Goal: Task Accomplishment & Management: Manage account settings

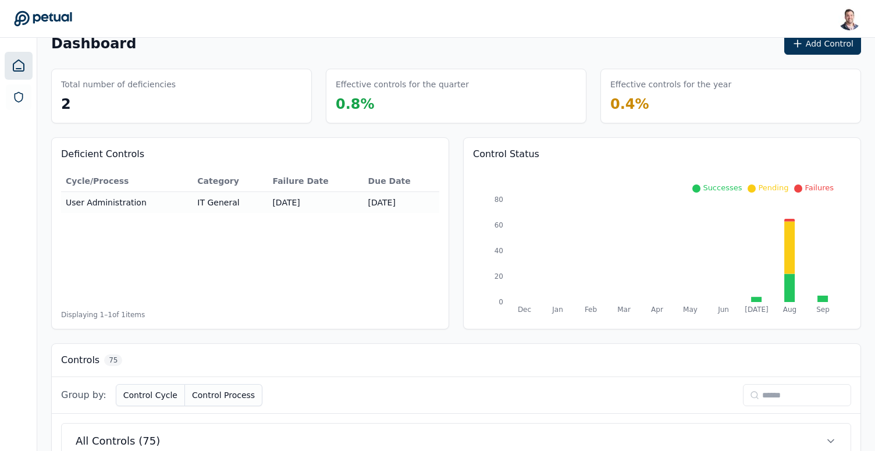
scroll to position [30, 0]
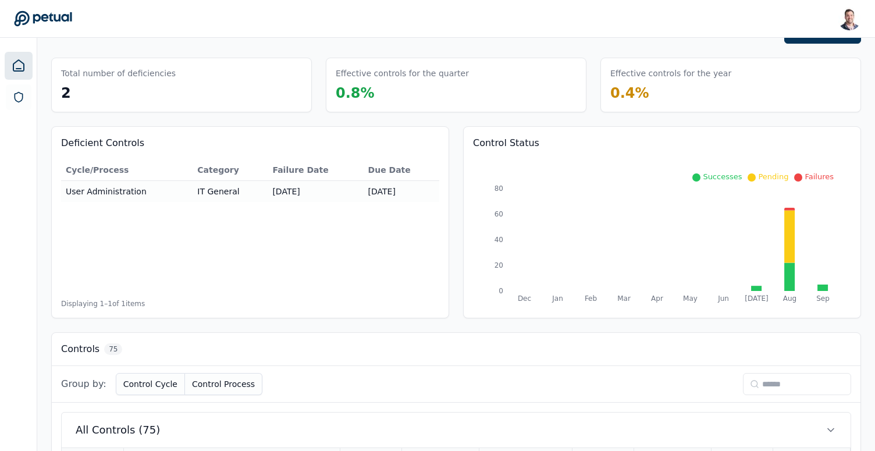
click at [785, 388] on input at bounding box center [797, 384] width 108 height 22
type input "**"
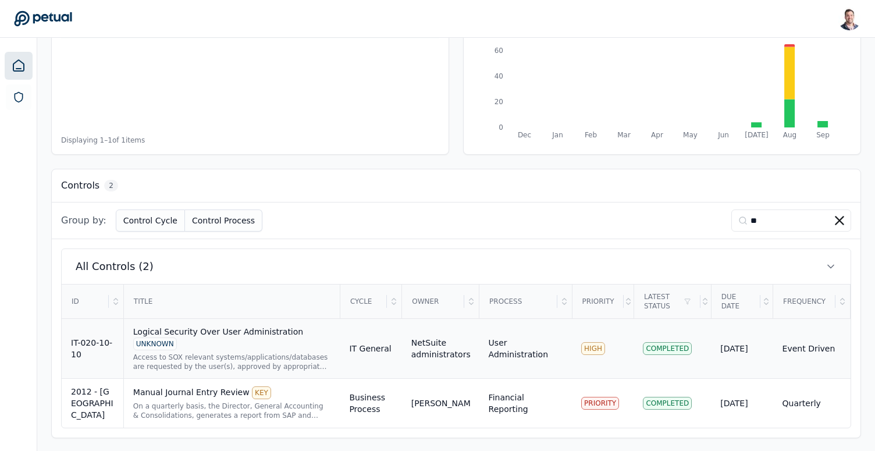
click at [214, 347] on div "Logical Security Over User Administration UNKNOWN" at bounding box center [232, 338] width 198 height 24
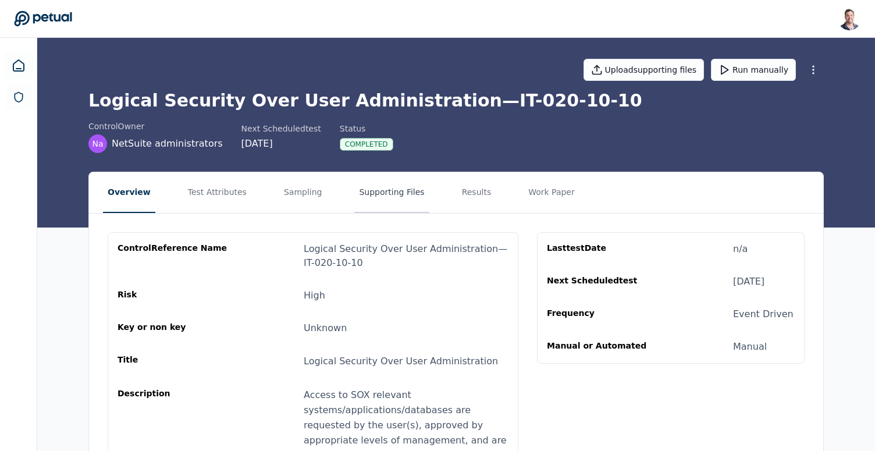
click at [372, 202] on button "Supporting Files" at bounding box center [391, 192] width 74 height 41
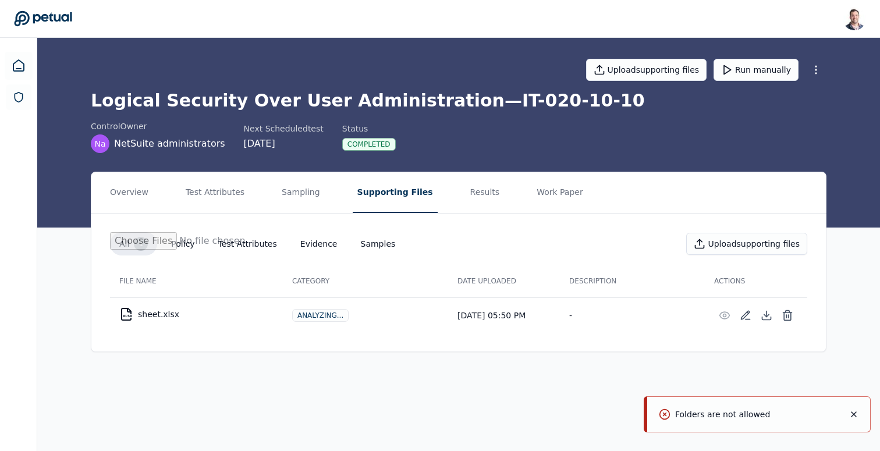
click at [855, 412] on icon "Notifications (F8)" at bounding box center [853, 414] width 5 height 5
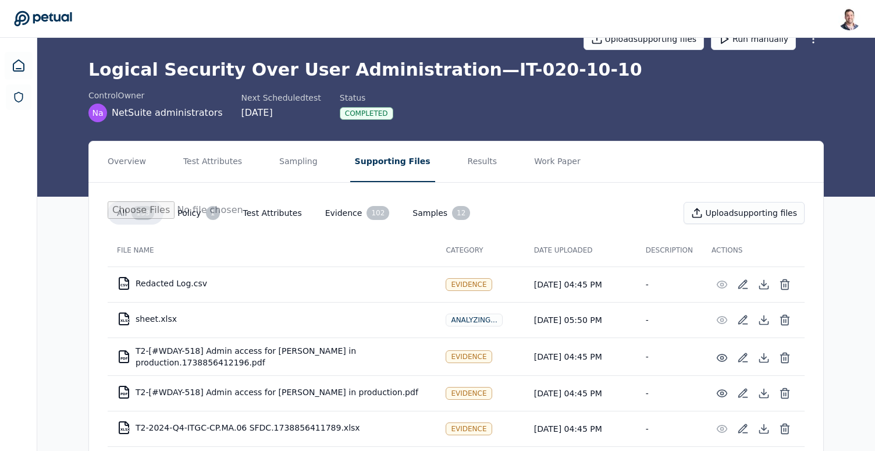
scroll to position [47, 0]
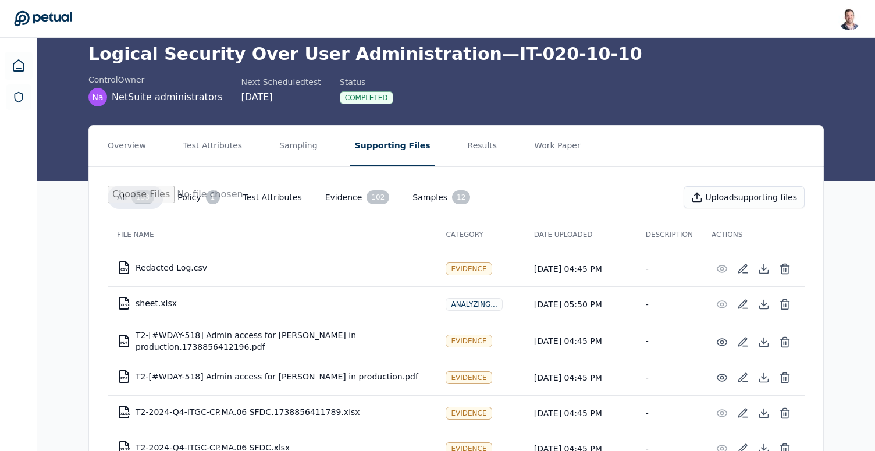
click at [356, 157] on button "Supporting Files" at bounding box center [392, 146] width 85 height 41
click at [124, 268] on div "CSV" at bounding box center [124, 269] width 8 height 3
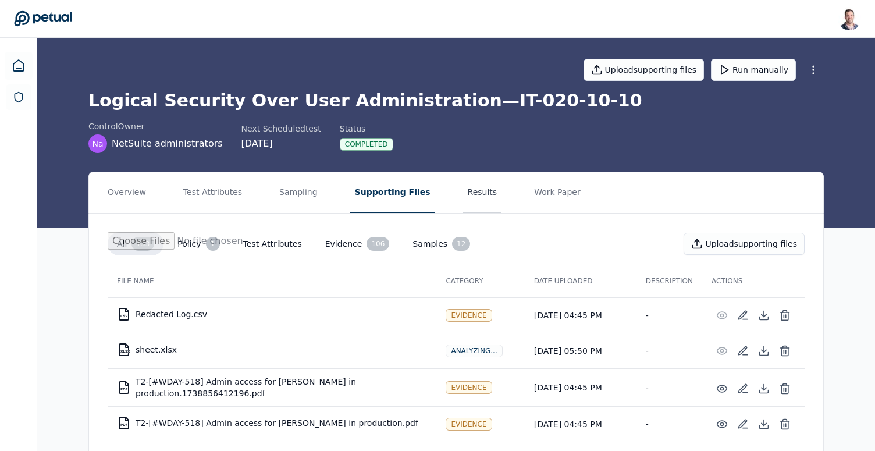
click at [463, 190] on button "Results" at bounding box center [482, 192] width 39 height 41
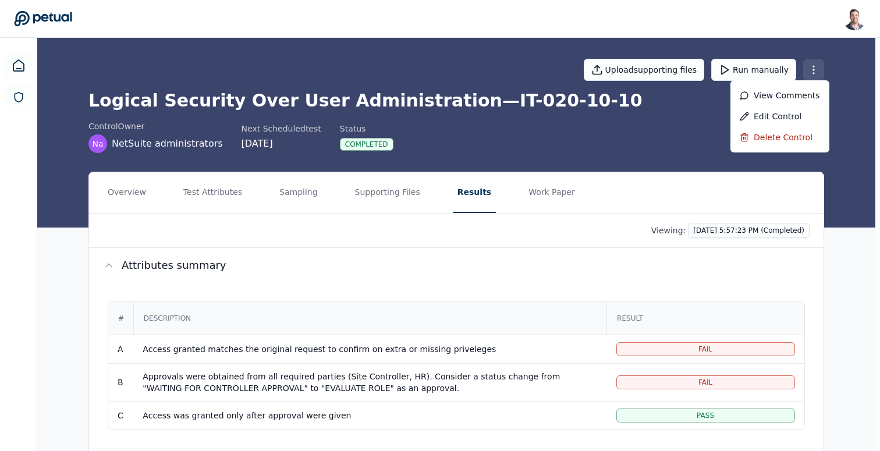
click at [815, 73] on html "Snir Kodesh snir@petual.ai Sign out Upload supporting files Run manually Logica…" at bounding box center [440, 323] width 880 height 646
click at [774, 132] on div "Delete control" at bounding box center [779, 137] width 99 height 21
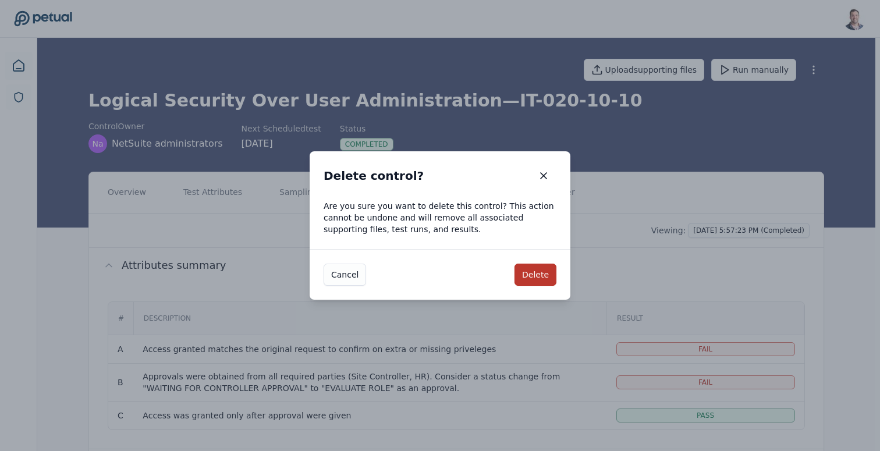
click at [544, 280] on button "Delete" at bounding box center [535, 275] width 42 height 22
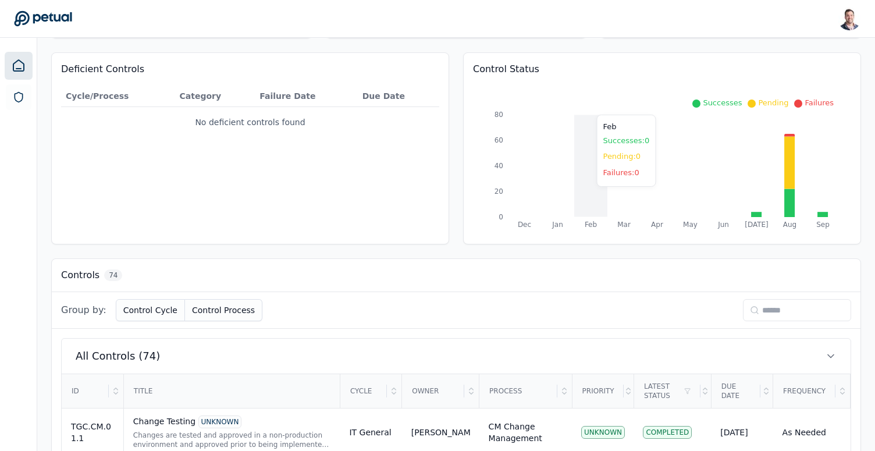
scroll to position [6, 0]
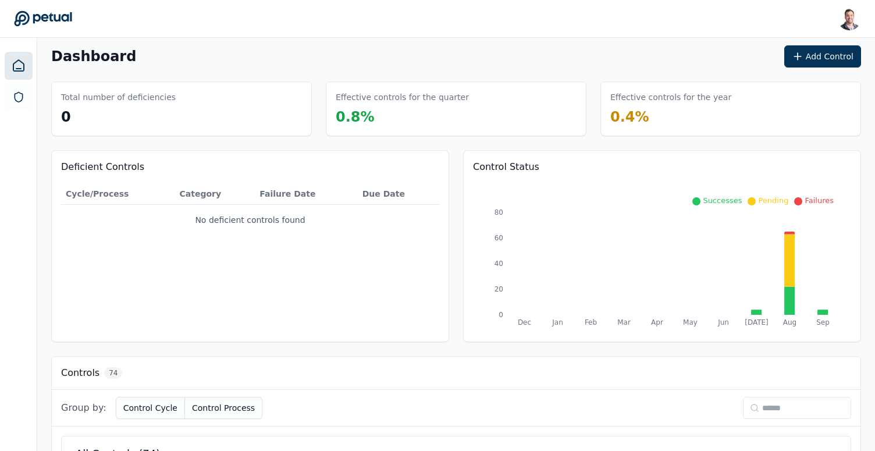
click at [243, 50] on div "Dashboard Add Control" at bounding box center [456, 56] width 810 height 22
click at [20, 65] on icon at bounding box center [19, 66] width 14 height 14
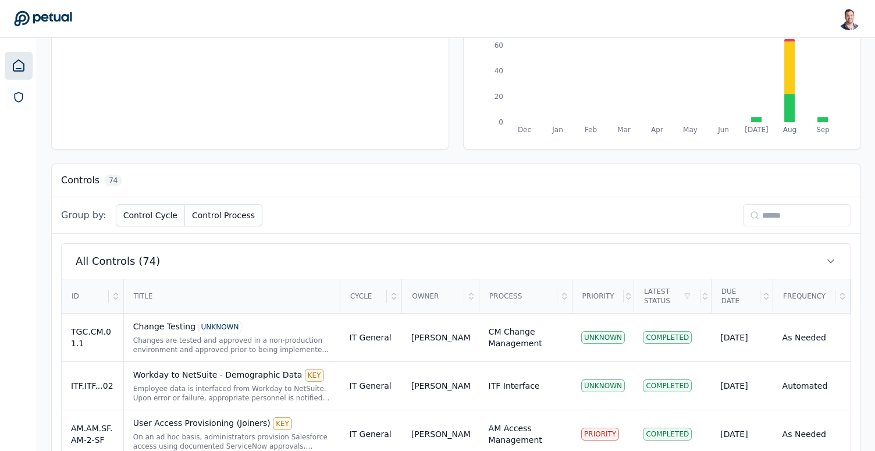
scroll to position [167, 0]
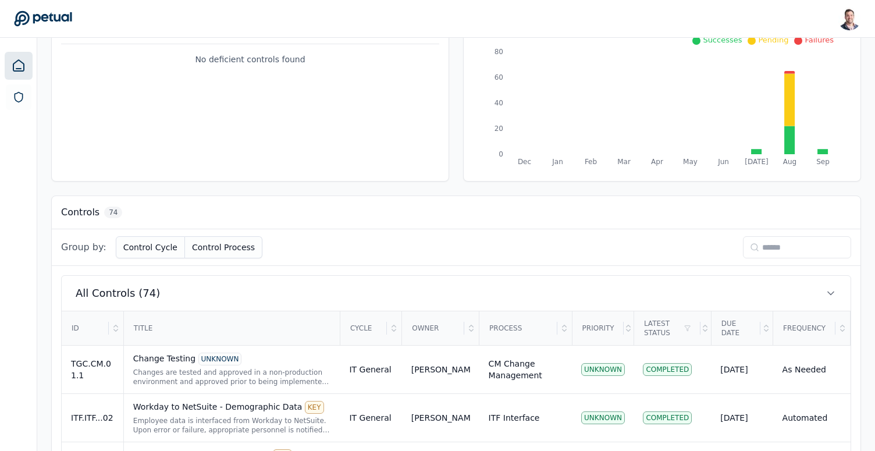
click at [772, 257] on input at bounding box center [797, 247] width 108 height 22
type input "*"
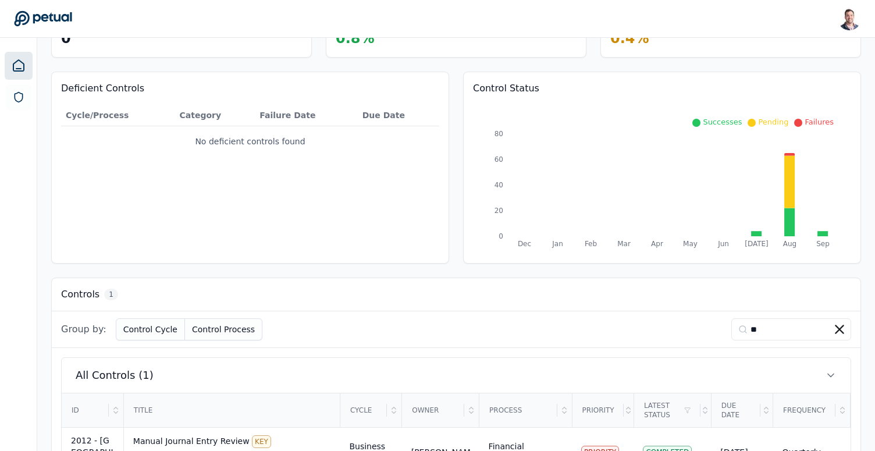
scroll to position [0, 0]
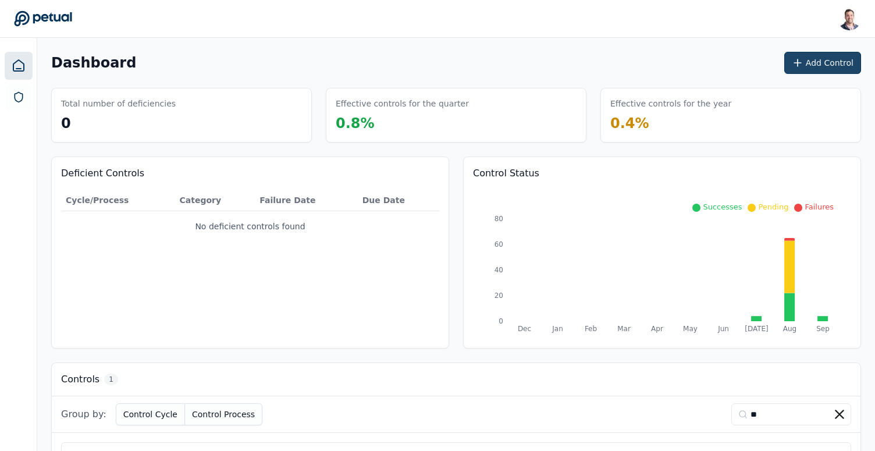
type input "**"
click at [817, 63] on button "Add Control" at bounding box center [822, 63] width 77 height 22
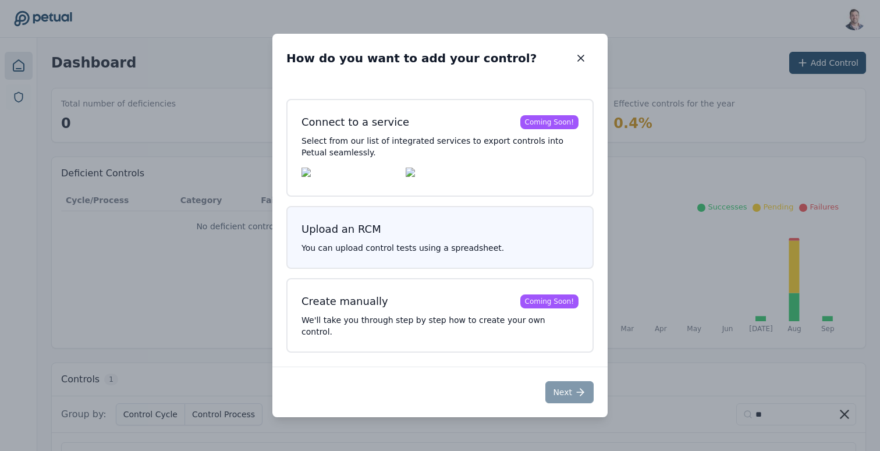
click at [446, 250] on p "You can upload control tests using a spreadsheet." at bounding box center [439, 248] width 277 height 12
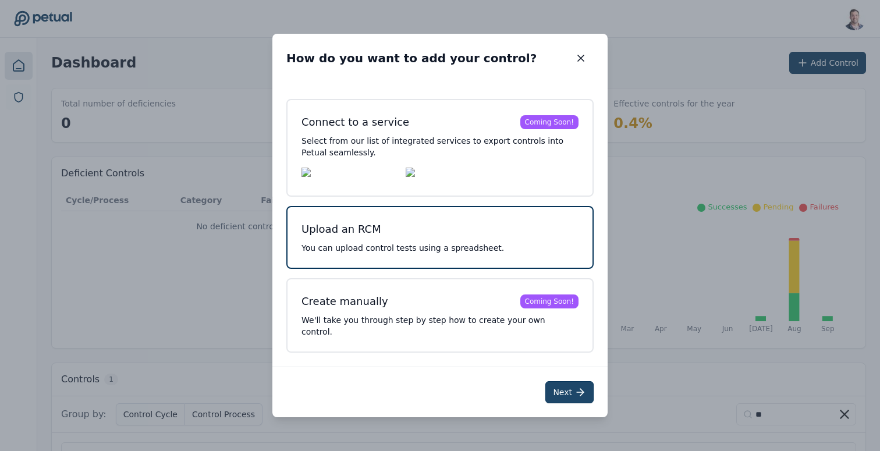
click at [553, 382] on button "Next" at bounding box center [569, 392] width 48 height 22
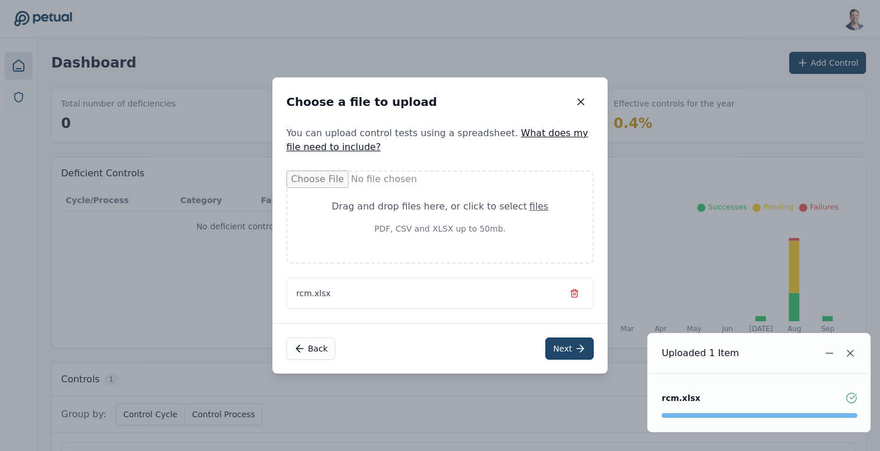
click at [574, 348] on button "Next" at bounding box center [569, 348] width 48 height 22
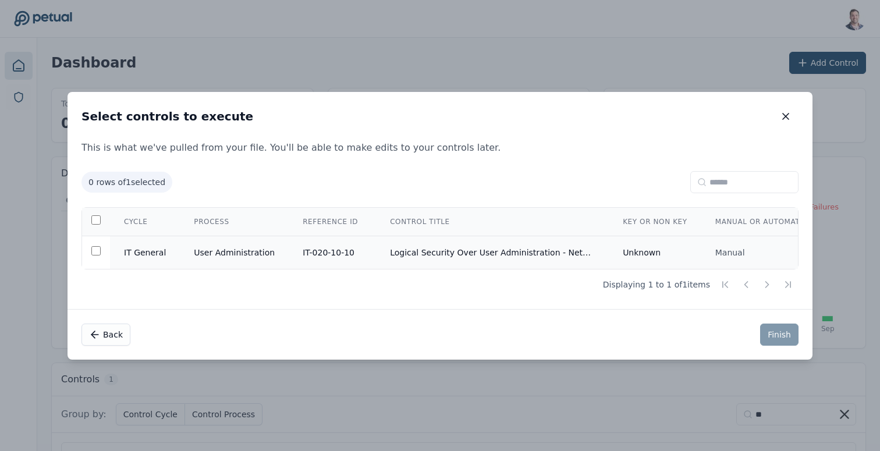
click at [554, 245] on td "Logical Security Over User Administration - NetSuite" at bounding box center [492, 252] width 233 height 33
click at [771, 333] on button "Finish" at bounding box center [779, 334] width 38 height 22
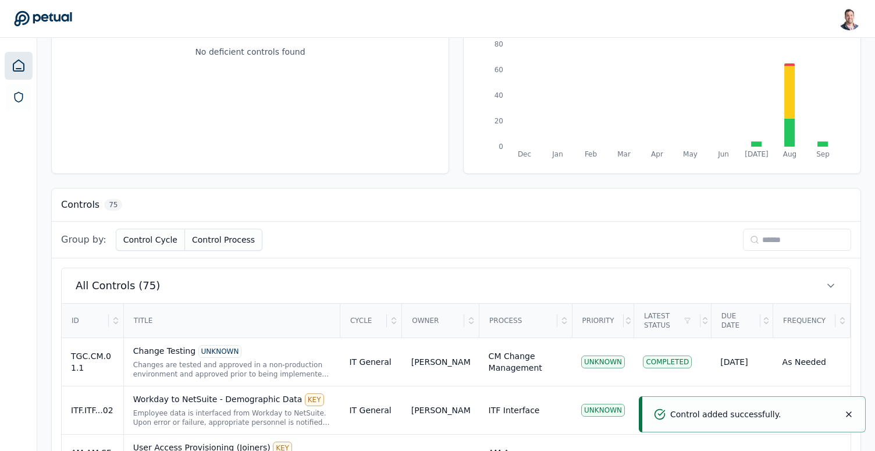
scroll to position [173, 0]
click at [777, 244] on input at bounding box center [797, 241] width 108 height 22
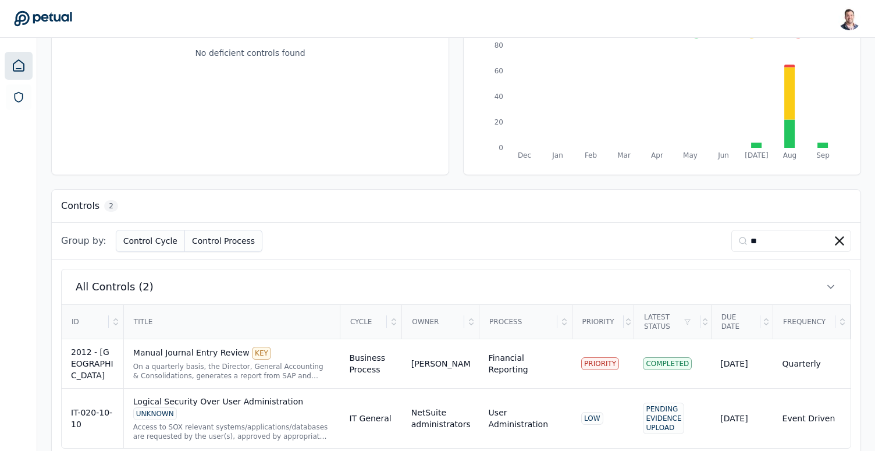
scroll to position [194, 0]
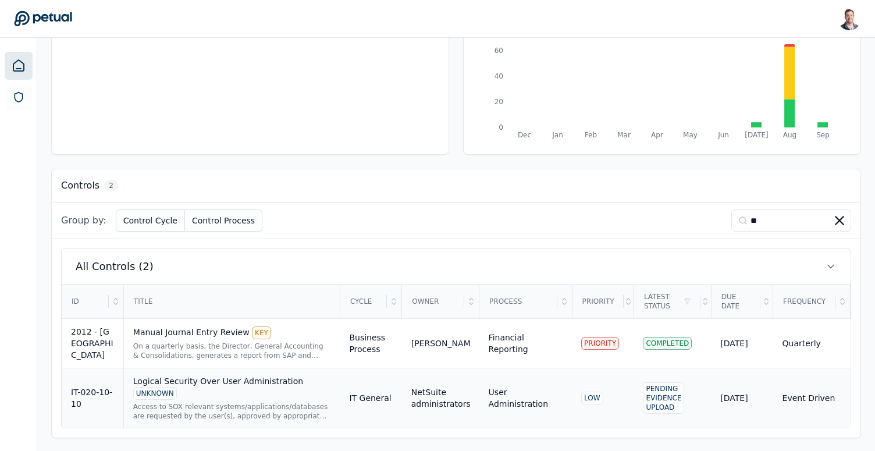
type input "**"
click at [264, 392] on div "Logical Security Over User Administration UNKNOWN" at bounding box center [232, 387] width 198 height 24
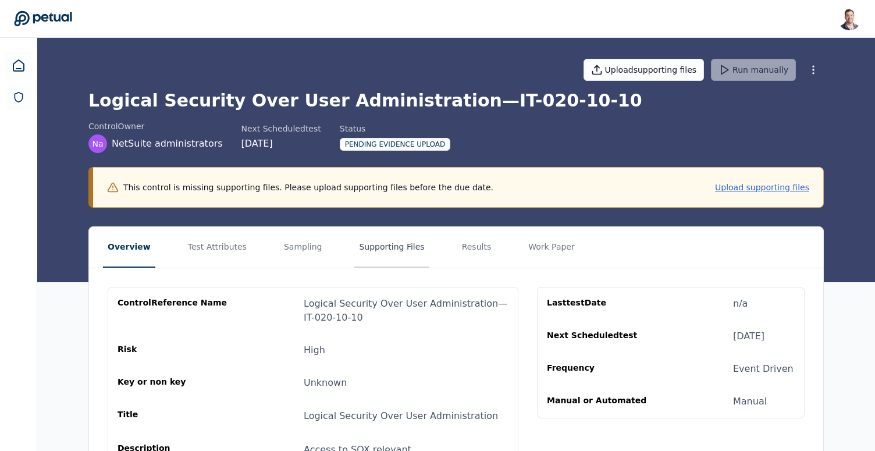
click at [363, 257] on button "Supporting Files" at bounding box center [391, 247] width 74 height 41
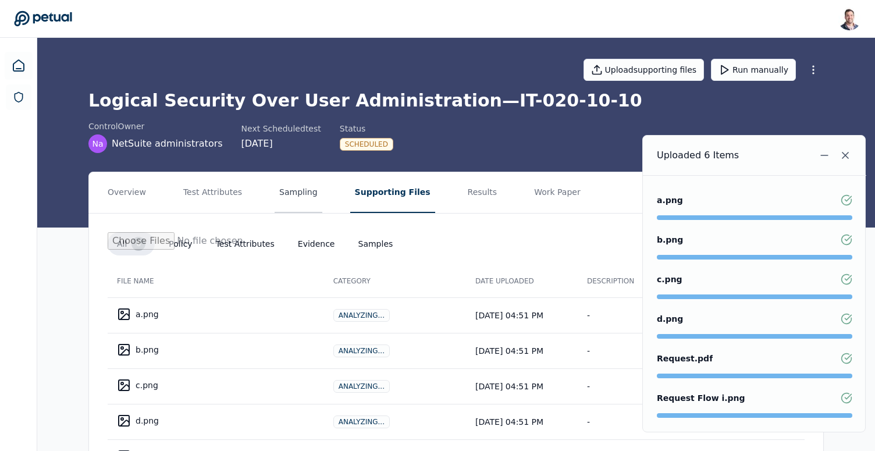
click at [292, 200] on button "Sampling" at bounding box center [299, 192] width 48 height 41
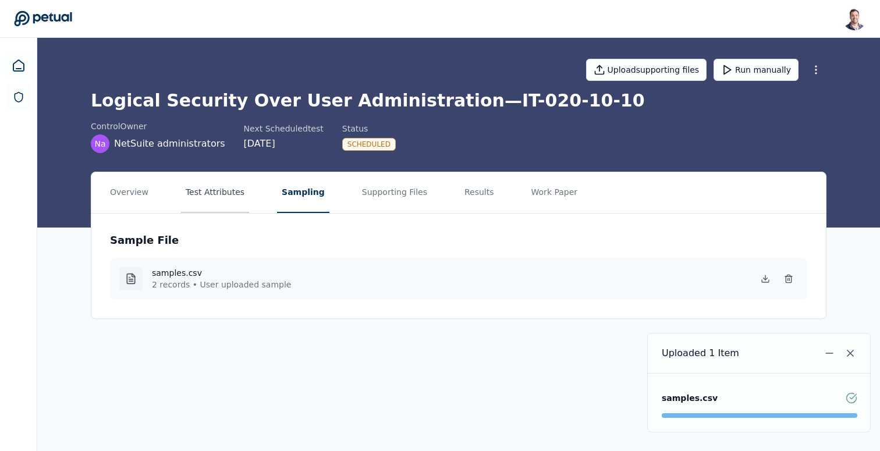
click at [232, 194] on button "Test Attributes" at bounding box center [215, 192] width 68 height 41
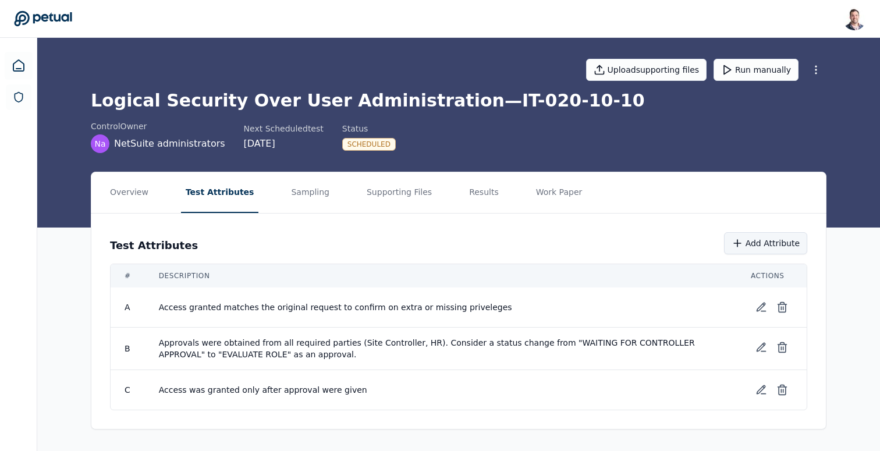
click at [769, 248] on button "Add Attribute" at bounding box center [765, 243] width 83 height 22
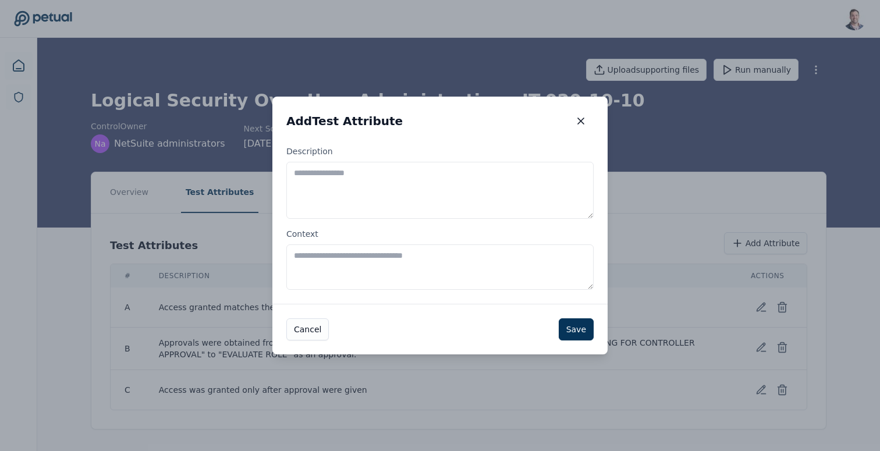
click at [425, 200] on textarea "Description" at bounding box center [439, 190] width 307 height 57
type textarea "**********"
click at [575, 324] on button "Save" at bounding box center [575, 329] width 35 height 22
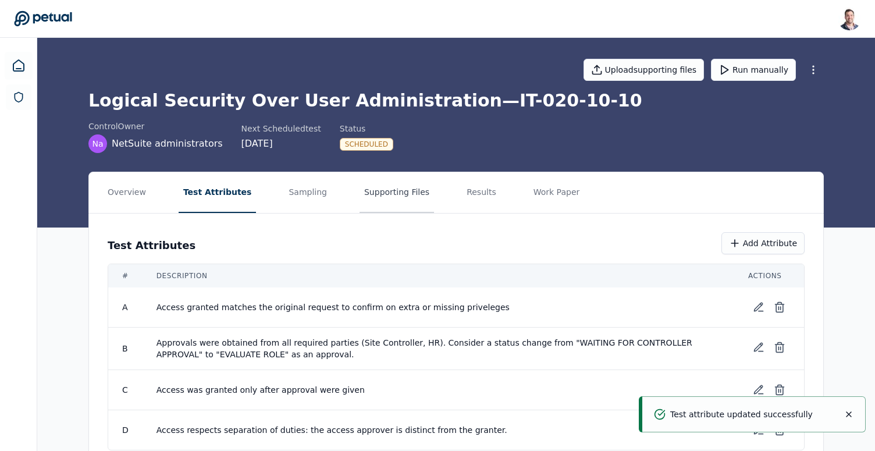
click at [372, 197] on button "Supporting Files" at bounding box center [397, 192] width 74 height 41
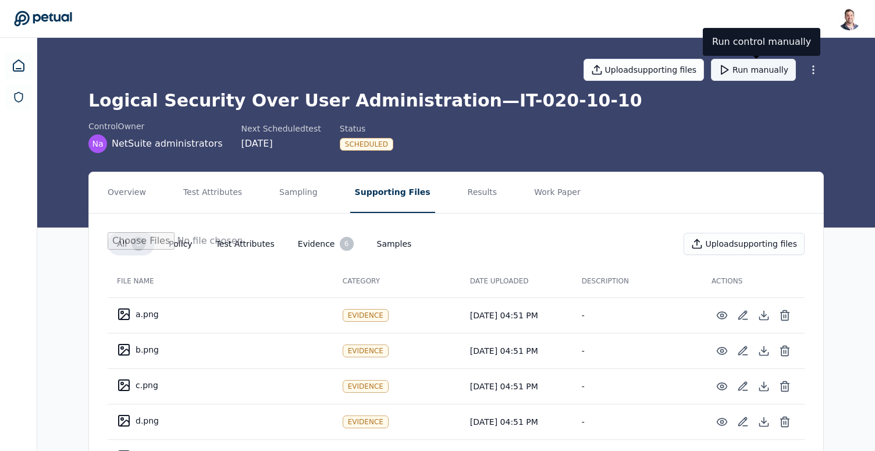
click at [757, 66] on button "Run manually" at bounding box center [753, 70] width 85 height 22
click at [463, 194] on button "Results" at bounding box center [482, 192] width 39 height 41
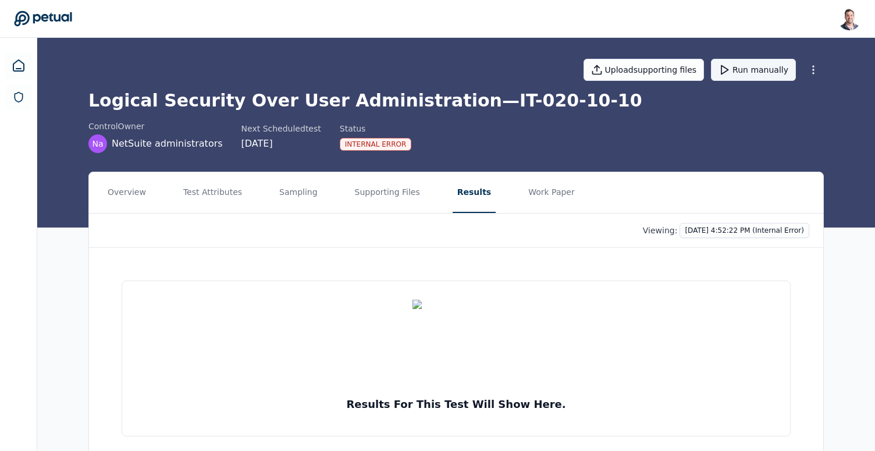
click at [746, 71] on button "Run manually" at bounding box center [753, 70] width 85 height 22
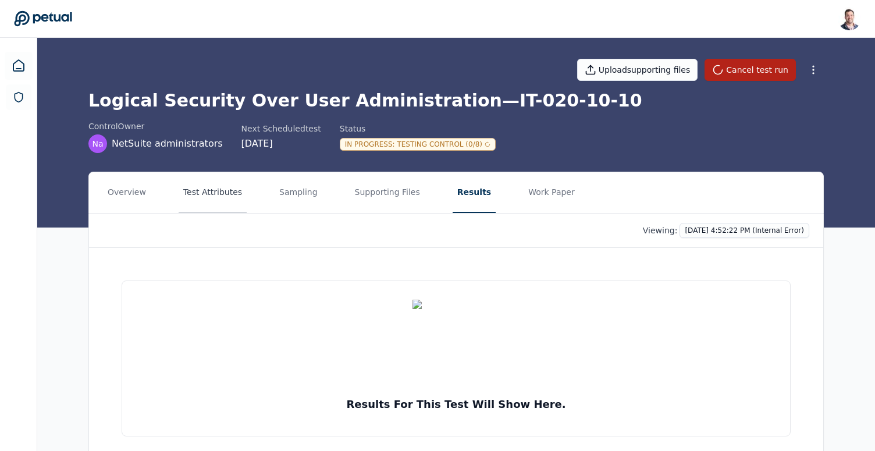
click at [222, 195] on button "Test Attributes" at bounding box center [213, 192] width 68 height 41
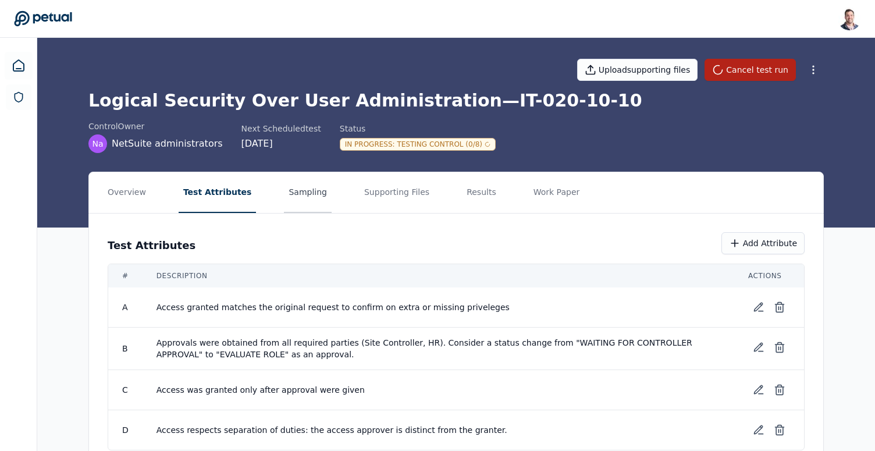
scroll to position [37, 0]
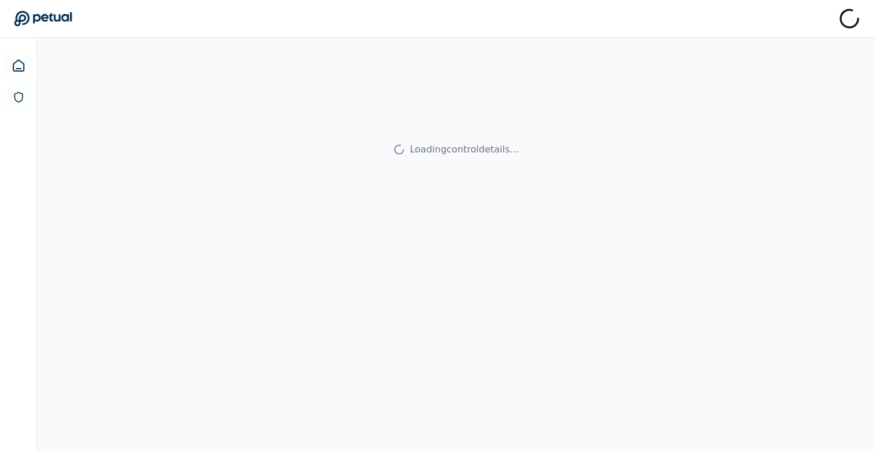
scroll to position [37, 0]
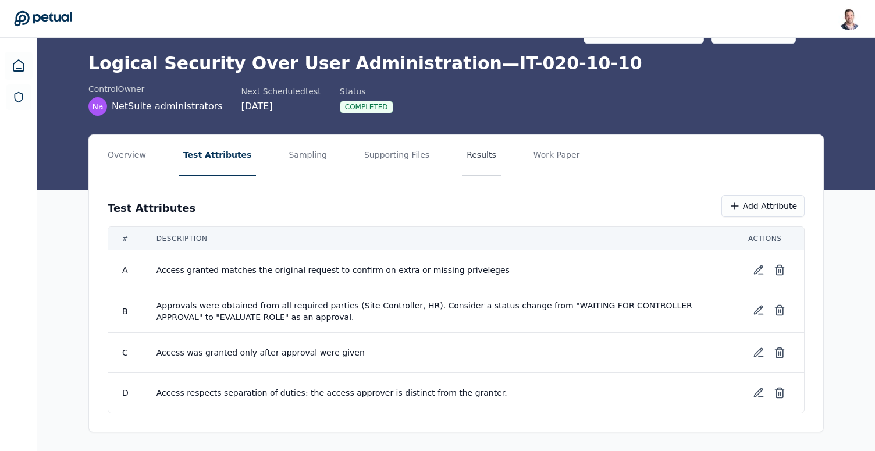
click at [462, 158] on button "Results" at bounding box center [481, 155] width 39 height 41
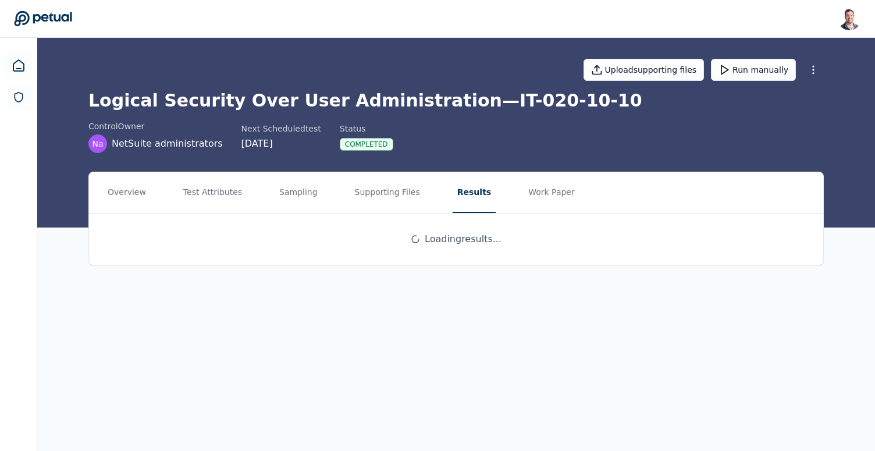
scroll to position [0, 0]
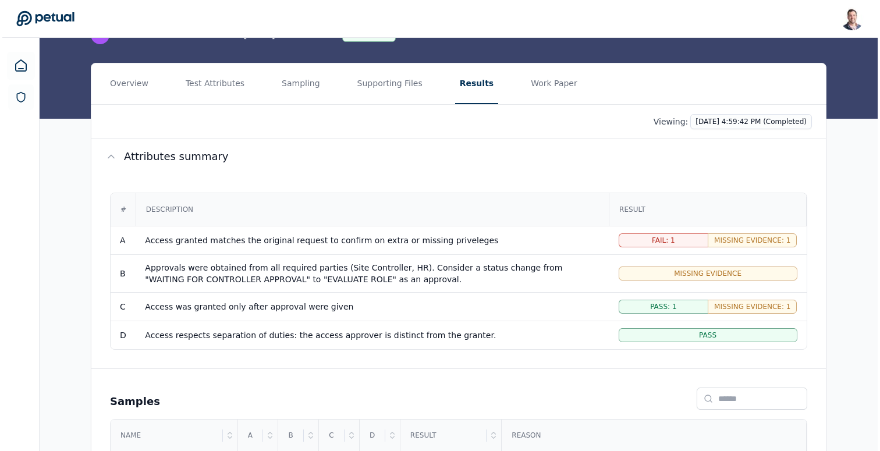
scroll to position [223, 0]
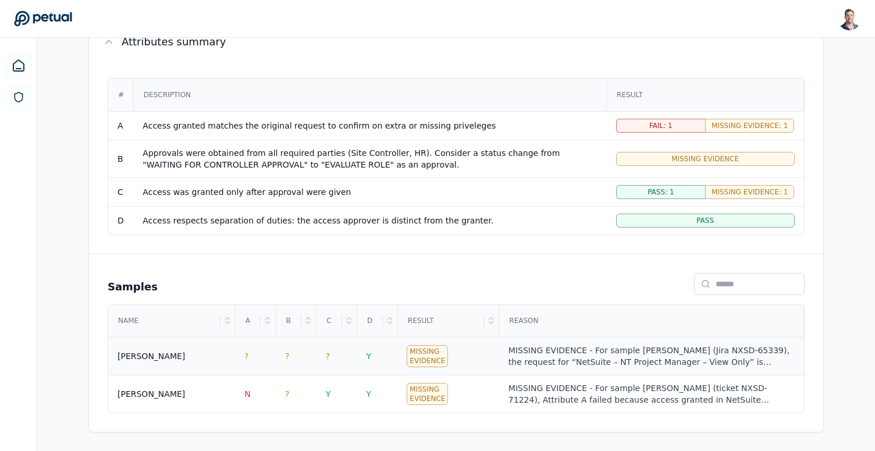
click at [550, 362] on div "MISSING EVIDENCE - For sample Mukund Madhav (Jira NXSD-65339), the request for …" at bounding box center [651, 355] width 286 height 23
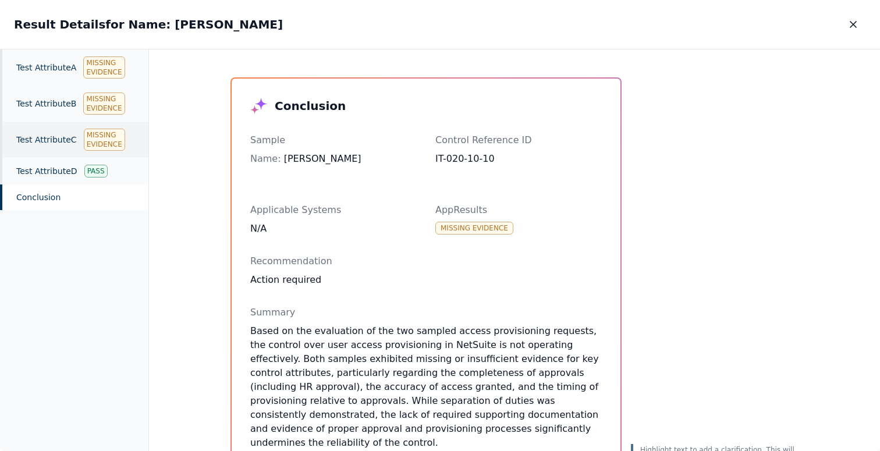
click at [42, 136] on div "Test Attribute C Missing Evidence" at bounding box center [74, 140] width 148 height 36
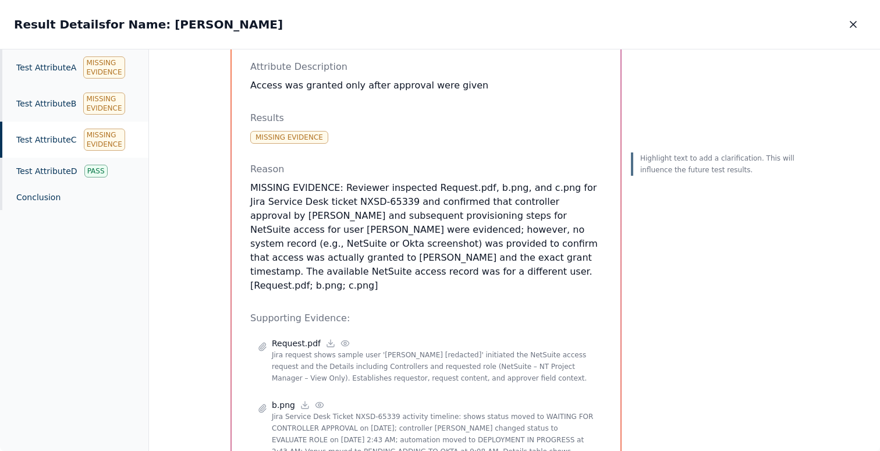
scroll to position [88, 0]
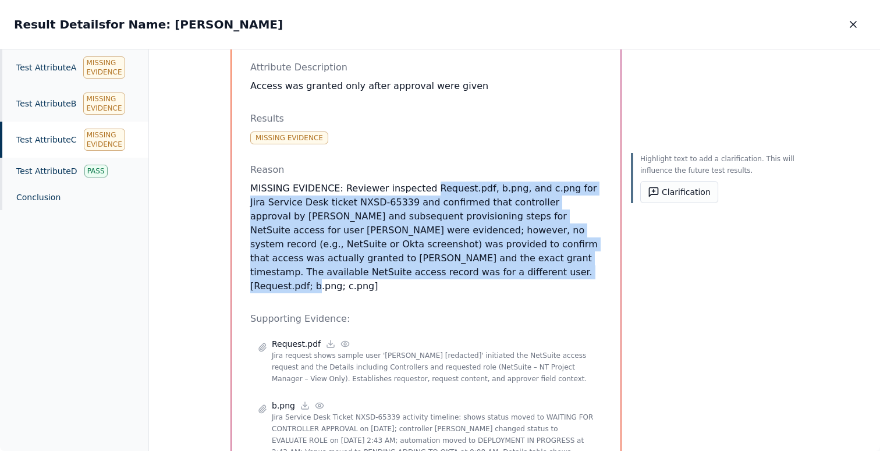
drag, startPoint x: 457, startPoint y: 272, endPoint x: 424, endPoint y: 182, distance: 96.1
click at [424, 182] on p "MISSING EVIDENCE: Reviewer inspected Request.pdf, b.png, and c.png for Jira Ser…" at bounding box center [425, 238] width 351 height 112
click at [427, 183] on p "MISSING EVIDENCE: Reviewer inspected Request.pdf, b.png, and c.png for Jira Ser…" at bounding box center [425, 238] width 351 height 112
drag, startPoint x: 427, startPoint y: 183, endPoint x: 473, endPoint y: 284, distance: 111.2
click at [473, 284] on div "Test Attribute C : Access was granted only after approval were given Attribute …" at bounding box center [425, 279] width 351 height 541
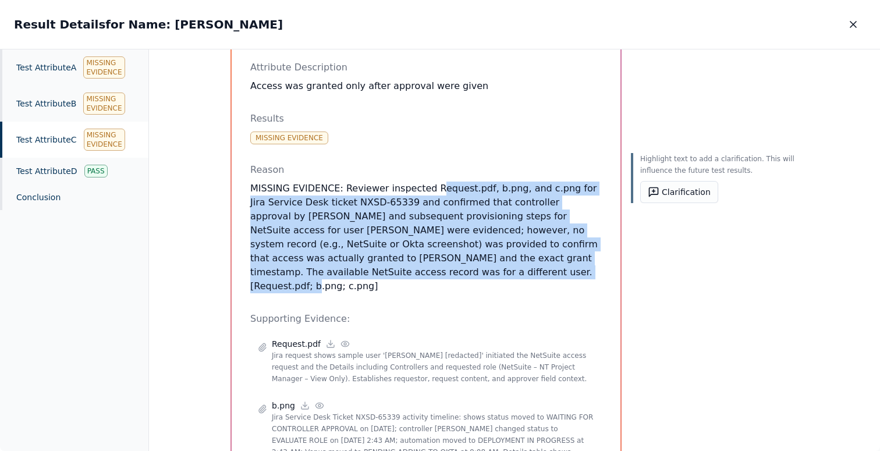
click at [473, 284] on div "Test Attribute C : Access was granted only after approval were given Attribute …" at bounding box center [425, 279] width 351 height 541
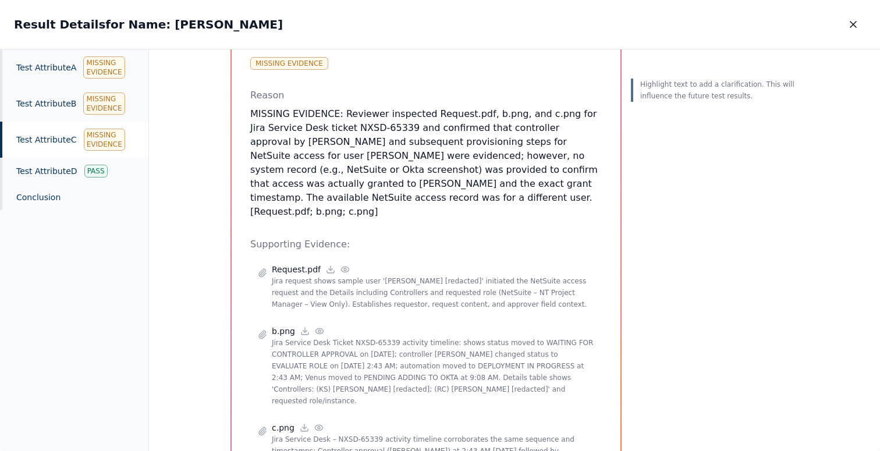
scroll to position [214, 0]
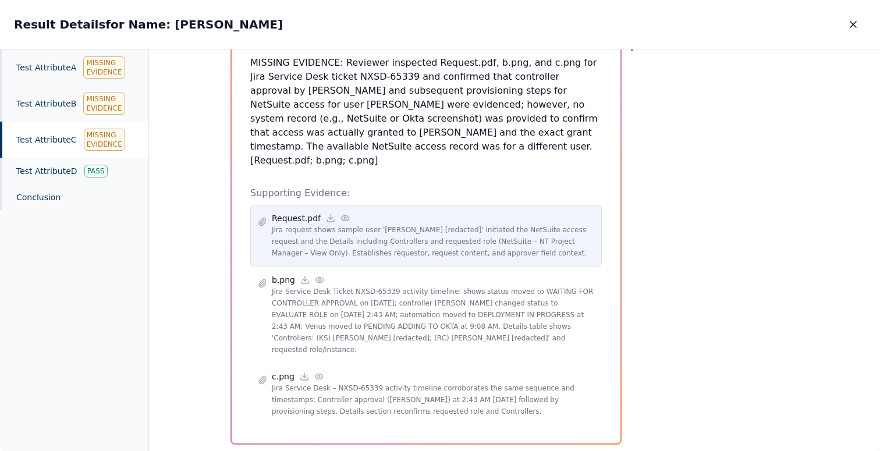
click at [344, 217] on circle at bounding box center [345, 218] width 2 height 2
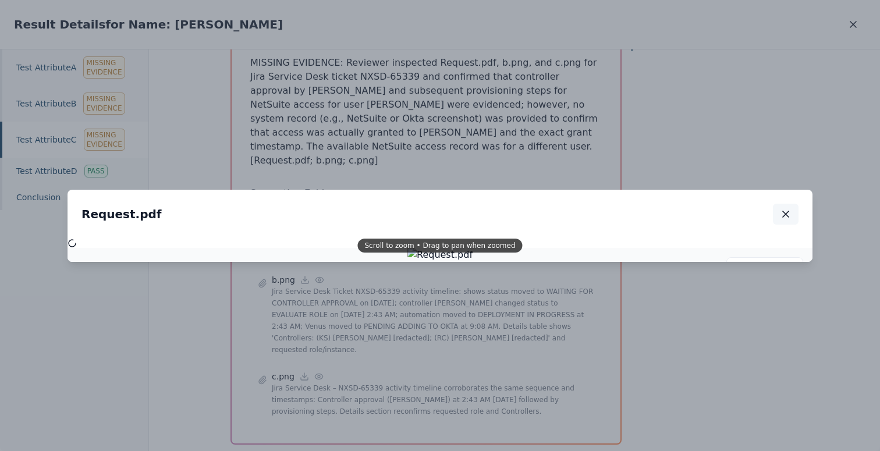
click at [785, 220] on icon "button" at bounding box center [786, 214] width 12 height 12
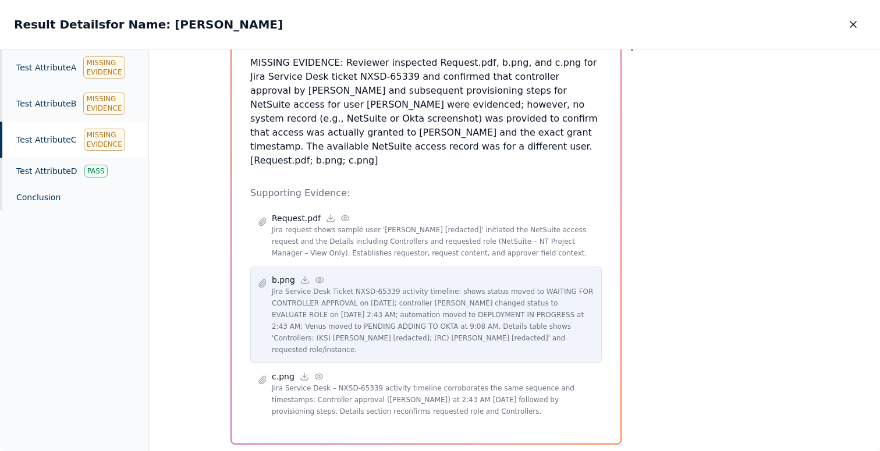
click at [321, 274] on div "b.png" at bounding box center [433, 280] width 322 height 12
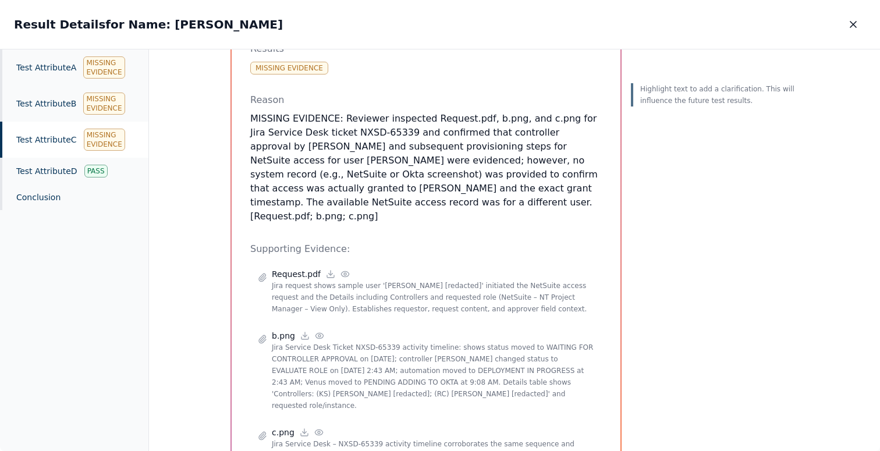
scroll to position [161, 0]
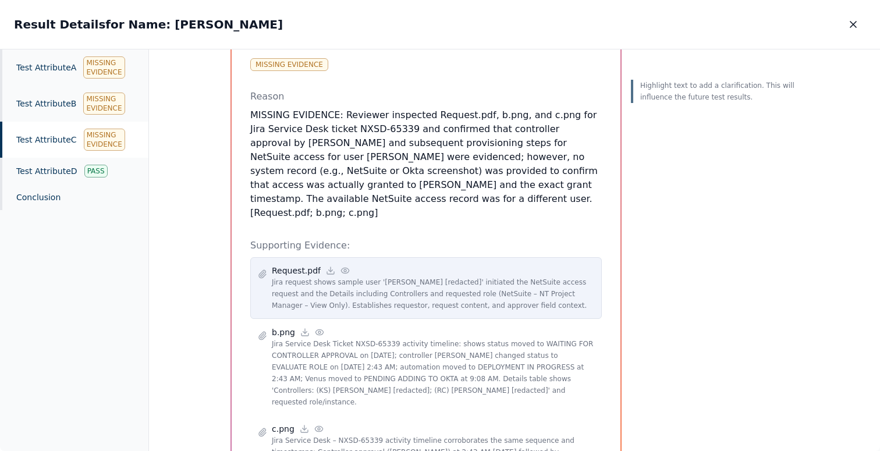
click at [340, 257] on div "Request.pdf Jira request shows sample user 'Mukund [redacted]' initiated the Ne…" at bounding box center [425, 288] width 351 height 62
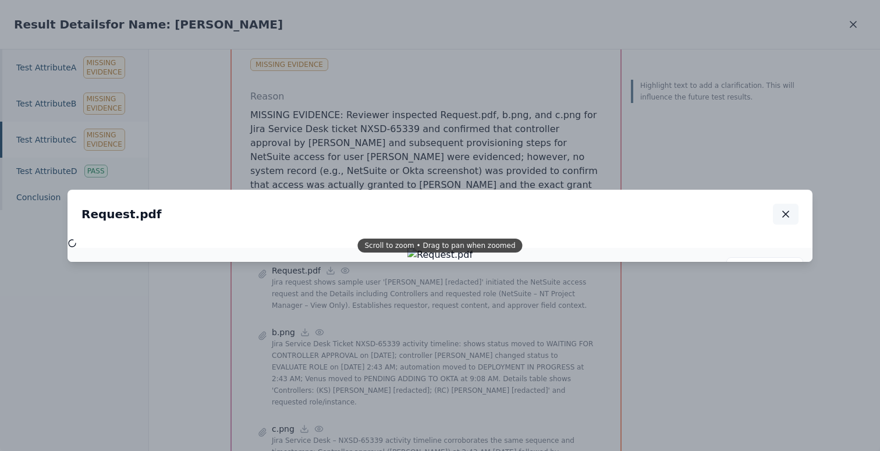
click at [785, 217] on icon "button" at bounding box center [785, 214] width 6 height 6
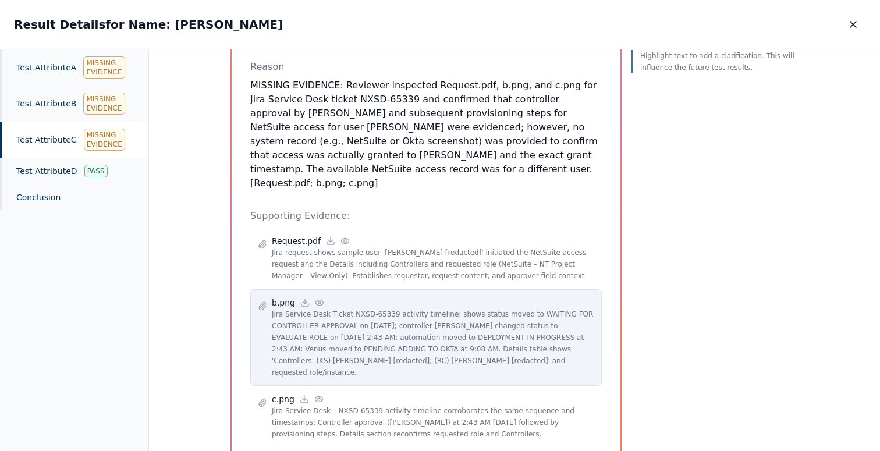
scroll to position [214, 0]
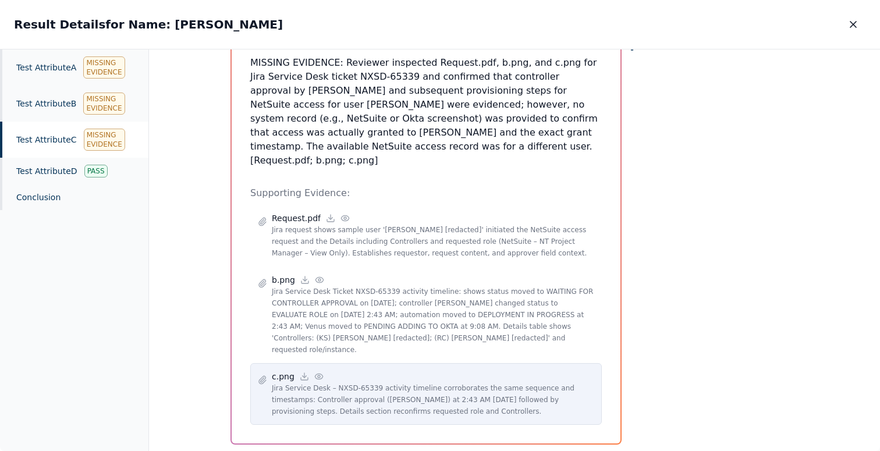
click at [317, 372] on icon at bounding box center [318, 376] width 9 height 9
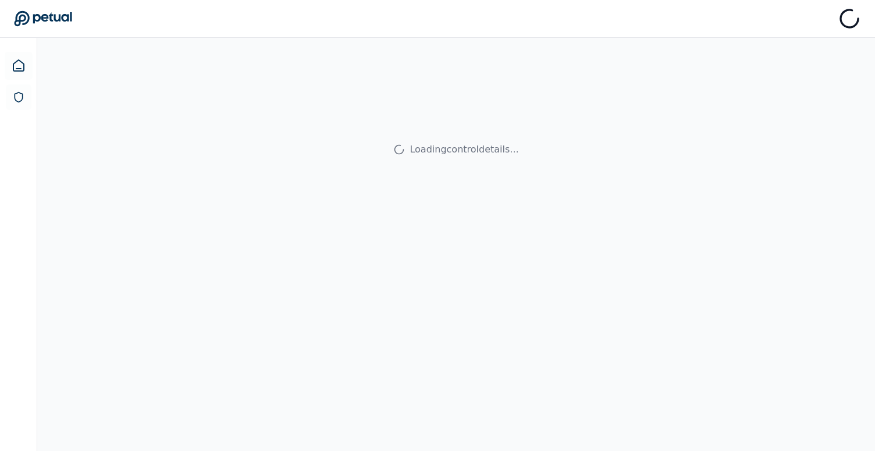
click at [444, 12] on div "Sign out" at bounding box center [437, 18] width 847 height 23
click at [20, 59] on icon at bounding box center [19, 66] width 14 height 14
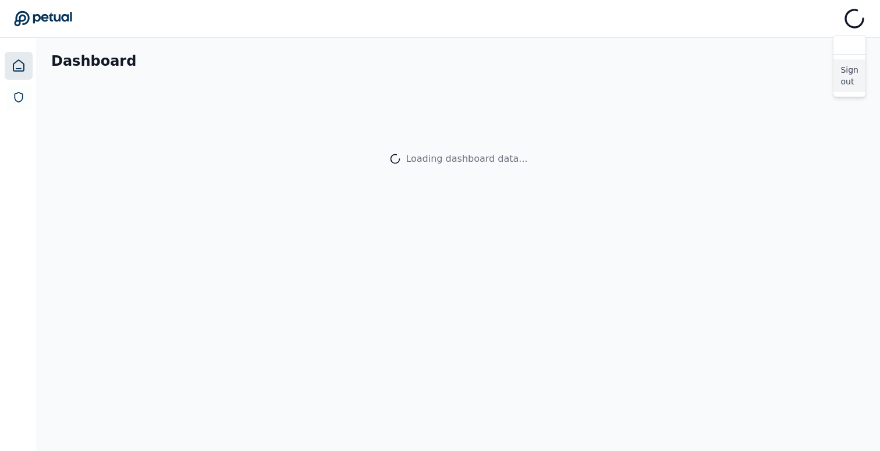
click at [845, 74] on link "Sign out" at bounding box center [849, 75] width 32 height 33
click at [849, 77] on link "Sign out" at bounding box center [849, 75] width 32 height 33
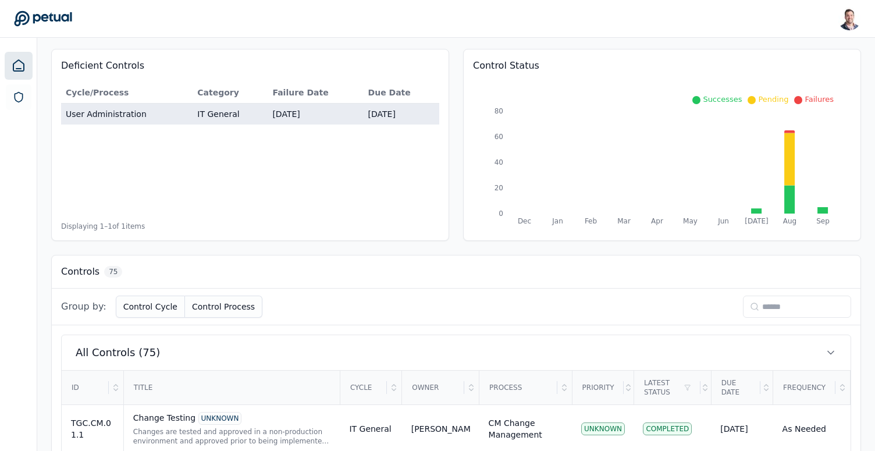
scroll to position [222, 0]
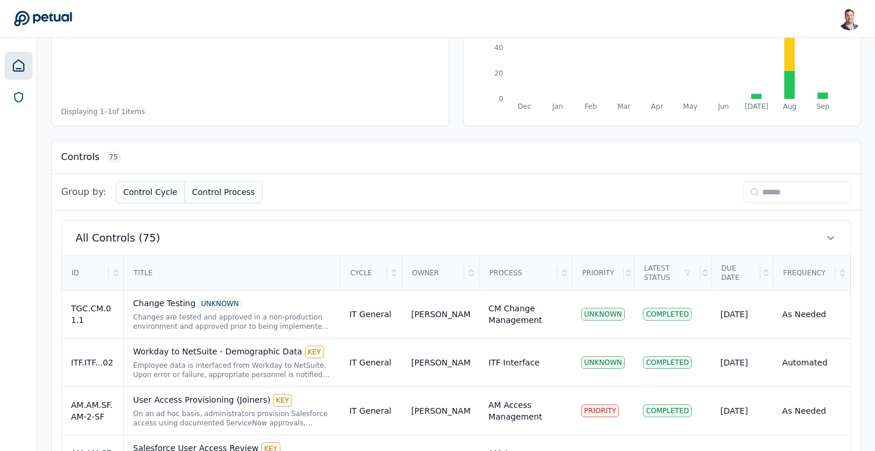
click at [796, 201] on input at bounding box center [797, 192] width 108 height 22
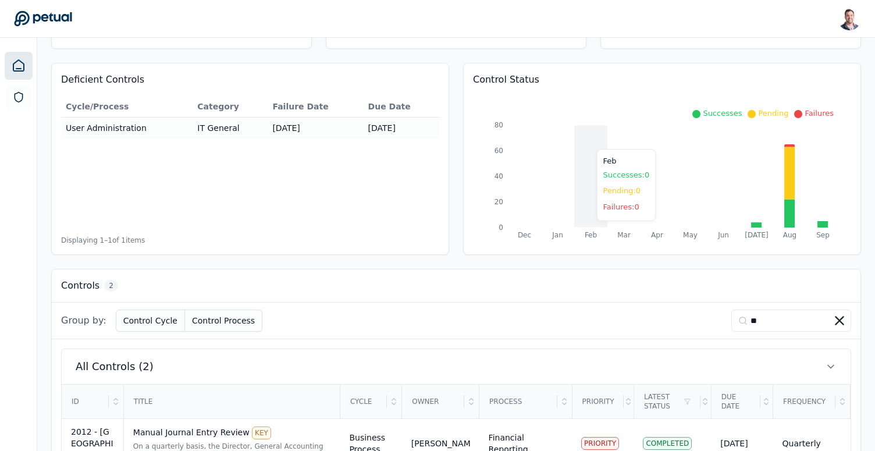
scroll to position [194, 0]
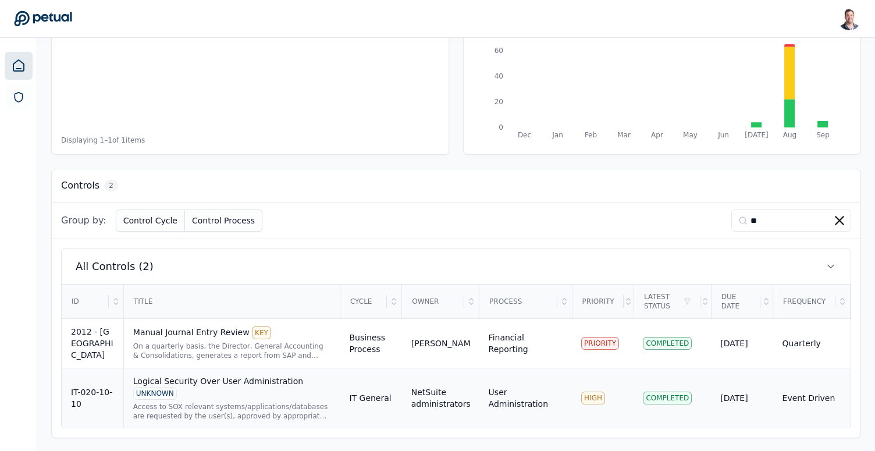
type input "**"
click at [240, 413] on div "Access to SOX relevant systems/applications/databases are requested by the user…" at bounding box center [232, 411] width 198 height 19
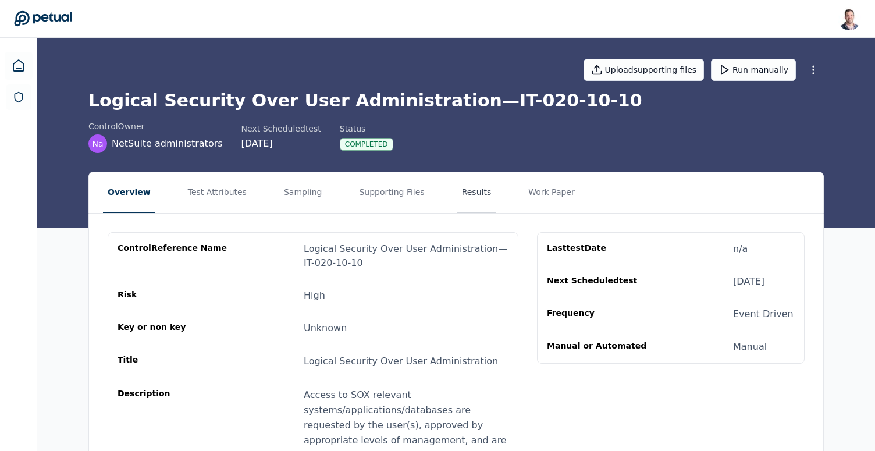
click at [479, 190] on button "Results" at bounding box center [476, 192] width 39 height 41
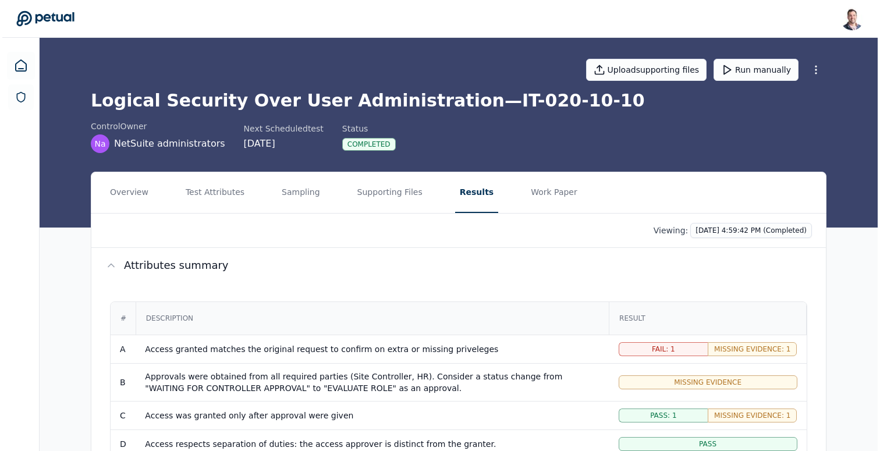
scroll to position [223, 0]
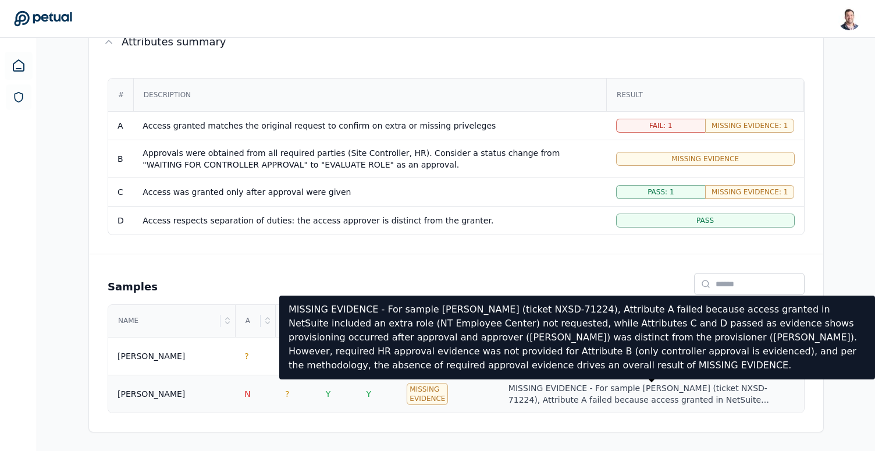
click at [554, 396] on div "MISSING EVIDENCE - For sample Ricky Dunbar (ticket NXSD-71224), Attribute A fai…" at bounding box center [651, 393] width 286 height 23
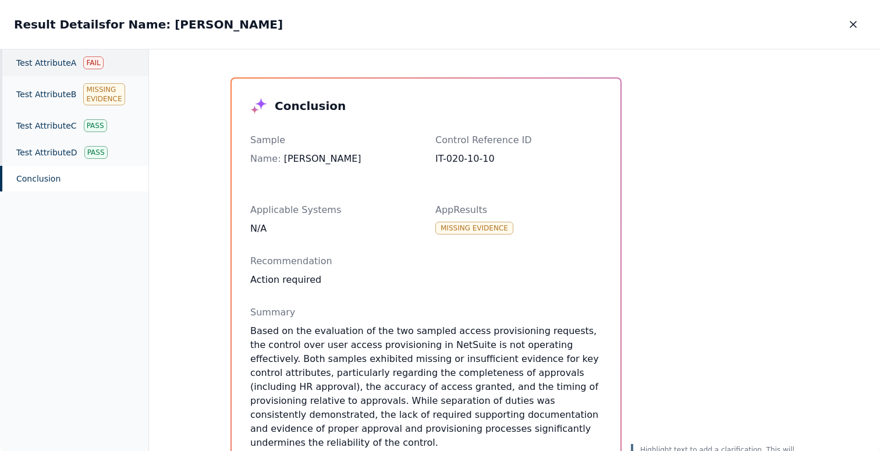
click at [77, 66] on div "Test Attribute A Fail" at bounding box center [74, 62] width 148 height 27
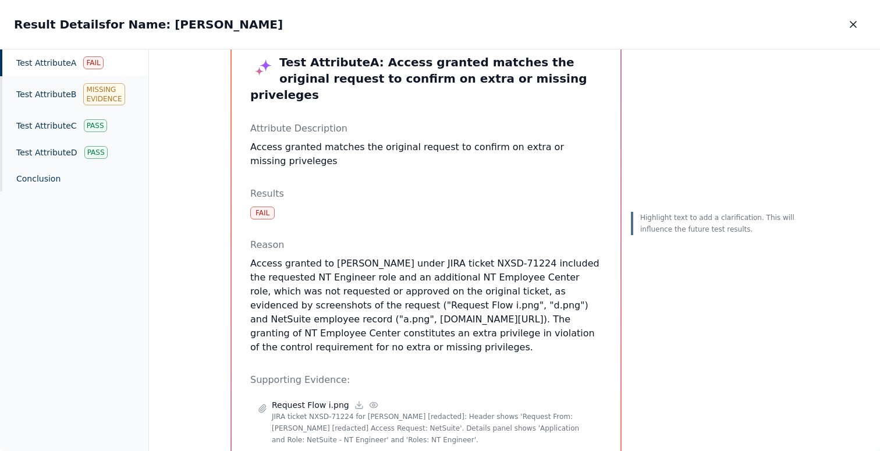
scroll to position [91, 0]
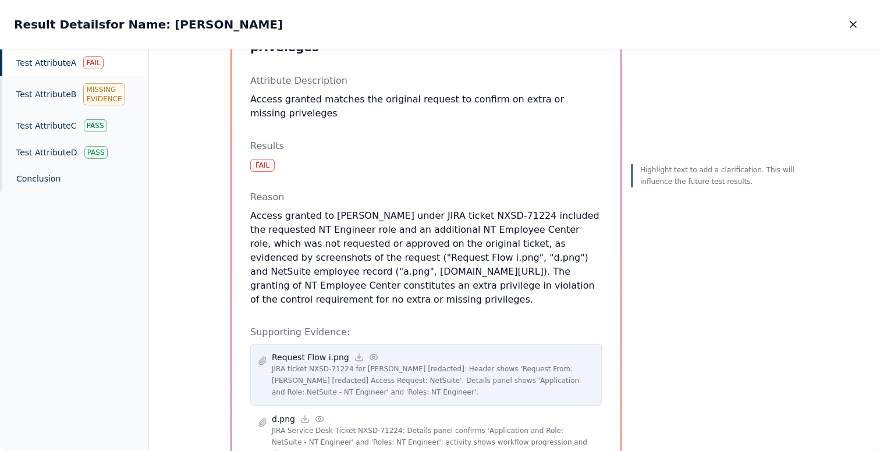
click at [369, 354] on icon at bounding box center [373, 356] width 8 height 5
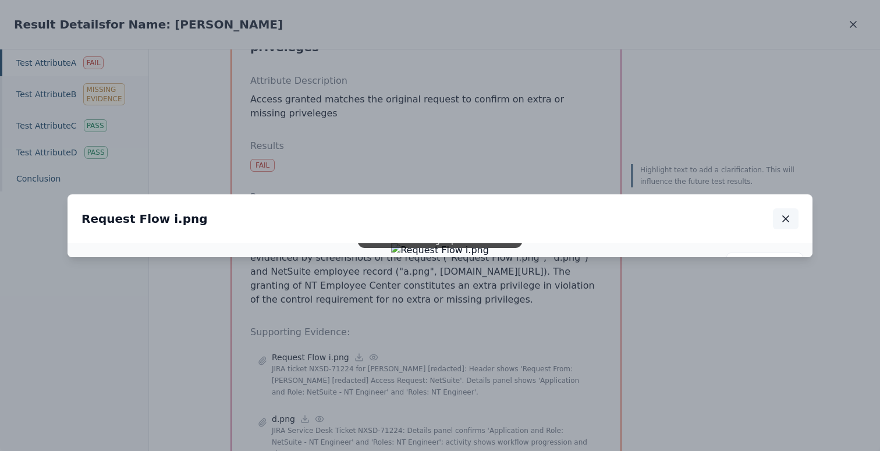
click at [788, 213] on icon "button" at bounding box center [786, 219] width 12 height 12
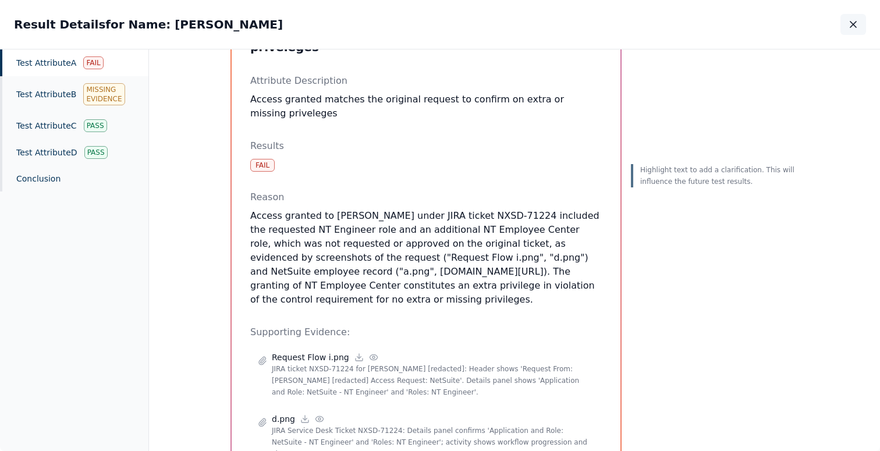
click at [852, 29] on icon "button" at bounding box center [853, 25] width 12 height 12
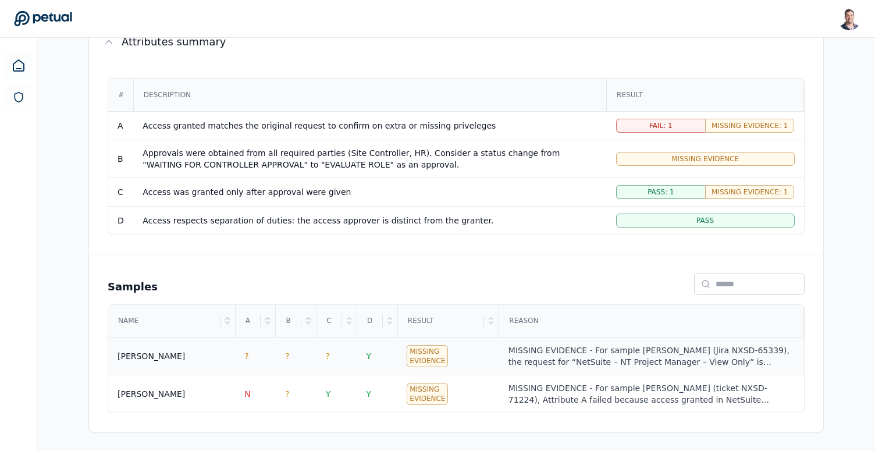
click at [575, 363] on div "MISSING EVIDENCE - For sample Mukund Madhav (Jira NXSD-65339), the request for …" at bounding box center [651, 355] width 286 height 23
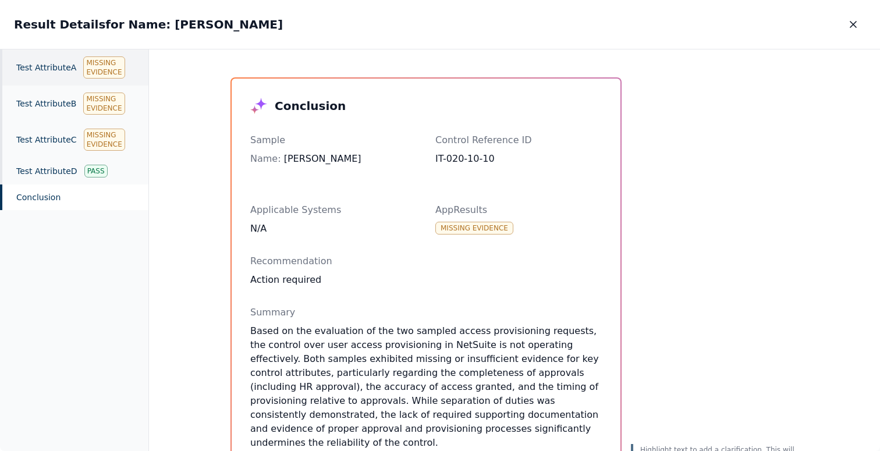
click at [48, 79] on div "Test Attribute A Missing Evidence" at bounding box center [74, 67] width 148 height 36
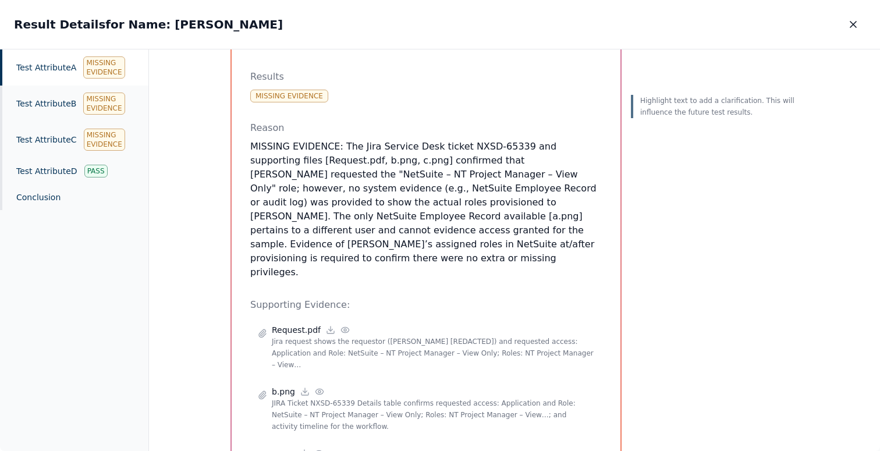
scroll to position [152, 0]
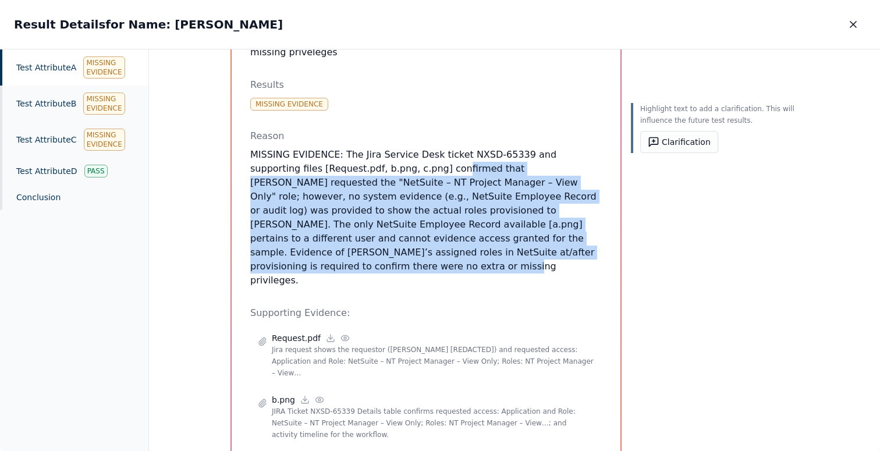
drag, startPoint x: 486, startPoint y: 242, endPoint x: 400, endPoint y: 148, distance: 126.8
click at [400, 148] on p "MISSING EVIDENCE: The Jira Service Desk ticket NXSD-65339 and supporting files …" at bounding box center [425, 218] width 351 height 140
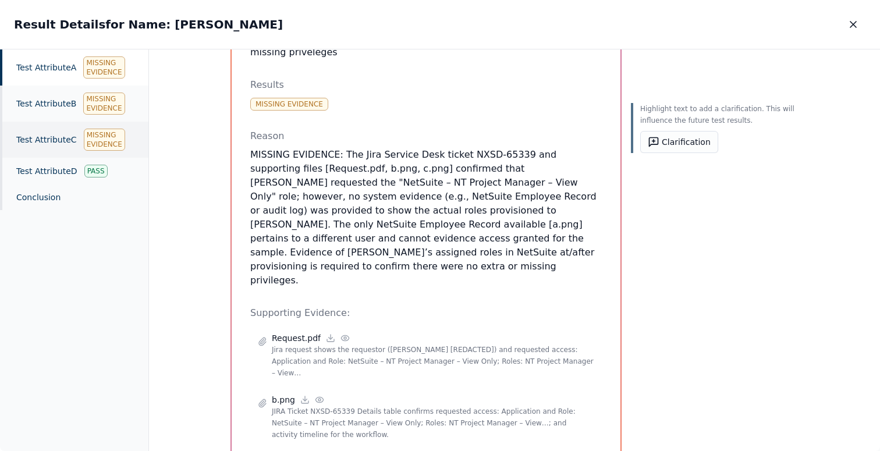
click at [48, 137] on div "Test Attribute C Missing Evidence" at bounding box center [74, 140] width 148 height 36
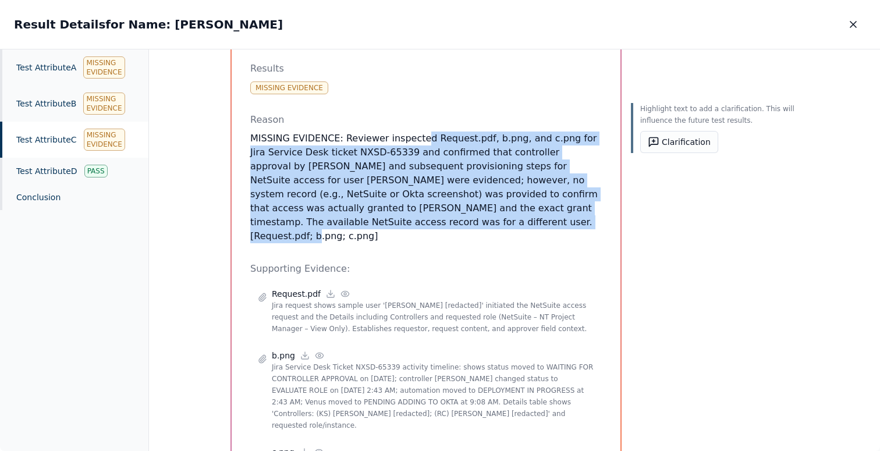
drag, startPoint x: 457, startPoint y: 226, endPoint x: 413, endPoint y: 136, distance: 100.4
click at [413, 136] on p "MISSING EVIDENCE: Reviewer inspected Request.pdf, b.png, and c.png for Jira Ser…" at bounding box center [425, 187] width 351 height 112
click at [427, 137] on p "MISSING EVIDENCE: Reviewer inspected Request.pdf, b.png, and c.png for Jira Ser…" at bounding box center [425, 187] width 351 height 112
drag, startPoint x: 427, startPoint y: 137, endPoint x: 458, endPoint y: 223, distance: 92.2
click at [458, 223] on p "MISSING EVIDENCE: Reviewer inspected Request.pdf, b.png, and c.png for Jira Ser…" at bounding box center [425, 187] width 351 height 112
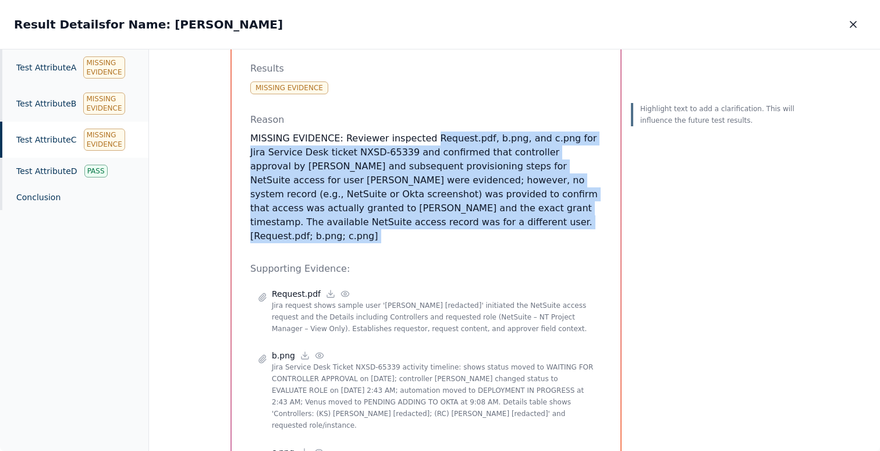
click at [458, 223] on p "MISSING EVIDENCE: Reviewer inspected Request.pdf, b.png, and c.png for Jira Ser…" at bounding box center [425, 187] width 351 height 112
drag, startPoint x: 458, startPoint y: 223, endPoint x: 429, endPoint y: 141, distance: 87.8
click at [429, 141] on p "MISSING EVIDENCE: Reviewer inspected Request.pdf, b.png, and c.png for Jira Ser…" at bounding box center [425, 187] width 351 height 112
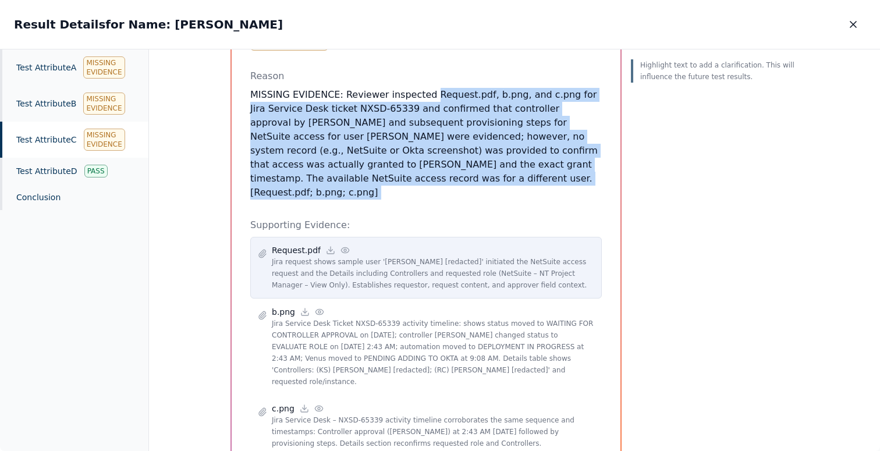
scroll to position [214, 0]
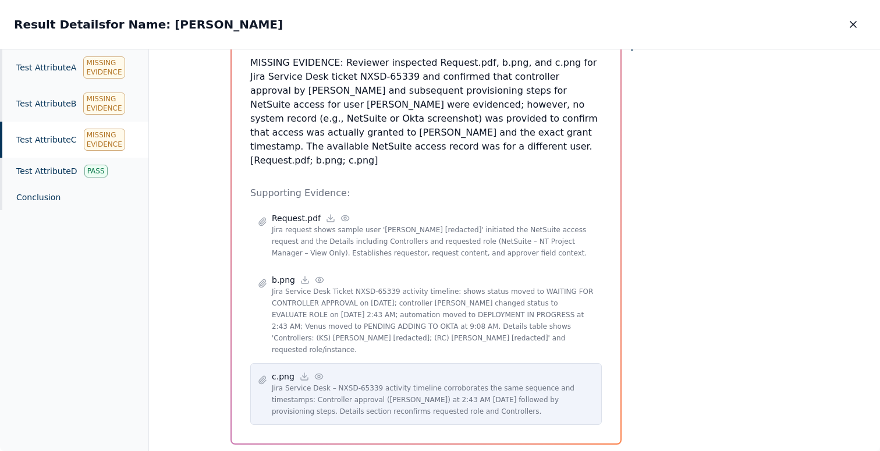
click at [318, 375] on circle at bounding box center [319, 376] width 2 height 2
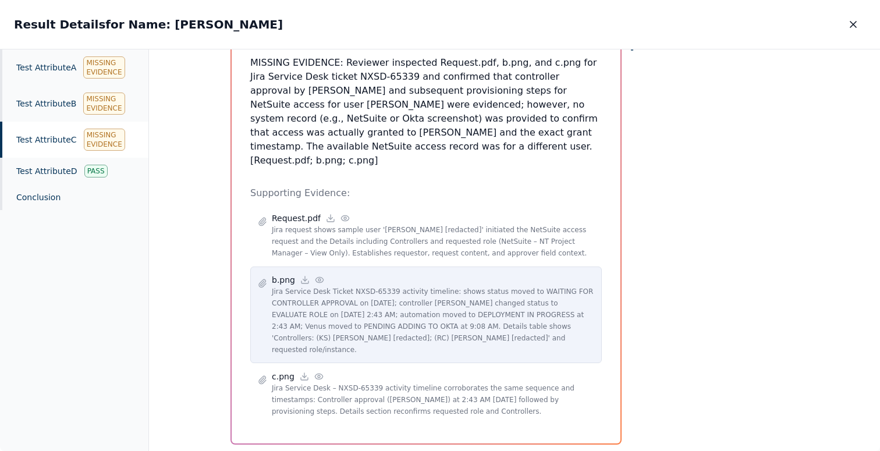
click at [318, 279] on circle at bounding box center [319, 280] width 2 height 2
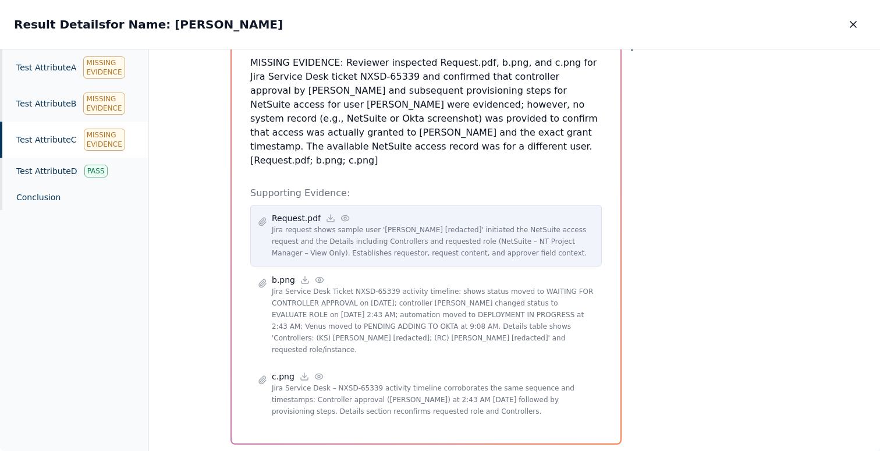
click at [342, 214] on icon at bounding box center [344, 218] width 9 height 9
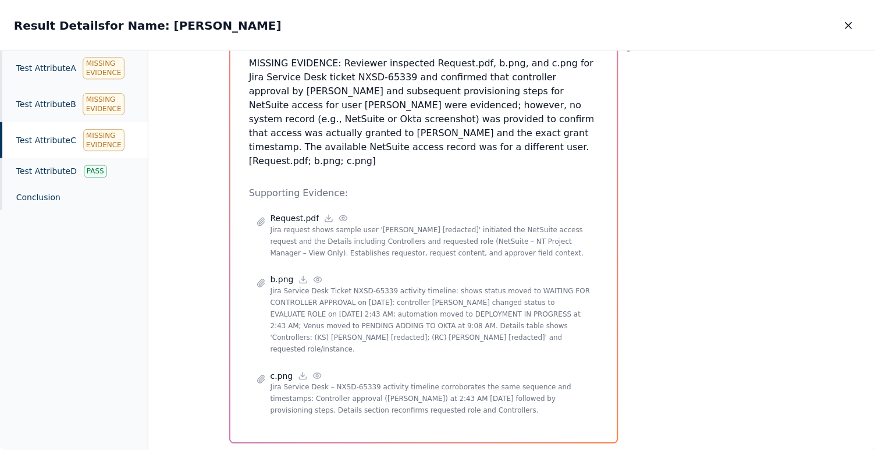
scroll to position [0, 0]
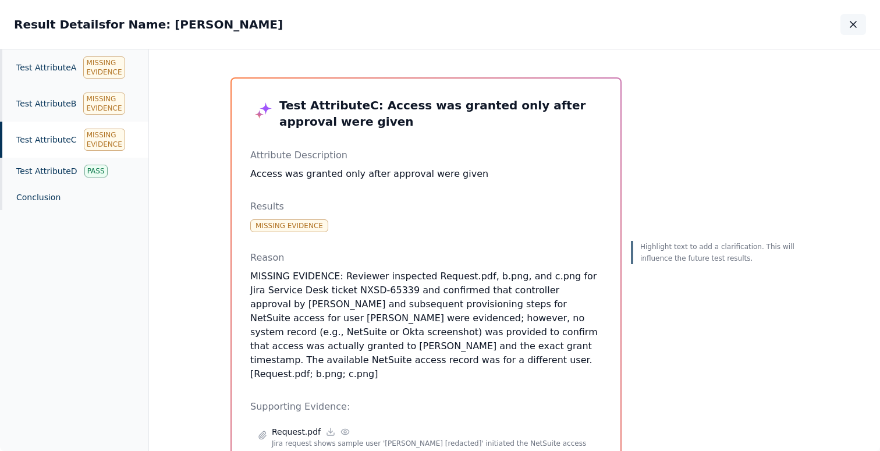
click at [849, 26] on icon "button" at bounding box center [853, 25] width 12 height 12
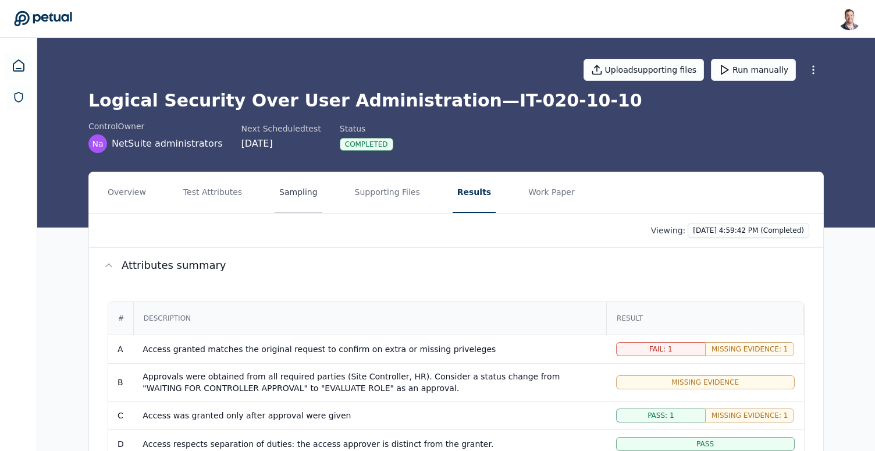
click at [281, 199] on button "Sampling" at bounding box center [299, 192] width 48 height 41
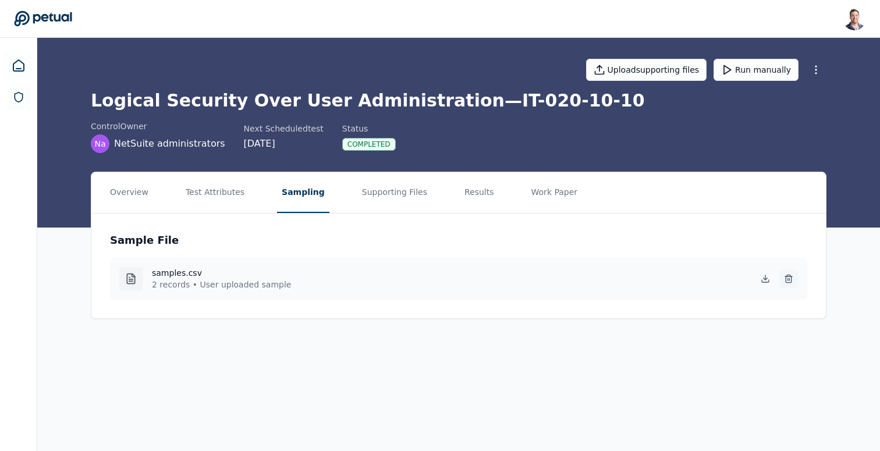
click at [791, 282] on icon at bounding box center [787, 279] width 5 height 6
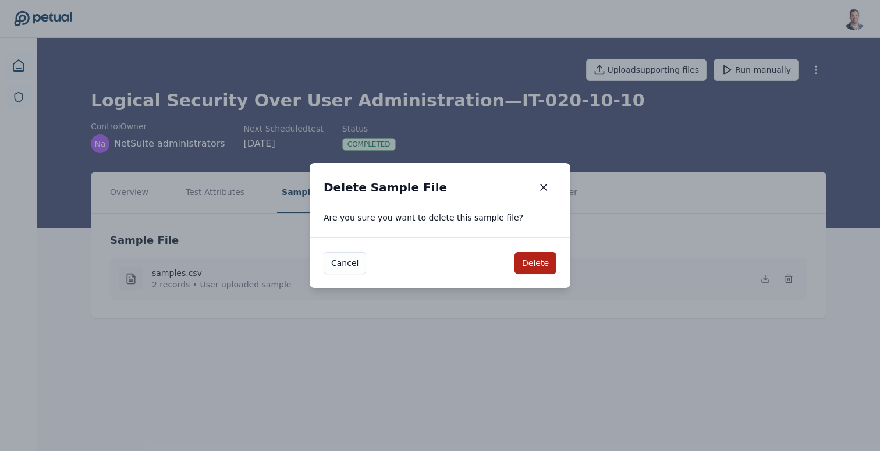
click at [532, 278] on div "Cancel Delete" at bounding box center [439, 262] width 261 height 51
click at [537, 260] on button "Delete" at bounding box center [535, 263] width 42 height 22
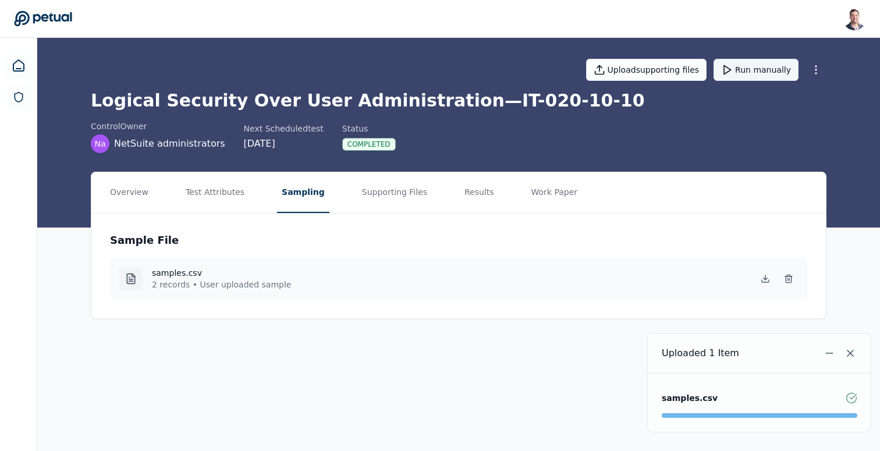
click at [746, 73] on button "Run manually" at bounding box center [755, 70] width 85 height 22
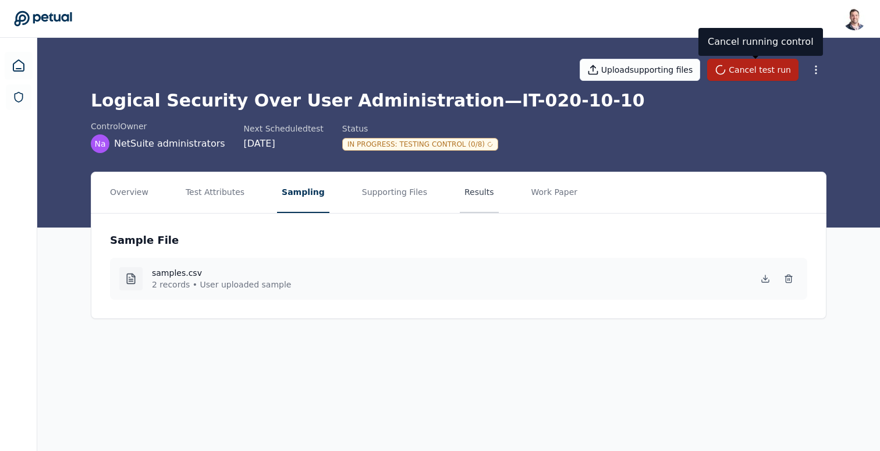
click at [475, 194] on button "Results" at bounding box center [479, 192] width 39 height 41
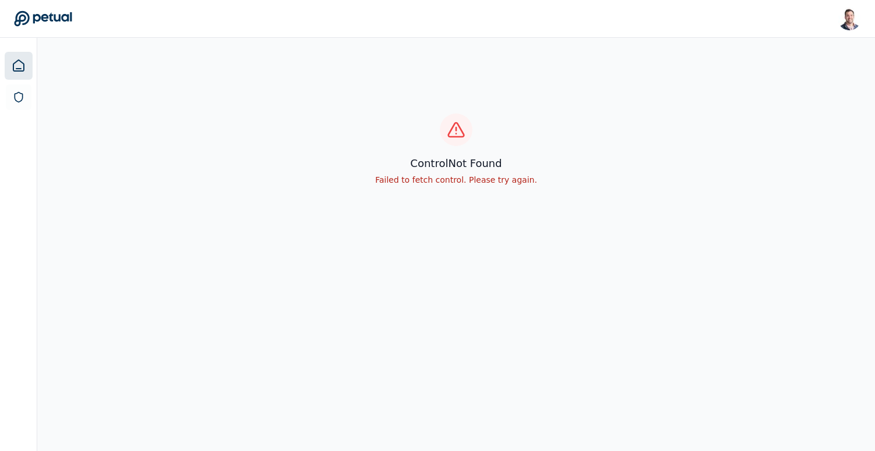
click at [20, 59] on icon at bounding box center [19, 66] width 14 height 14
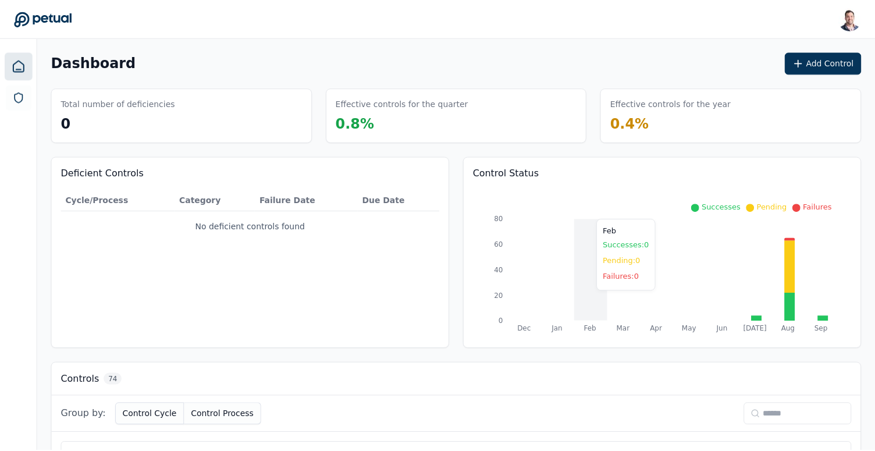
scroll to position [53, 0]
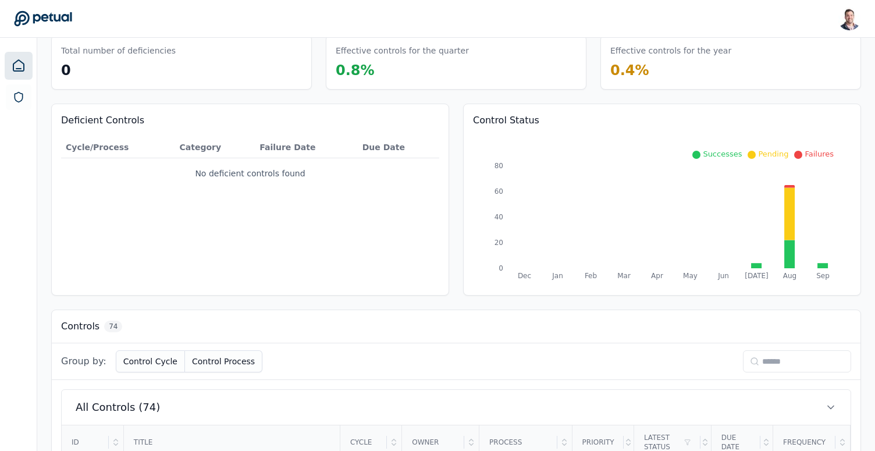
click at [777, 359] on input at bounding box center [797, 361] width 108 height 22
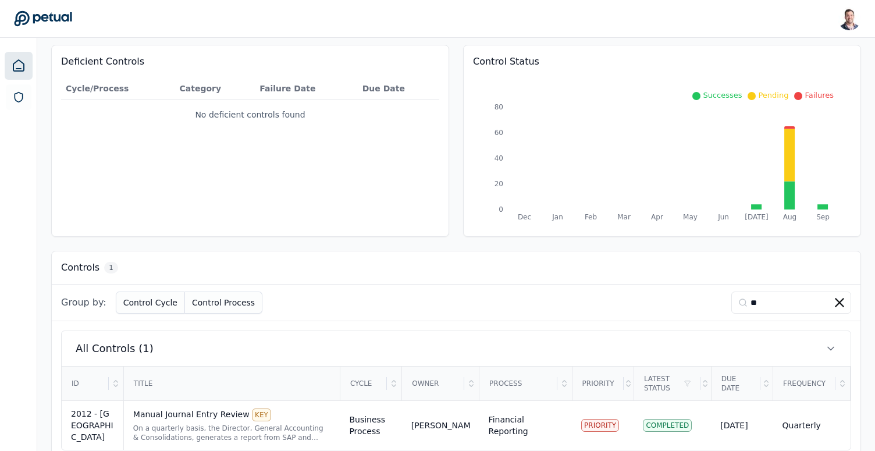
scroll to position [134, 0]
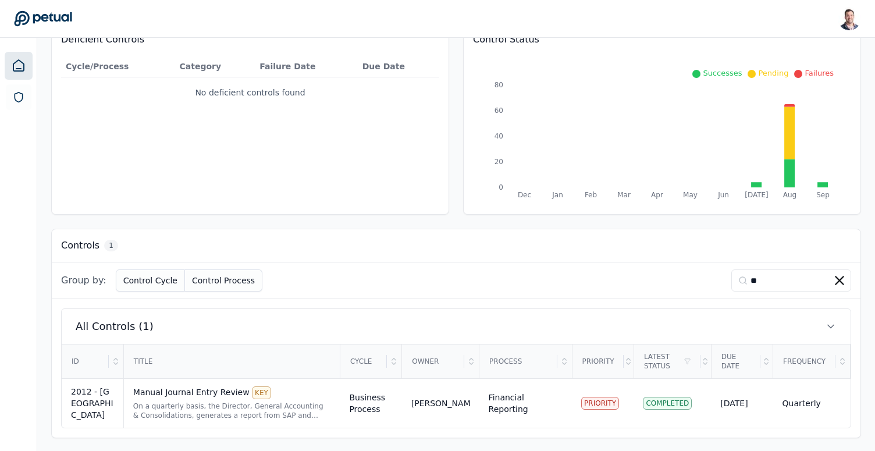
type input "**"
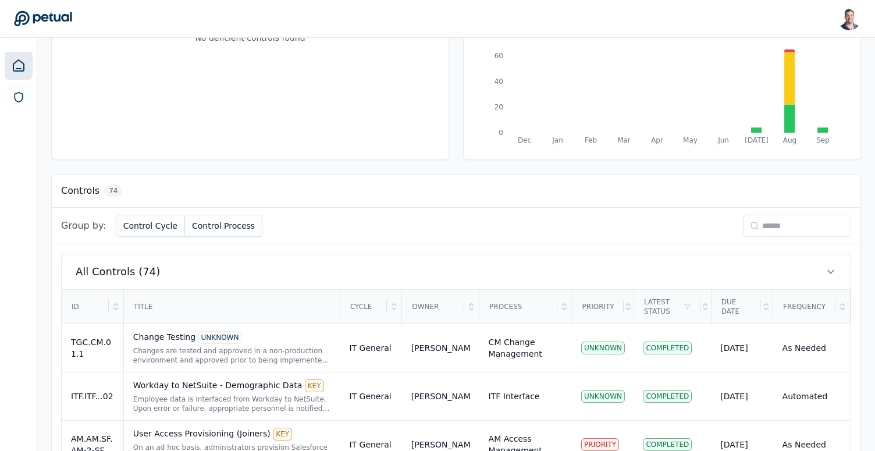
scroll to position [172, 0]
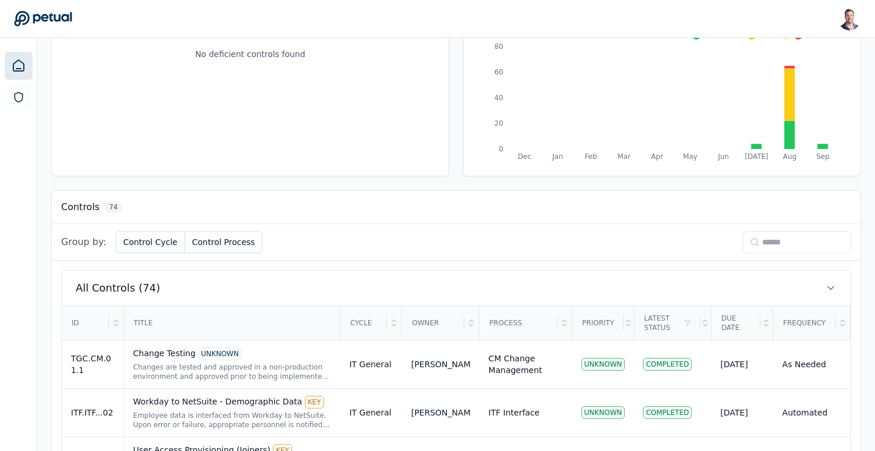
click at [770, 244] on input at bounding box center [797, 242] width 108 height 22
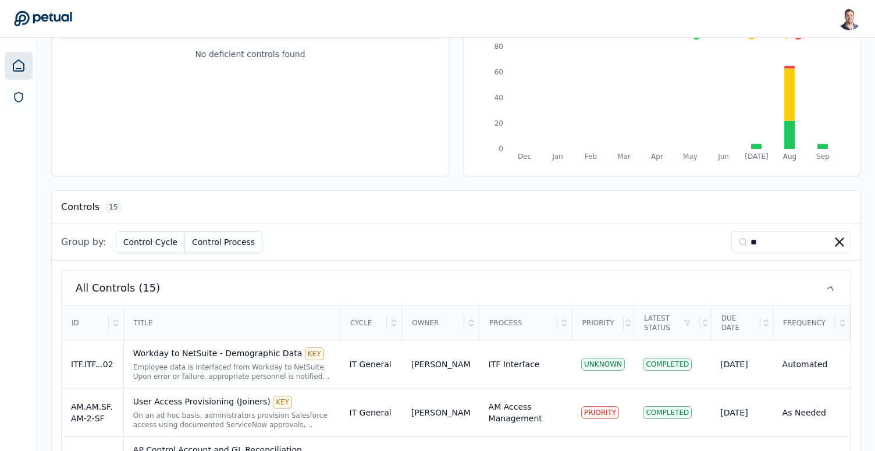
scroll to position [134, 0]
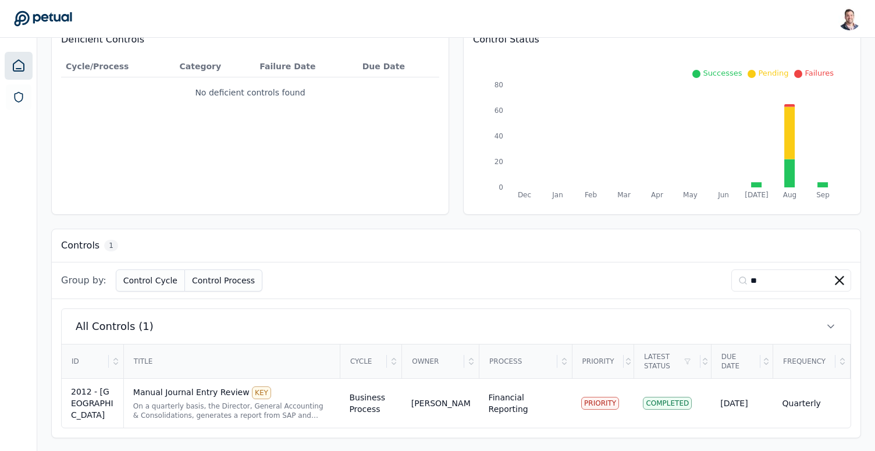
type input "**"
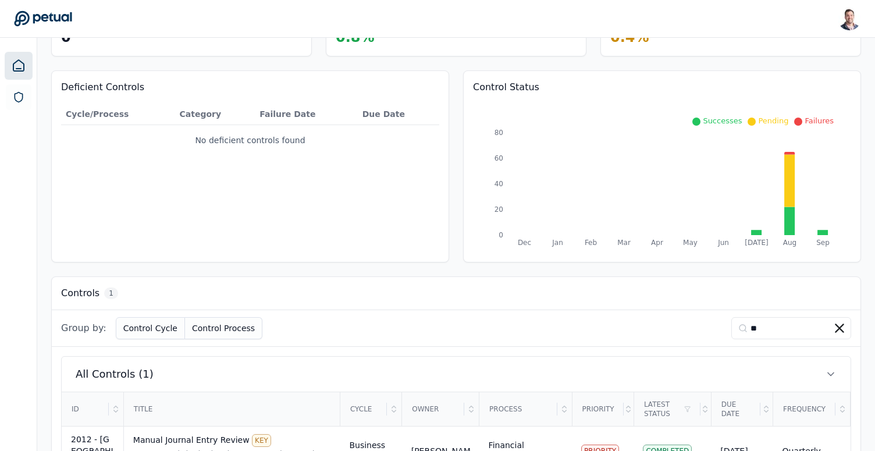
scroll to position [0, 0]
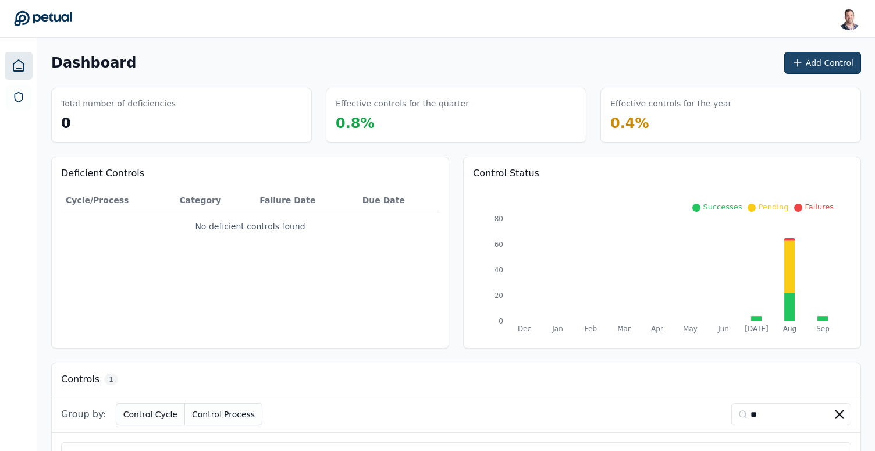
click at [810, 58] on button "Add Control" at bounding box center [822, 63] width 77 height 22
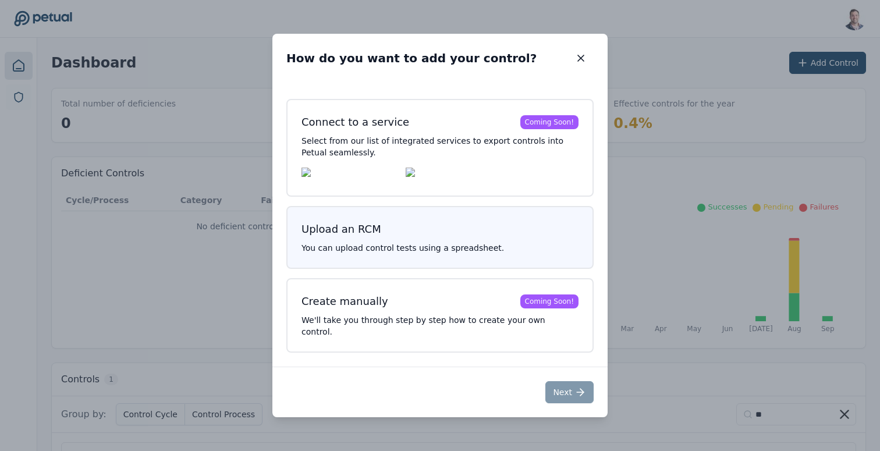
click at [362, 230] on div "Upload an RCM" at bounding box center [341, 229] width 80 height 16
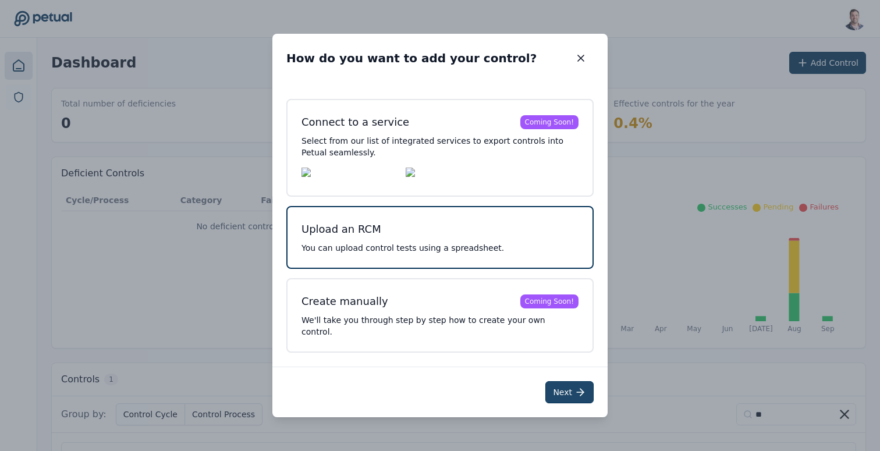
click at [558, 381] on button "Next" at bounding box center [569, 392] width 48 height 22
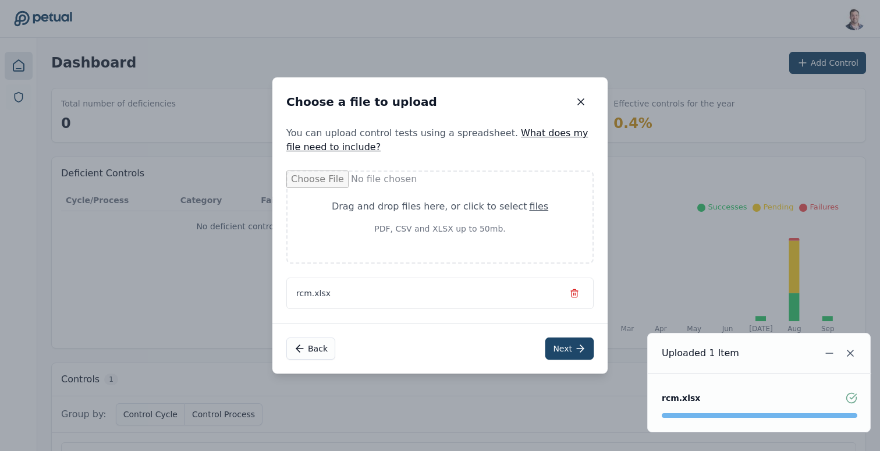
click at [568, 348] on button "Next" at bounding box center [569, 348] width 48 height 22
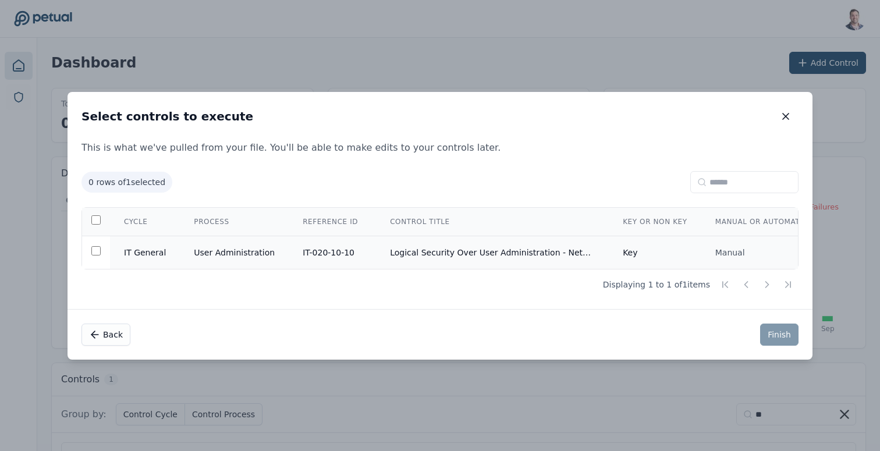
click at [389, 249] on td "Logical Security Over User Administration - NetSuite" at bounding box center [492, 252] width 233 height 33
click at [781, 333] on button "Finish" at bounding box center [779, 334] width 38 height 22
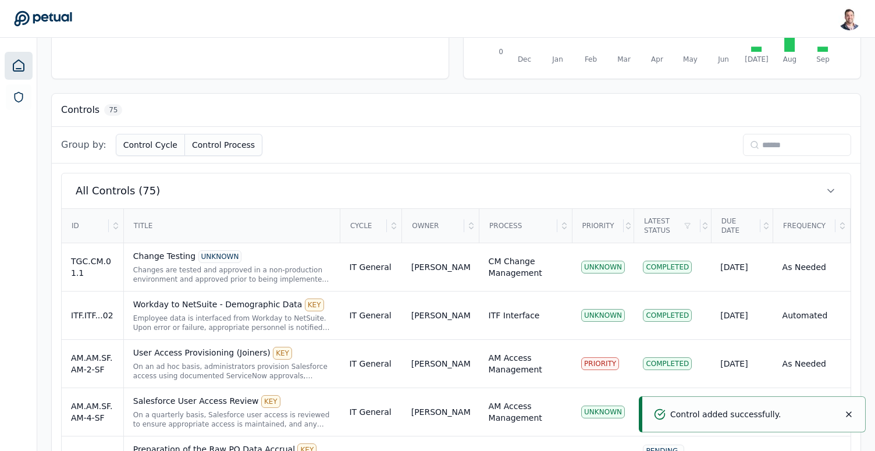
scroll to position [279, 0]
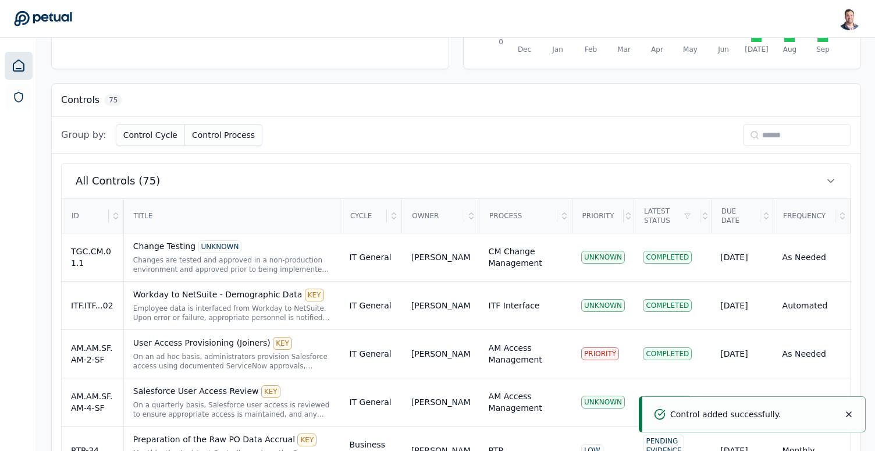
click at [774, 137] on input at bounding box center [797, 135] width 108 height 22
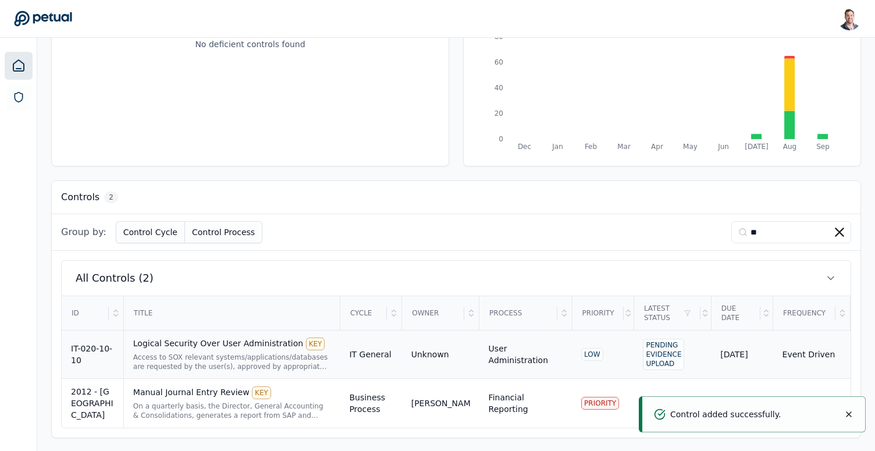
type input "**"
click at [187, 367] on div "Access to SOX relevant systems/applications/databases are requested by the user…" at bounding box center [232, 362] width 198 height 19
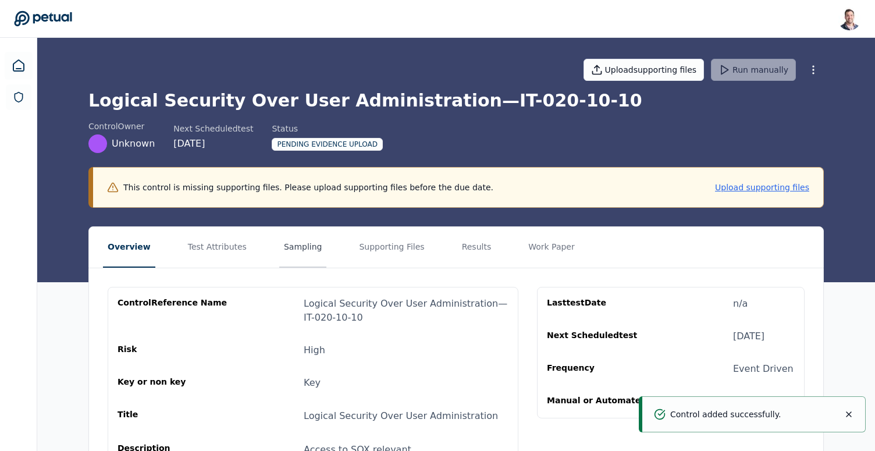
click at [279, 252] on button "Sampling" at bounding box center [303, 247] width 48 height 41
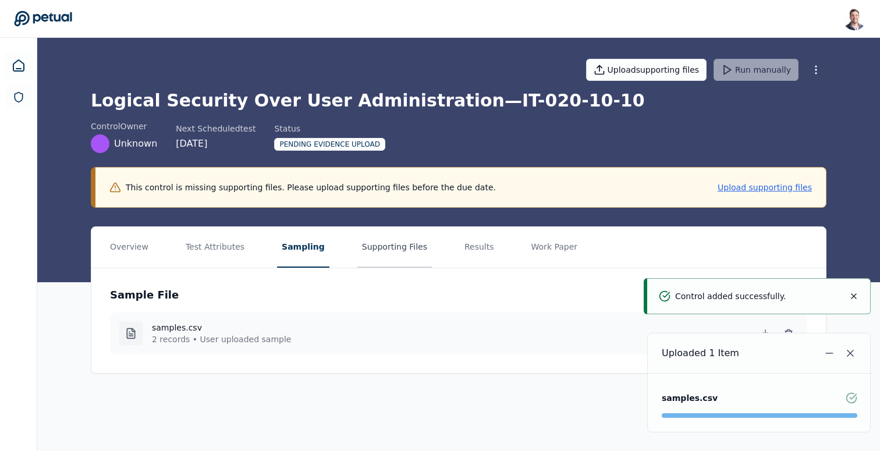
click at [368, 248] on button "Supporting Files" at bounding box center [394, 247] width 74 height 41
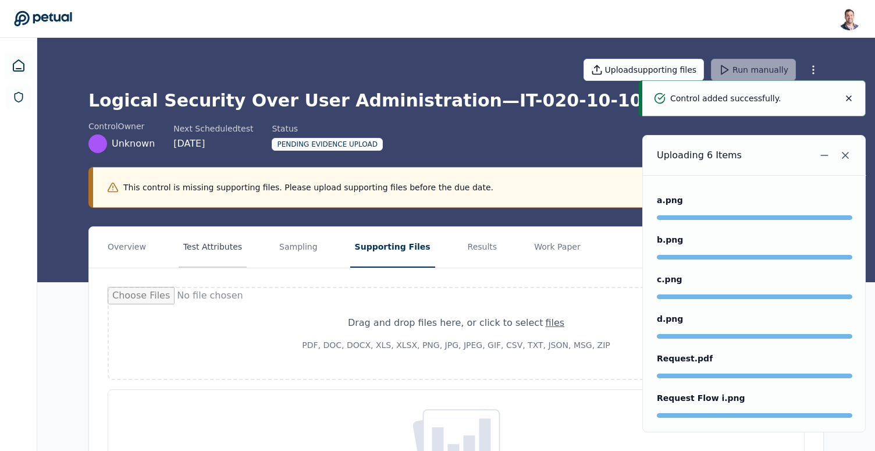
click at [204, 244] on button "Test Attributes" at bounding box center [213, 247] width 68 height 41
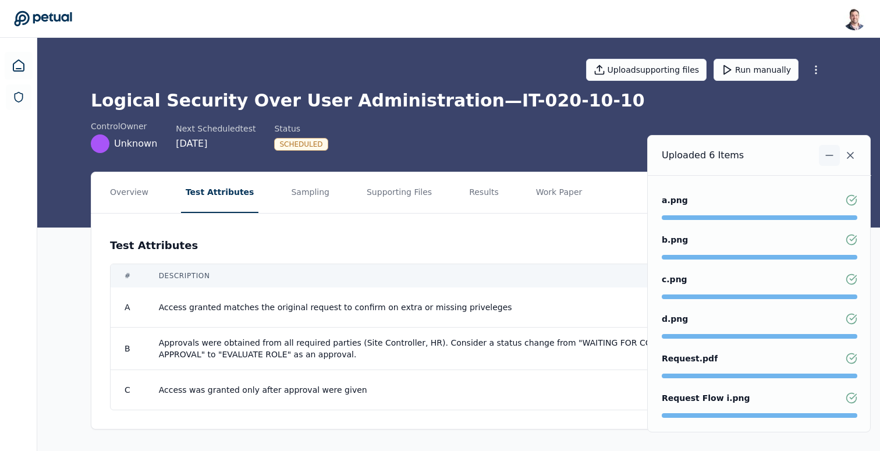
click at [828, 156] on icon "Notifications (F8)" at bounding box center [829, 156] width 12 height 12
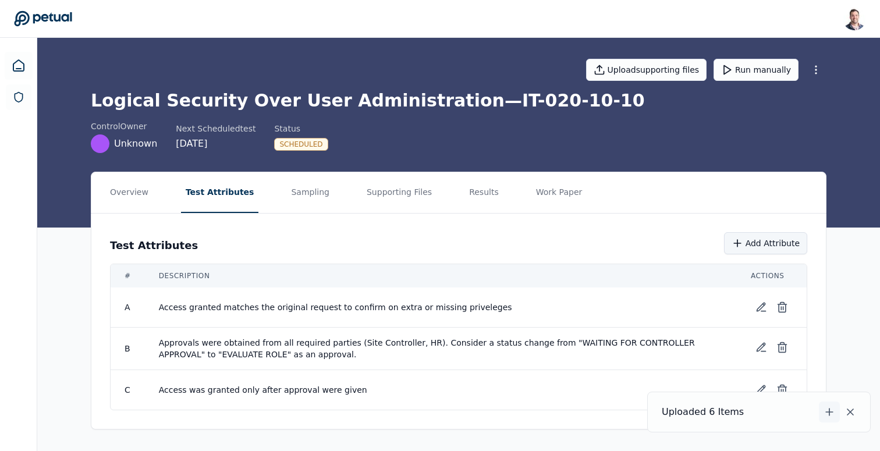
click at [762, 241] on button "Add Attribute" at bounding box center [765, 243] width 83 height 22
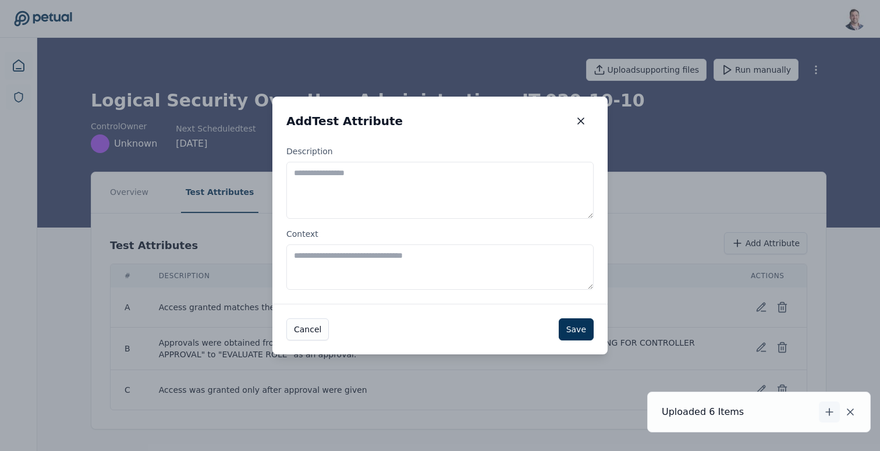
click at [511, 179] on textarea "Description" at bounding box center [439, 190] width 307 height 57
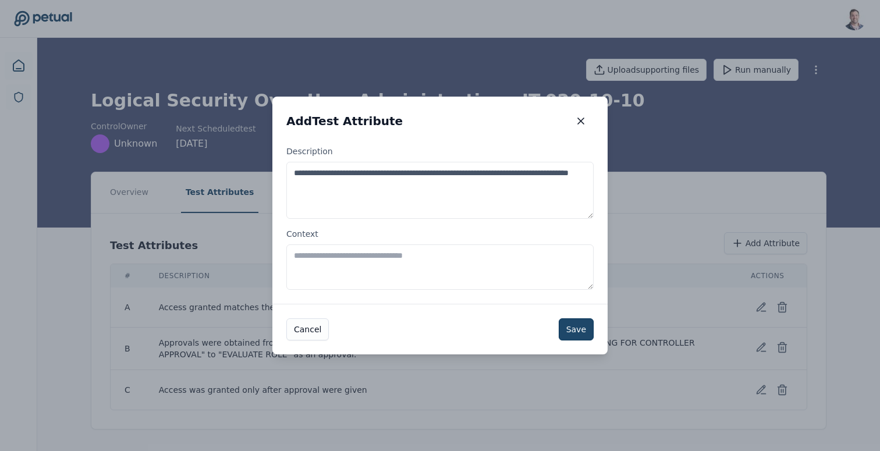
type textarea "**********"
click at [578, 334] on button "Save" at bounding box center [575, 329] width 35 height 22
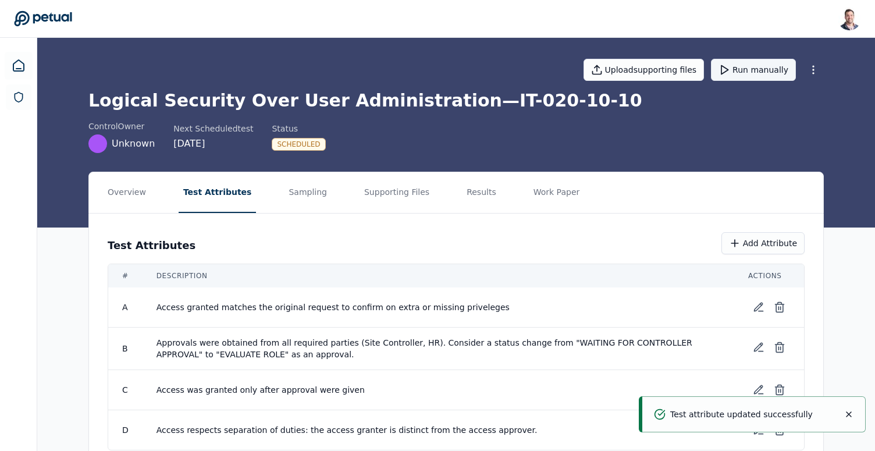
click at [753, 76] on button "Run manually" at bounding box center [753, 70] width 85 height 22
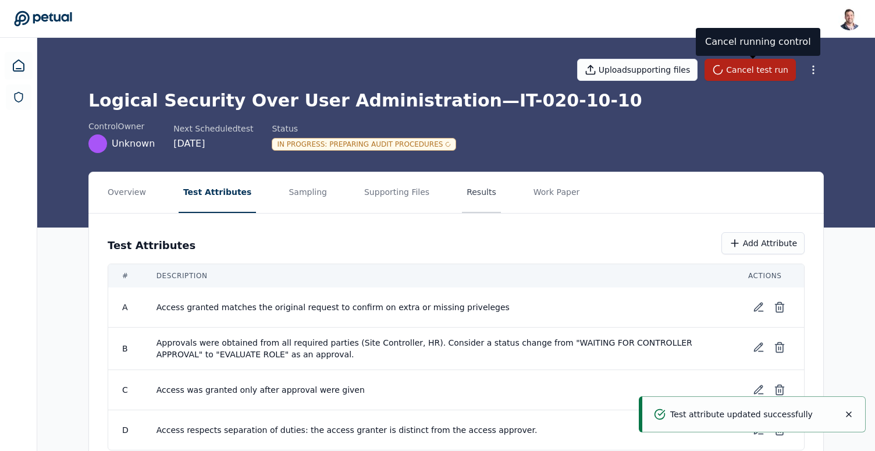
click at [462, 191] on button "Results" at bounding box center [481, 192] width 39 height 41
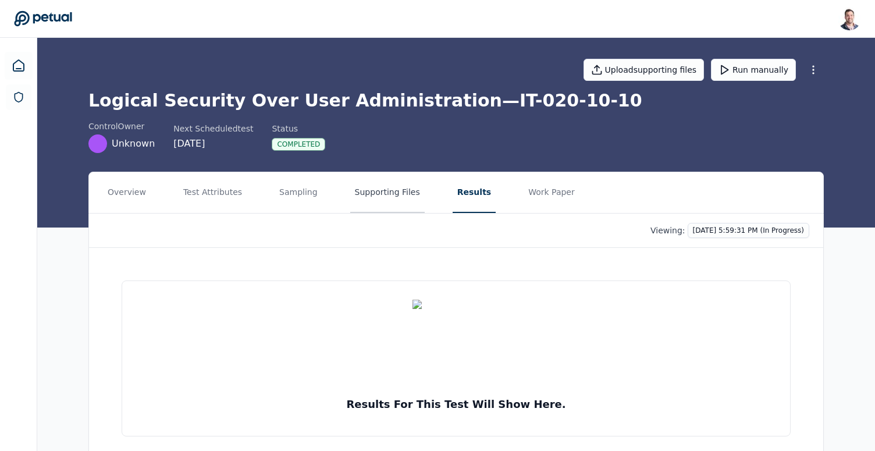
click at [405, 196] on button "Supporting Files" at bounding box center [387, 192] width 74 height 41
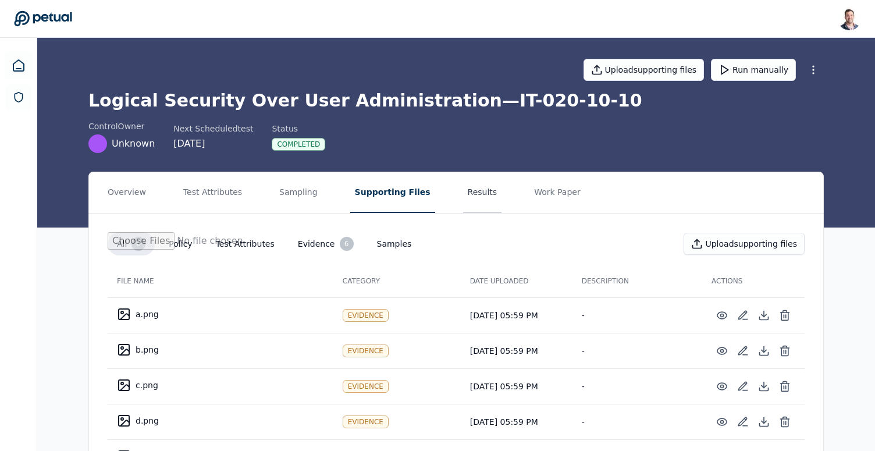
click at [463, 193] on button "Results" at bounding box center [482, 192] width 39 height 41
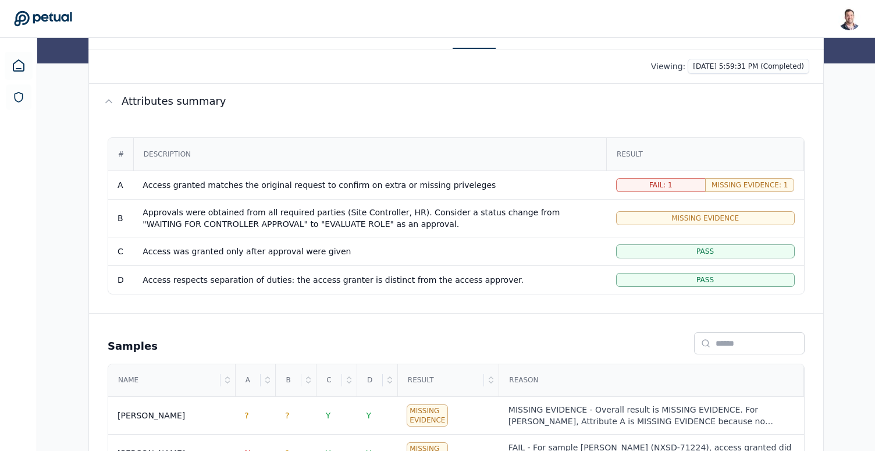
scroll to position [223, 0]
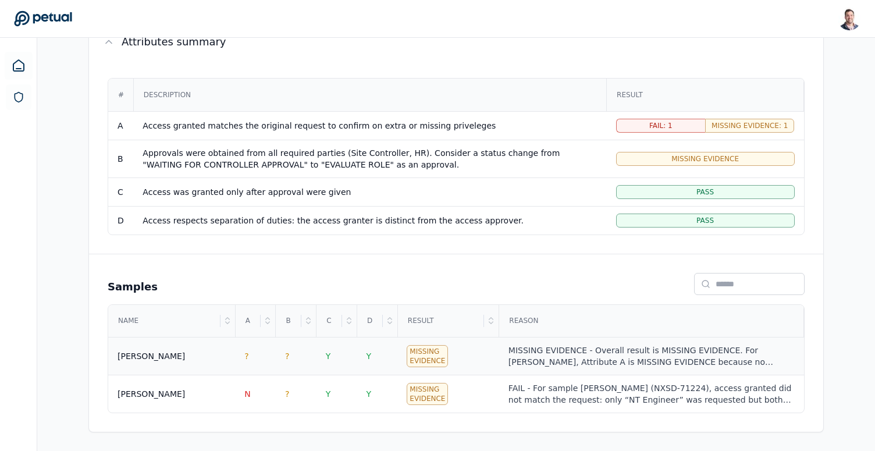
click at [597, 356] on div "MISSING EVIDENCE - Overall result is MISSING EVIDENCE. For [PERSON_NAME], Attri…" at bounding box center [651, 355] width 286 height 23
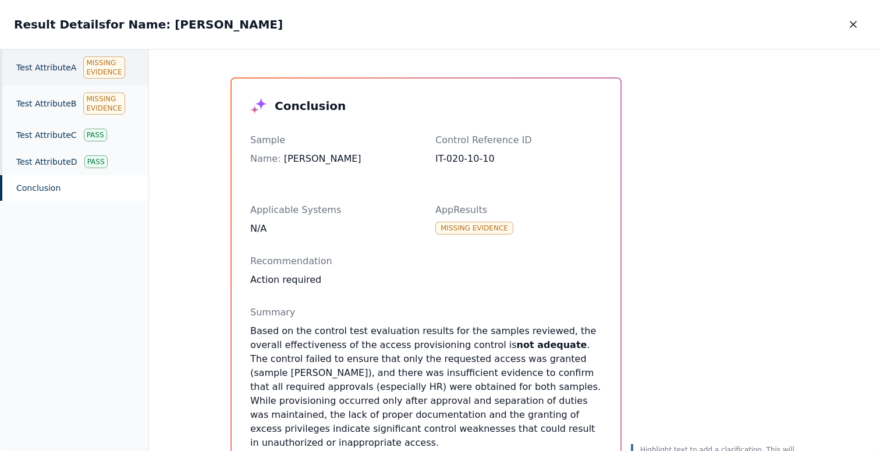
click at [35, 63] on div "Test Attribute A Missing Evidence" at bounding box center [74, 67] width 148 height 36
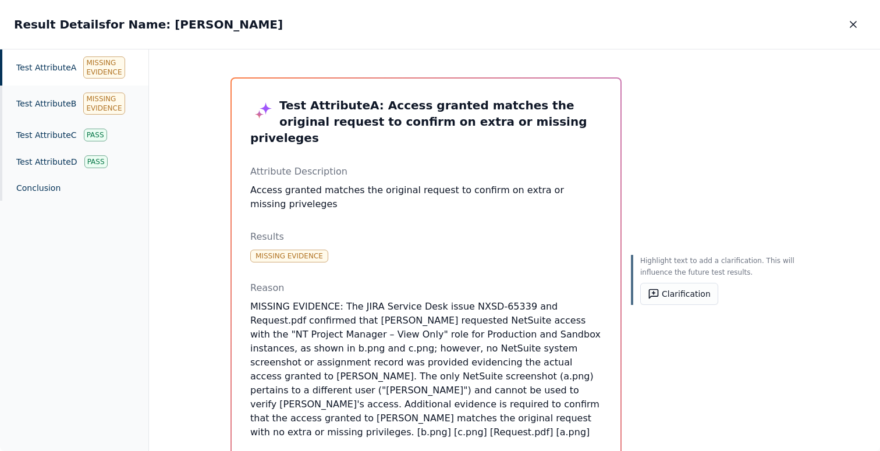
drag, startPoint x: 462, startPoint y: 348, endPoint x: 424, endPoint y: 377, distance: 47.7
click at [424, 377] on p "MISSING EVIDENCE: The JIRA Service Desk issue NXSD-65339 and Request.pdf confir…" at bounding box center [425, 370] width 351 height 140
drag, startPoint x: 465, startPoint y: 390, endPoint x: 449, endPoint y: 286, distance: 104.8
click at [449, 300] on p "MISSING EVIDENCE: The JIRA Service Desk issue NXSD-65339 and Request.pdf confir…" at bounding box center [425, 370] width 351 height 140
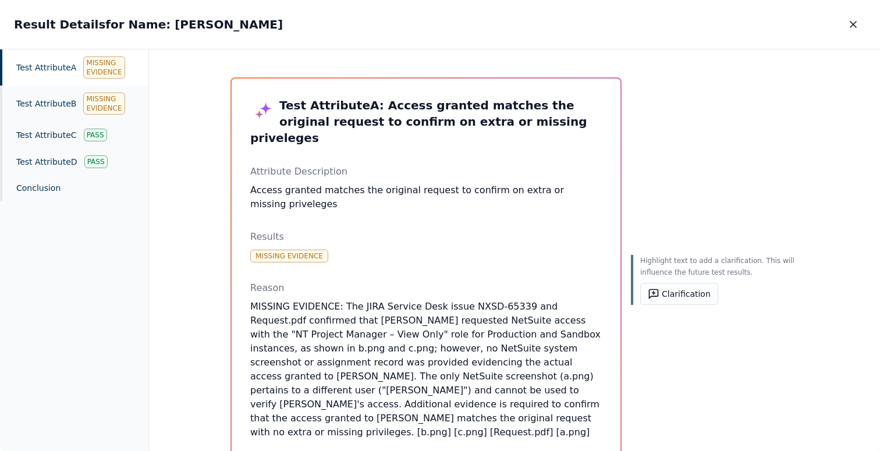
click at [449, 300] on p "MISSING EVIDENCE: The JIRA Service Desk issue NXSD-65339 and Request.pdf confir…" at bounding box center [425, 370] width 351 height 140
drag, startPoint x: 486, startPoint y: 304, endPoint x: 486, endPoint y: 379, distance: 75.6
click at [486, 379] on p "MISSING EVIDENCE: The JIRA Service Desk issue NXSD-65339 and Request.pdf confir…" at bounding box center [425, 370] width 351 height 140
click at [853, 27] on icon "button" at bounding box center [853, 25] width 12 height 12
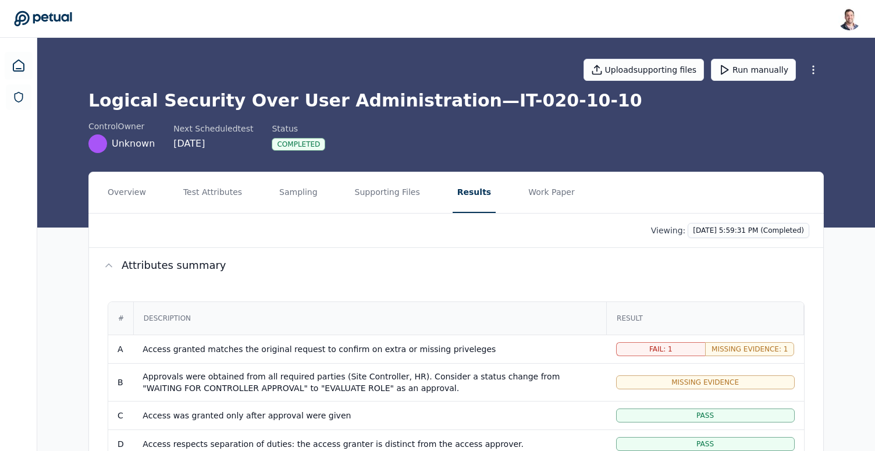
click at [404, 98] on h1 "Logical Security Over User Administration — IT-020-10-10" at bounding box center [455, 100] width 735 height 21
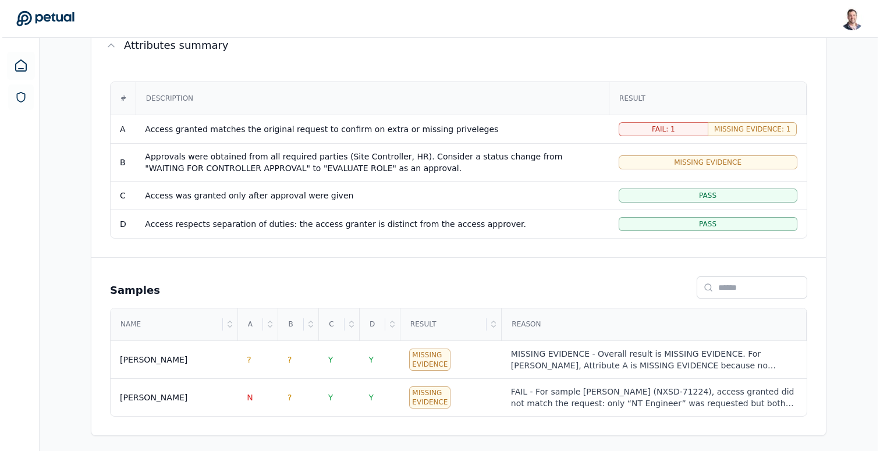
scroll to position [223, 0]
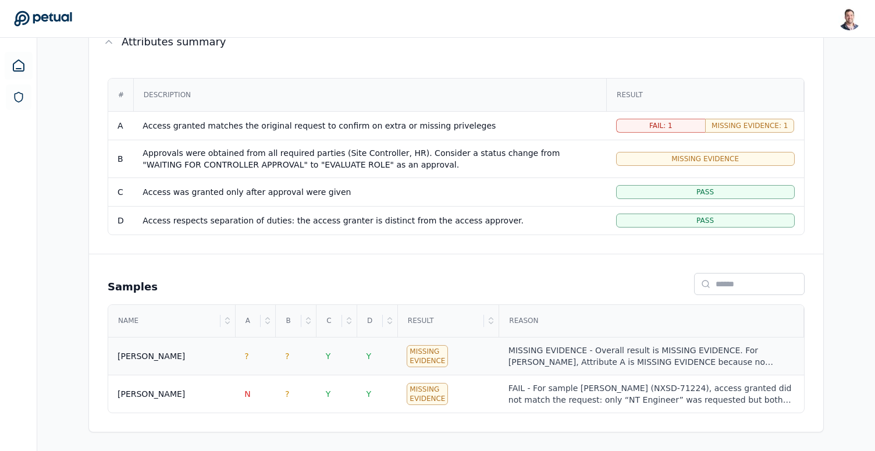
click at [569, 362] on div "MISSING EVIDENCE - Overall result is MISSING EVIDENCE. For [PERSON_NAME], Attri…" at bounding box center [651, 355] width 286 height 23
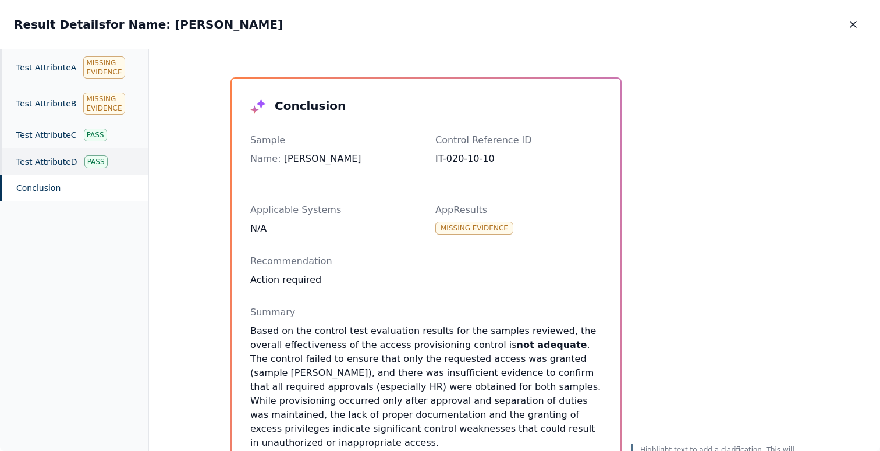
click at [79, 159] on div "Test Attribute D Pass" at bounding box center [74, 161] width 148 height 27
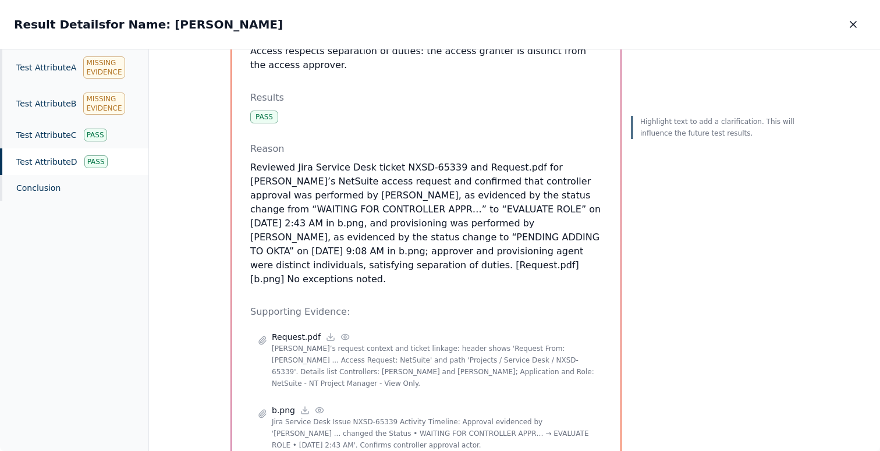
scroll to position [218, 0]
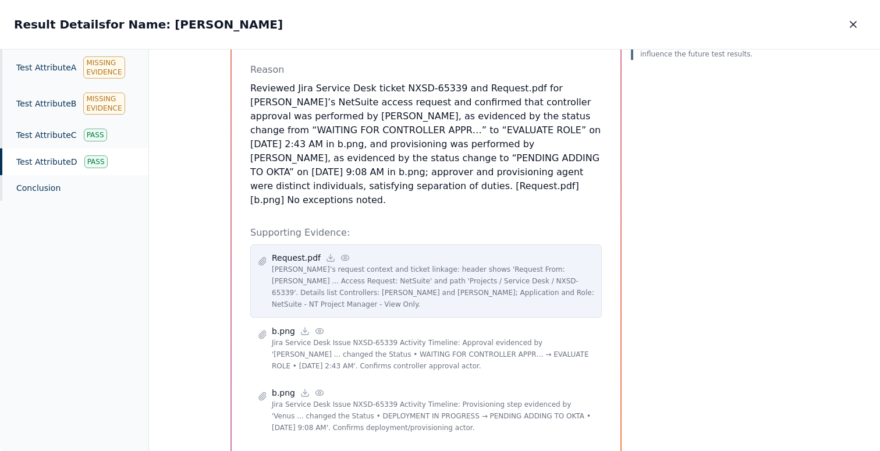
click at [340, 253] on icon at bounding box center [344, 257] width 9 height 9
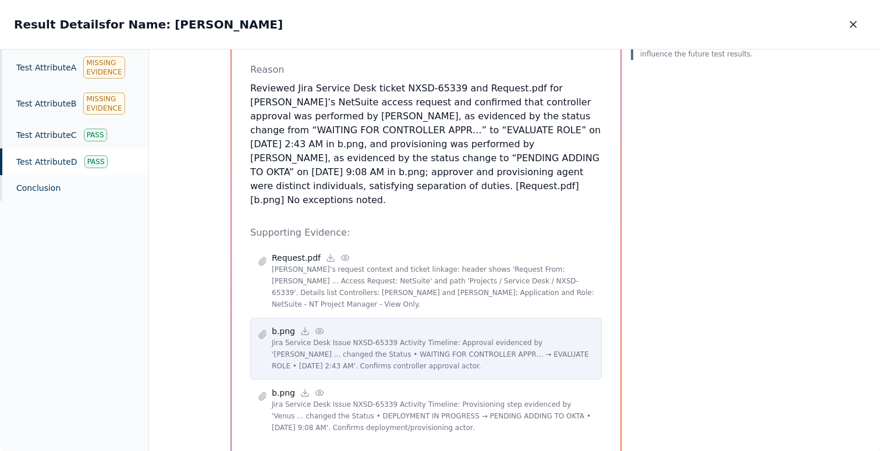
click at [315, 326] on icon at bounding box center [319, 330] width 9 height 9
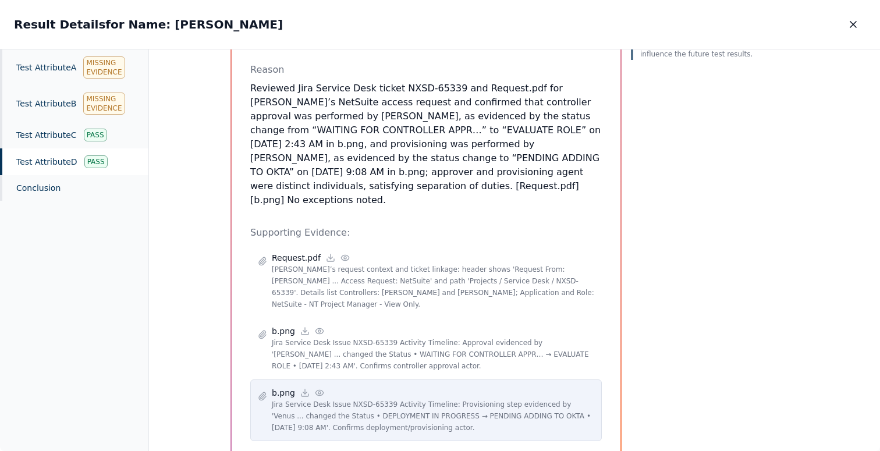
click at [317, 388] on icon at bounding box center [319, 392] width 9 height 9
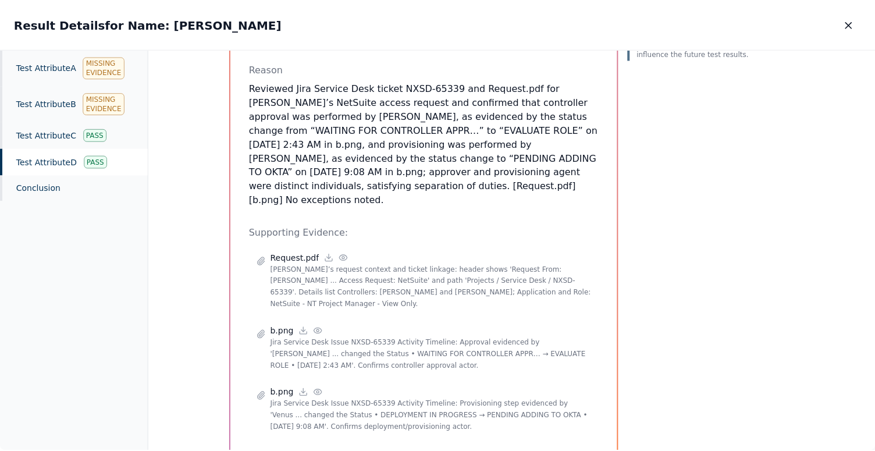
scroll to position [0, 0]
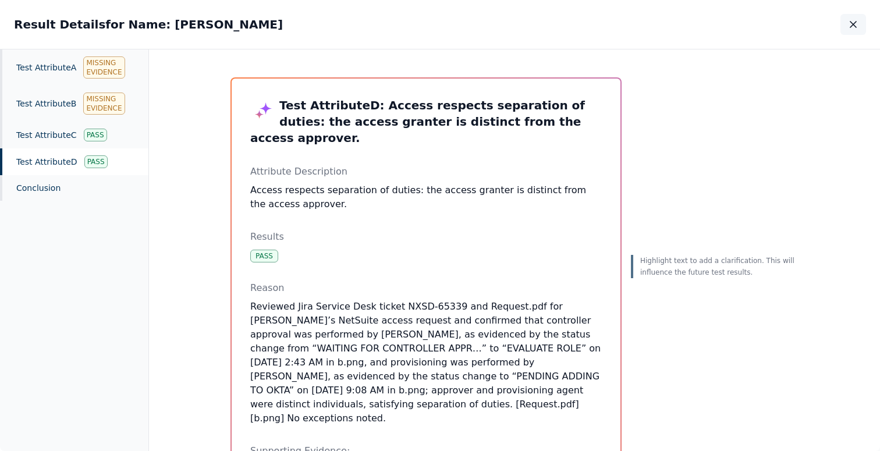
click at [849, 25] on icon "button" at bounding box center [853, 25] width 12 height 12
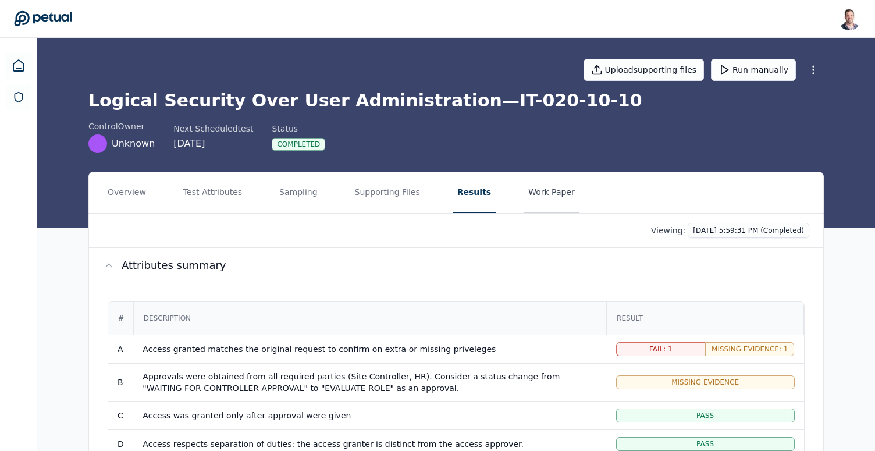
click at [544, 193] on button "Work Paper" at bounding box center [552, 192] width 56 height 41
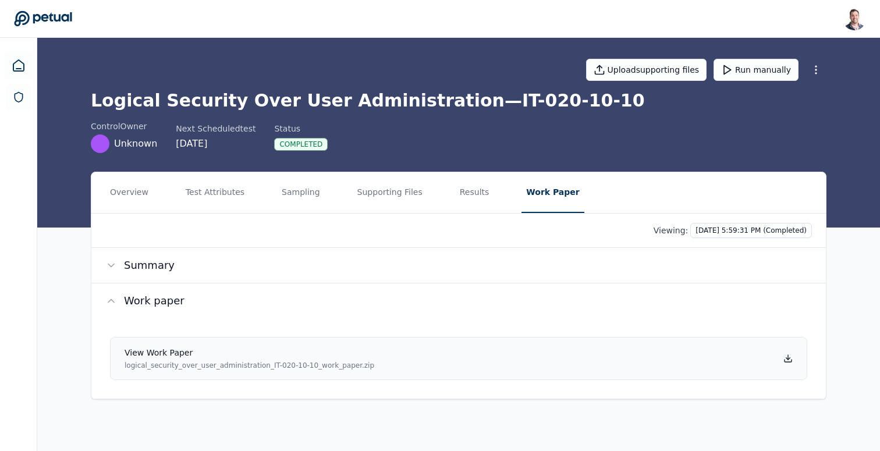
click at [787, 359] on icon at bounding box center [788, 359] width 4 height 2
click at [456, 196] on button "Results" at bounding box center [474, 192] width 39 height 41
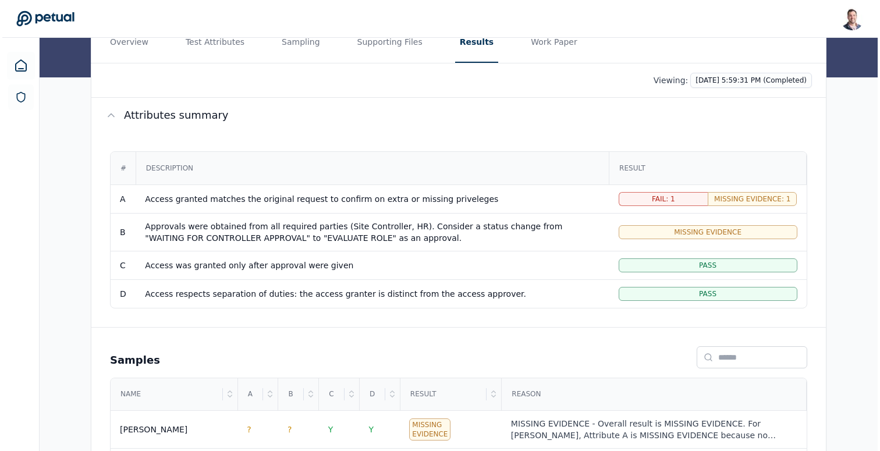
scroll to position [211, 0]
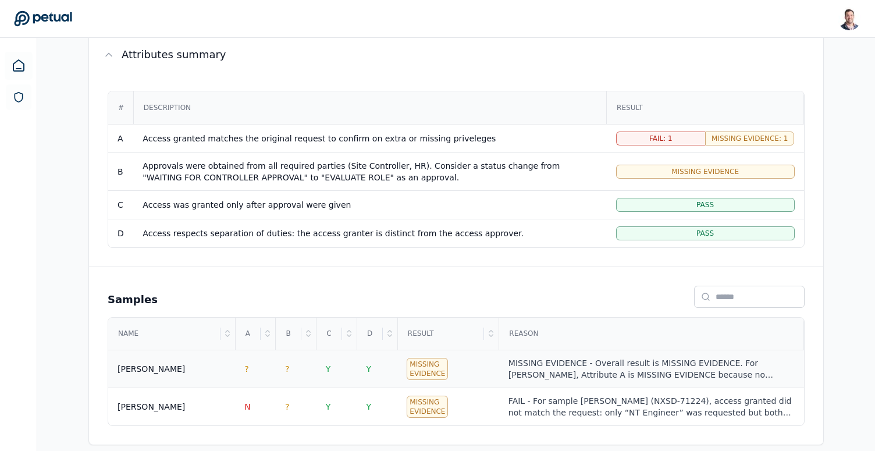
click at [563, 368] on div "MISSING EVIDENCE - Overall result is MISSING EVIDENCE. For [PERSON_NAME], Attri…" at bounding box center [651, 368] width 286 height 23
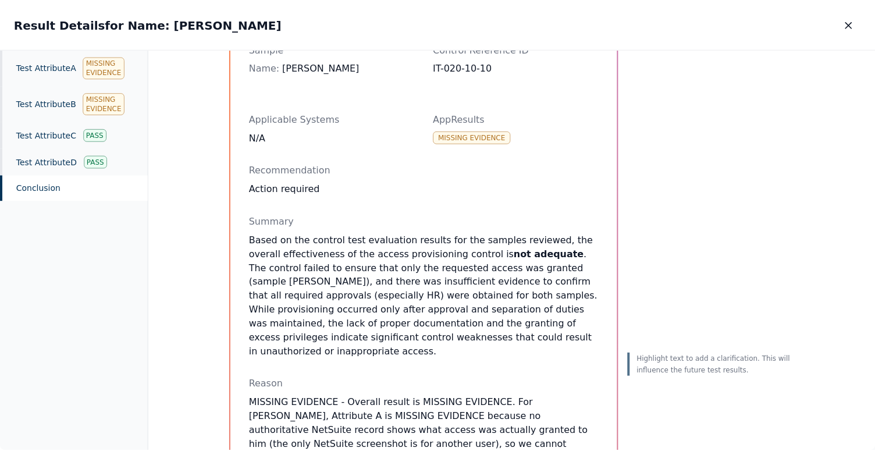
scroll to position [94, 0]
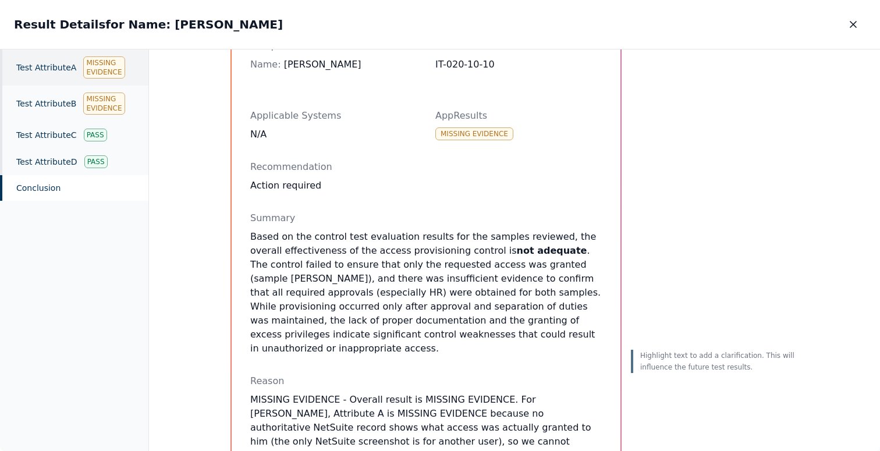
click at [51, 74] on div "Test Attribute A Missing Evidence" at bounding box center [74, 67] width 148 height 36
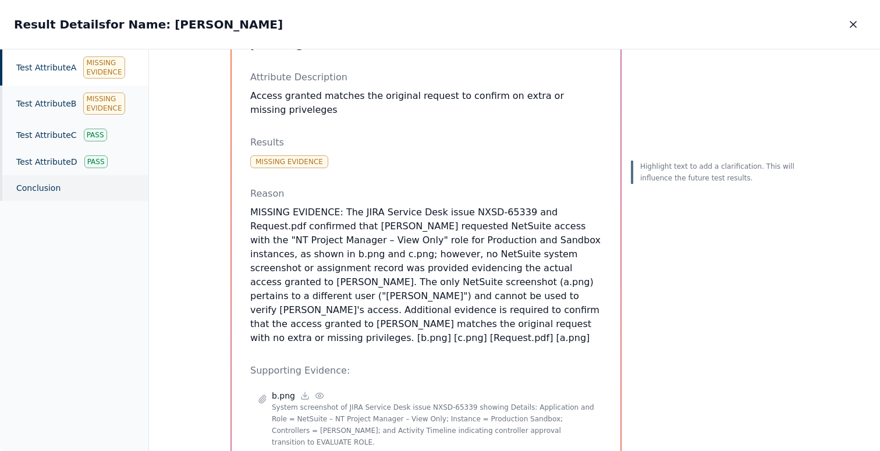
click at [62, 175] on div "Conclusion" at bounding box center [74, 188] width 148 height 26
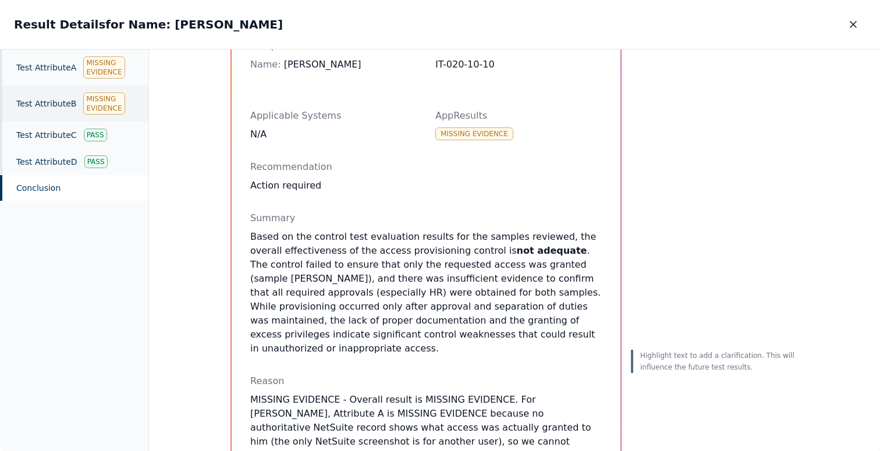
click at [73, 109] on div "Test Attribute B Missing Evidence" at bounding box center [74, 104] width 148 height 36
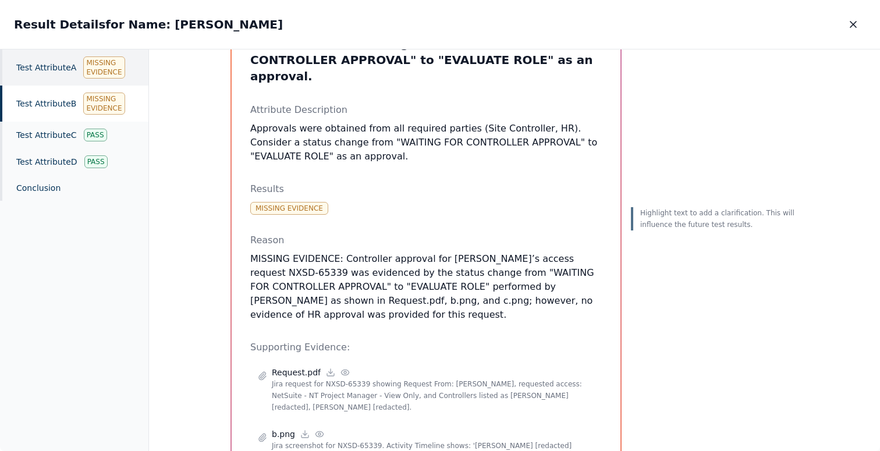
click at [64, 72] on div "Test Attribute A Missing Evidence" at bounding box center [74, 67] width 148 height 36
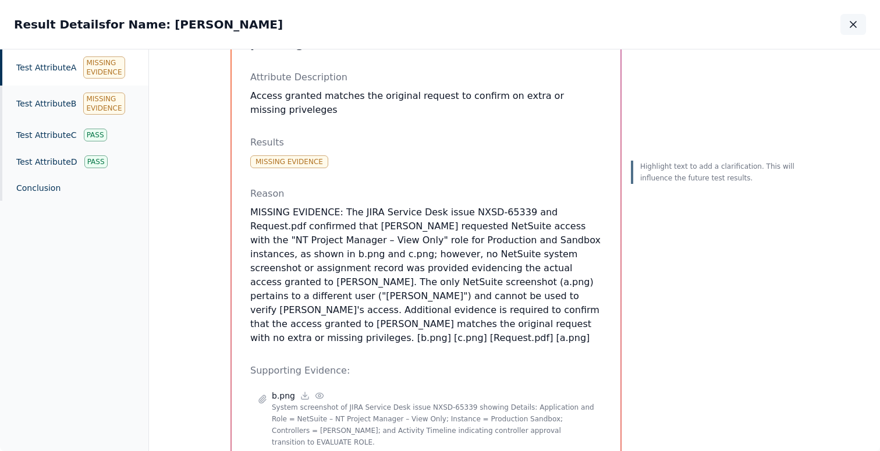
click at [858, 27] on icon "button" at bounding box center [853, 25] width 12 height 12
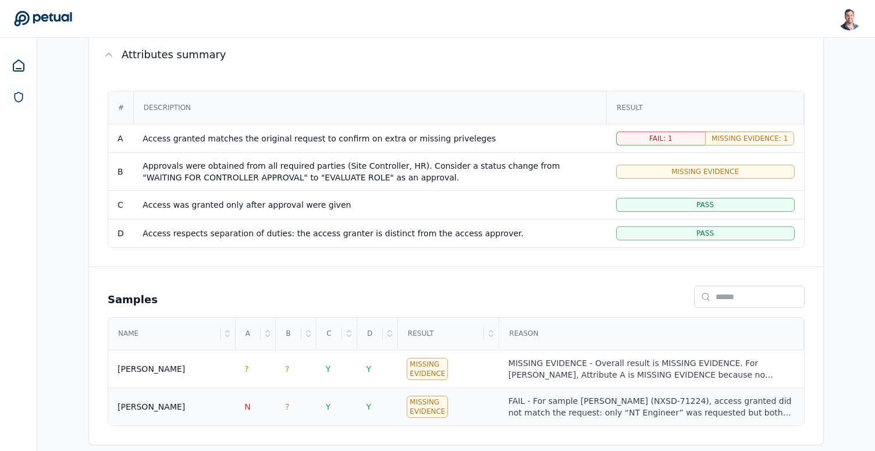
click at [569, 396] on div "FAIL - For sample [PERSON_NAME] (NXSD-71224), access granted did not match the …" at bounding box center [651, 406] width 286 height 23
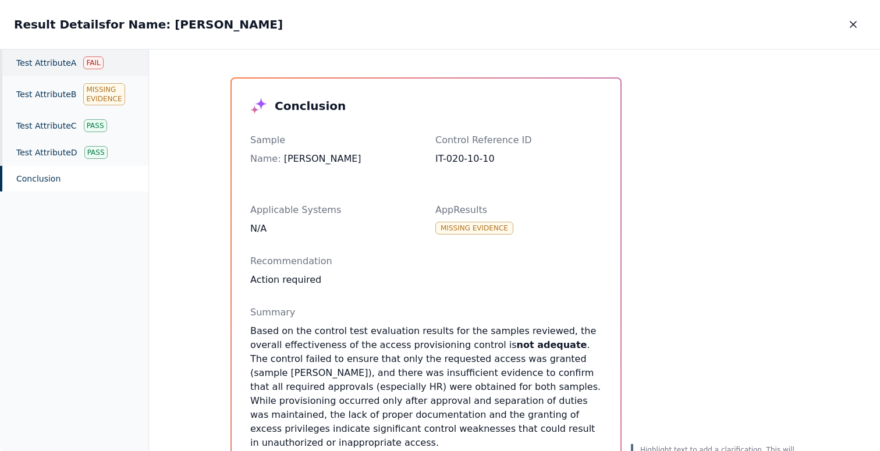
click at [92, 66] on div "Fail" at bounding box center [93, 62] width 20 height 13
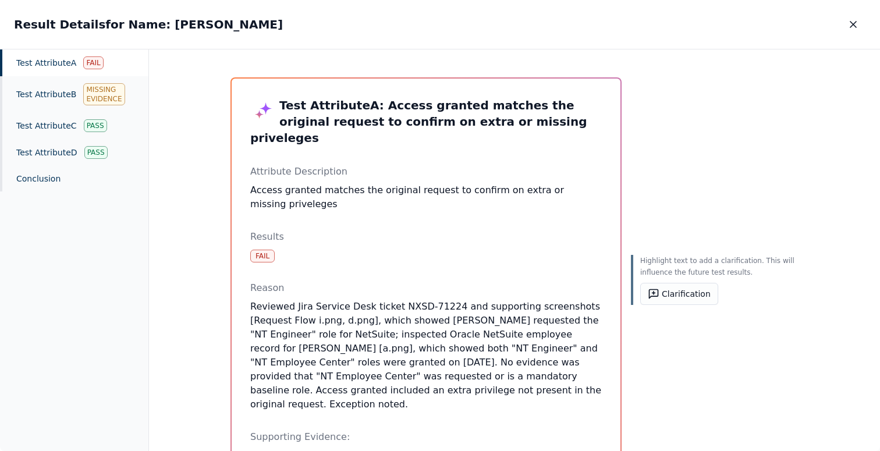
drag, startPoint x: 389, startPoint y: 331, endPoint x: 483, endPoint y: 332, distance: 93.7
click at [483, 332] on p "Reviewed Jira Service Desk ticket NXSD-71224 and supporting screenshots [Reques…" at bounding box center [425, 356] width 351 height 112
click at [649, 296] on icon at bounding box center [653, 293] width 9 height 9
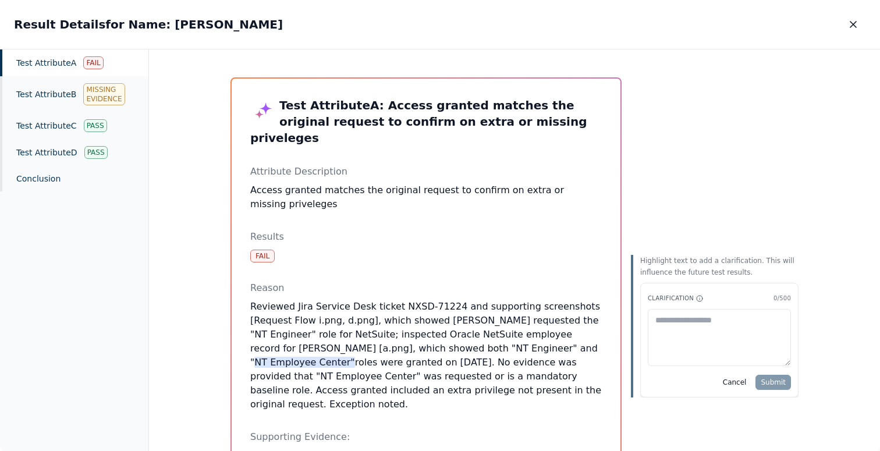
click at [670, 335] on textarea at bounding box center [719, 337] width 143 height 57
type textarea "**********"
click at [777, 391] on form "**********" at bounding box center [719, 340] width 158 height 115
click at [777, 384] on button "Submit" at bounding box center [772, 382] width 35 height 15
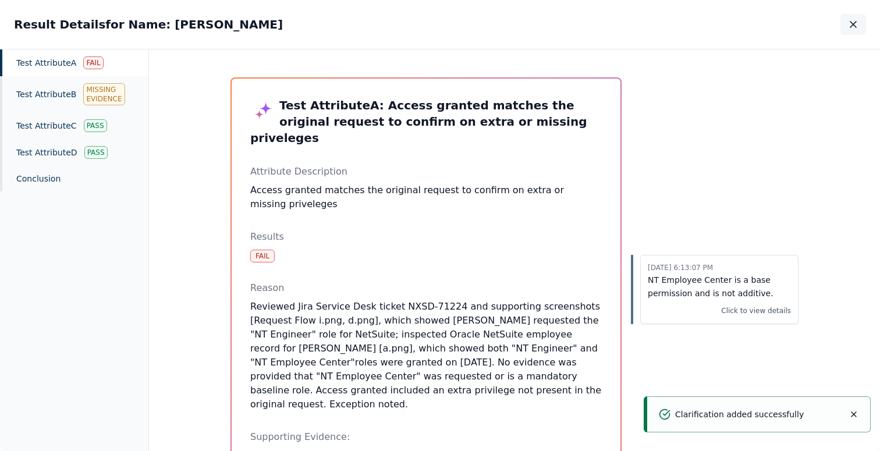
click at [853, 25] on icon "button" at bounding box center [853, 25] width 6 height 6
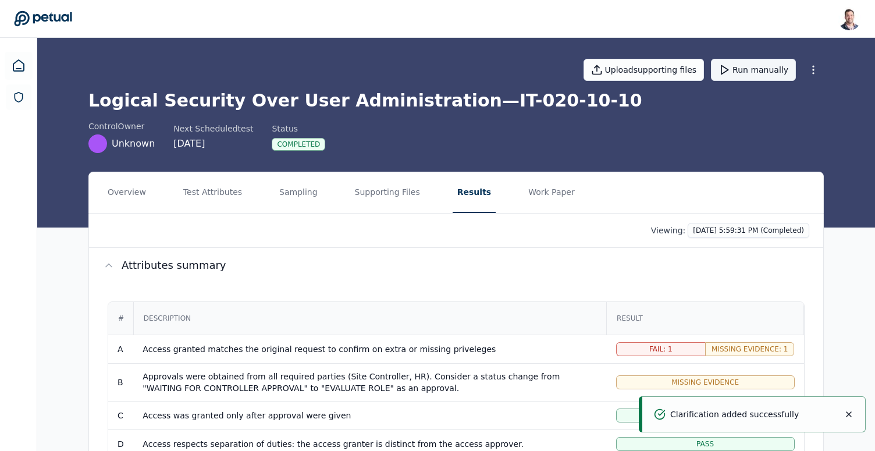
click at [764, 76] on button "Run manually" at bounding box center [753, 70] width 85 height 22
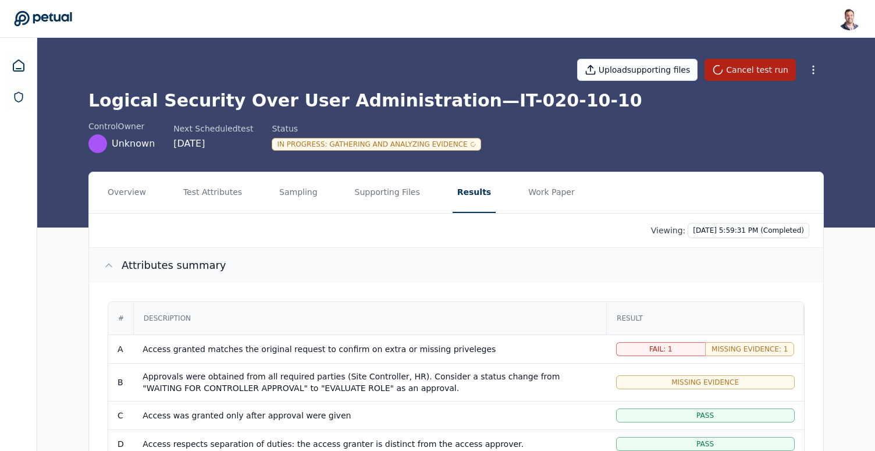
click at [444, 277] on button "Attributes summary" at bounding box center [456, 265] width 734 height 35
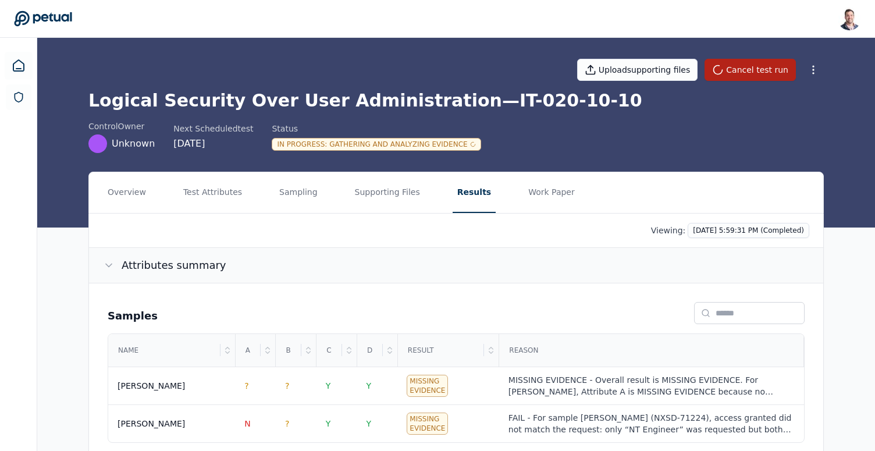
click at [425, 279] on button "Attributes summary" at bounding box center [456, 265] width 734 height 35
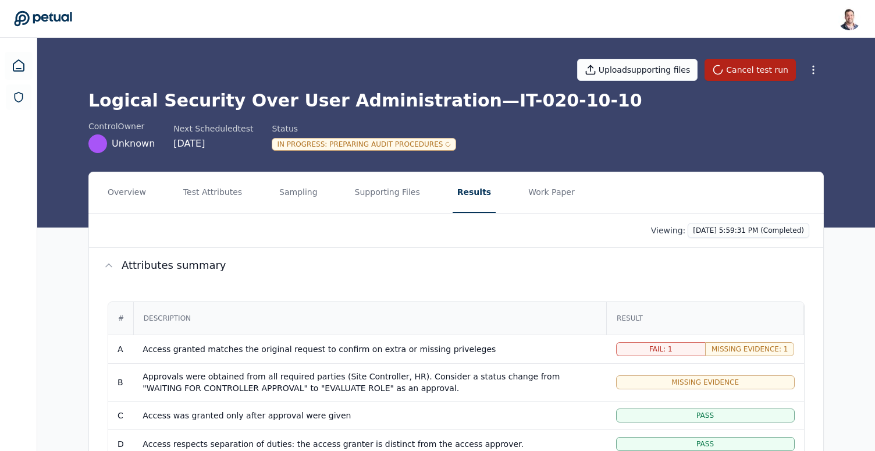
click at [392, 232] on div "Viewing: [DATE] 5:59:31 PM (Completed)" at bounding box center [456, 230] width 706 height 15
click at [503, 105] on h1 "Logical Security Over User Administration — IT-020-10-10" at bounding box center [455, 100] width 735 height 21
click at [425, 95] on h1 "Logical Security Over User Administration — IT-020-10-10" at bounding box center [455, 100] width 735 height 21
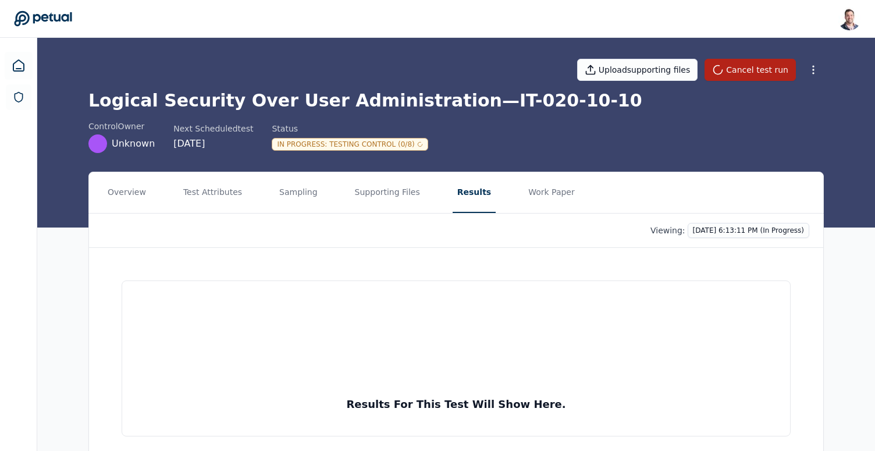
click at [416, 98] on h1 "Logical Security Over User Administration — IT-020-10-10" at bounding box center [455, 100] width 735 height 21
click at [378, 191] on button "Supporting Files" at bounding box center [387, 192] width 74 height 41
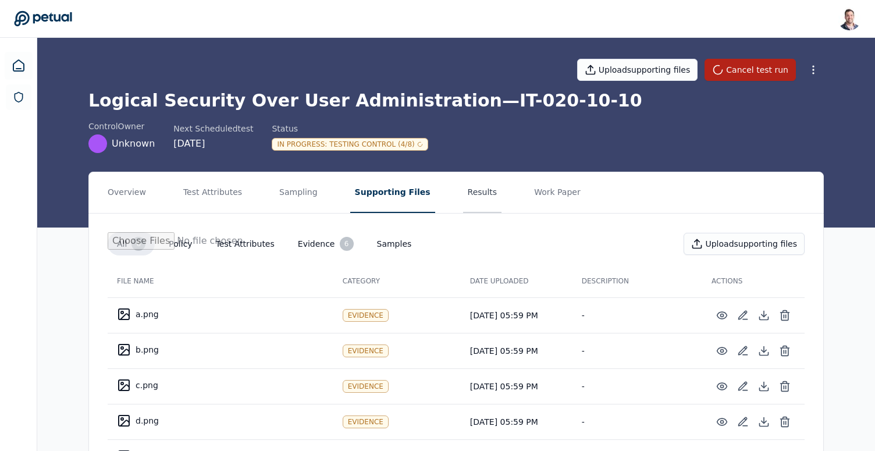
click at [471, 200] on button "Results" at bounding box center [482, 192] width 39 height 41
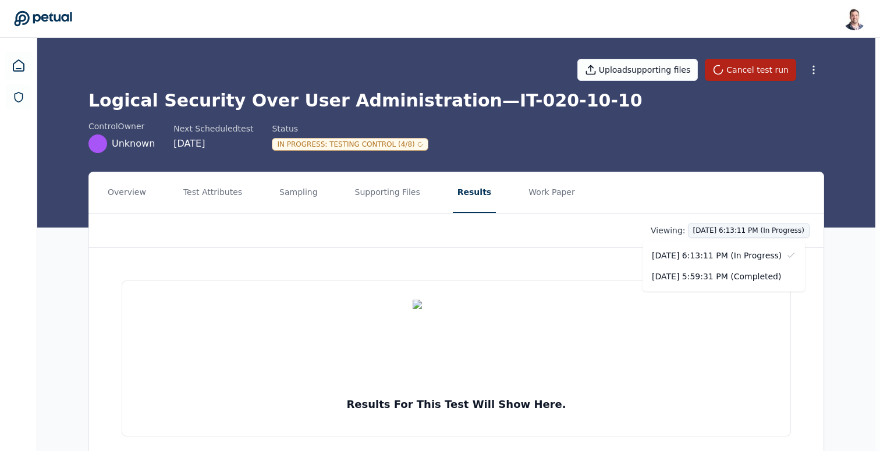
click at [785, 235] on html "[PERSON_NAME] [EMAIL_ADDRESS] Sign out Upload supporting files Cancel test run …" at bounding box center [440, 244] width 880 height 488
click at [748, 276] on div "[DATE] 5:59:31 PM (Completed)" at bounding box center [723, 276] width 162 height 21
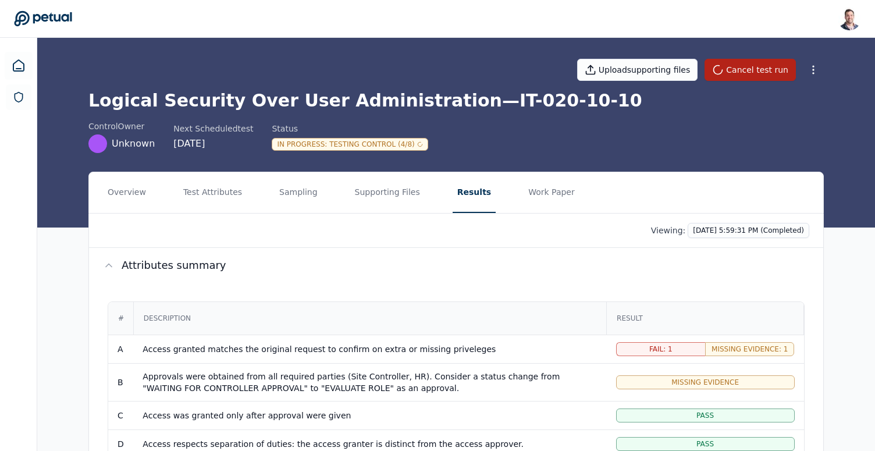
scroll to position [223, 0]
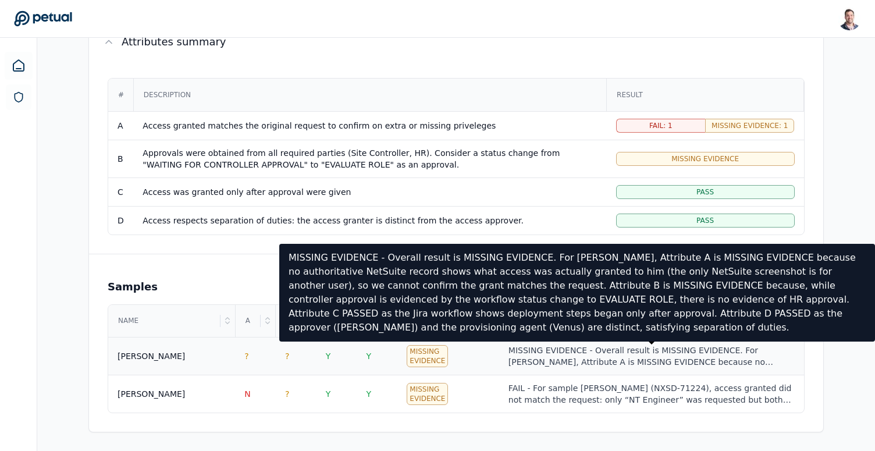
click at [564, 357] on div "MISSING EVIDENCE - Overall result is MISSING EVIDENCE. For [PERSON_NAME], Attri…" at bounding box center [651, 355] width 286 height 23
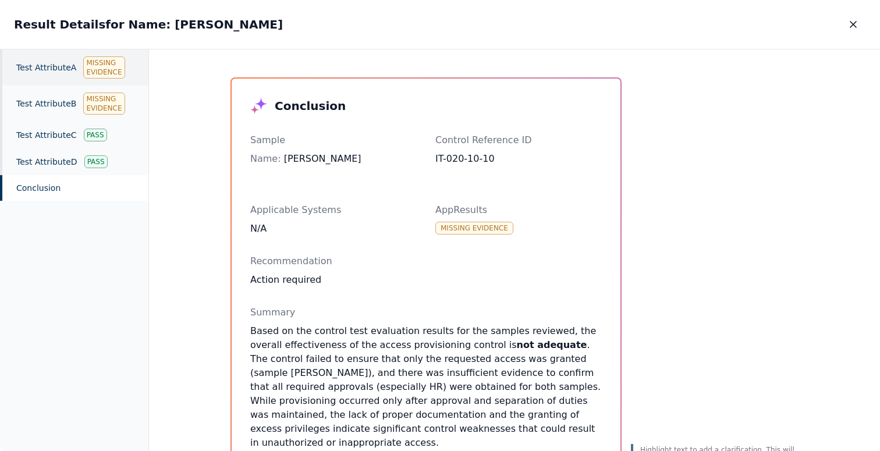
click at [64, 66] on div "Test Attribute A Missing Evidence" at bounding box center [74, 67] width 148 height 36
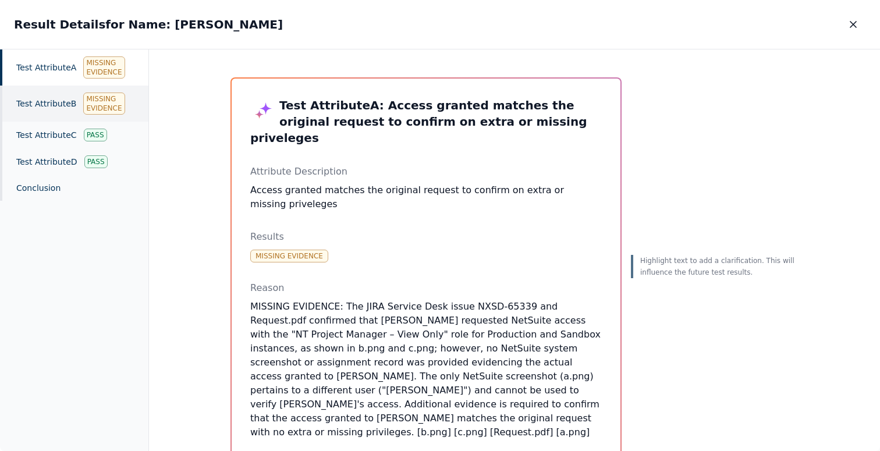
click at [64, 93] on div "Test Attribute B Missing Evidence" at bounding box center [74, 104] width 148 height 36
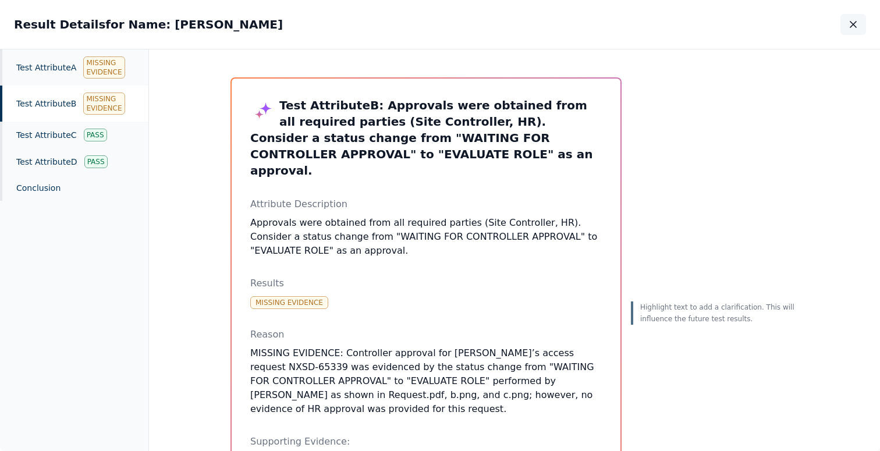
click at [855, 21] on icon "button" at bounding box center [853, 25] width 12 height 12
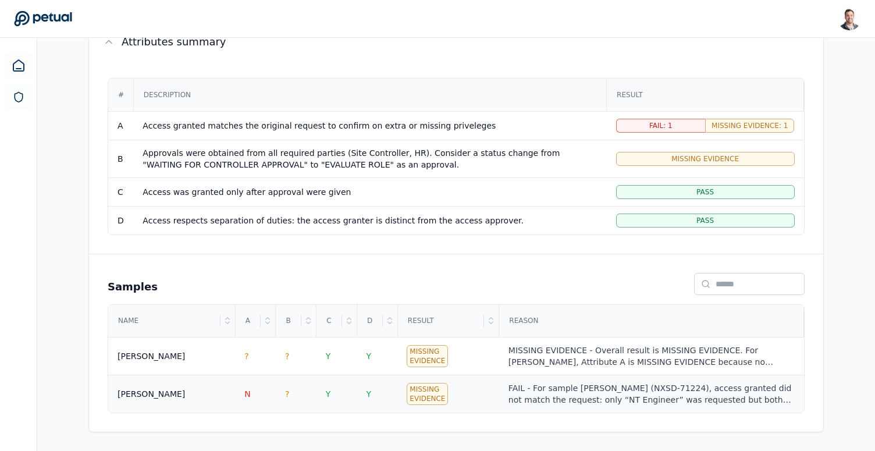
click at [550, 401] on div "FAIL - For sample [PERSON_NAME] (NXSD-71224), access granted did not match the …" at bounding box center [651, 393] width 286 height 23
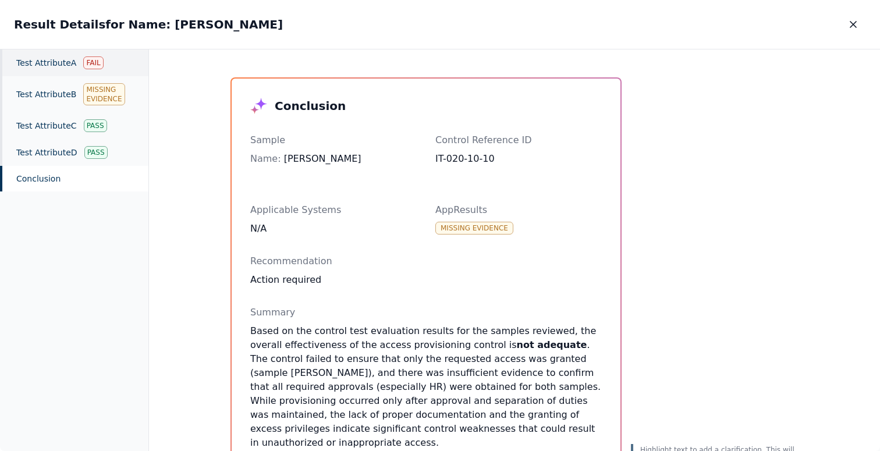
click at [67, 72] on div "Test Attribute A Fail" at bounding box center [74, 62] width 148 height 27
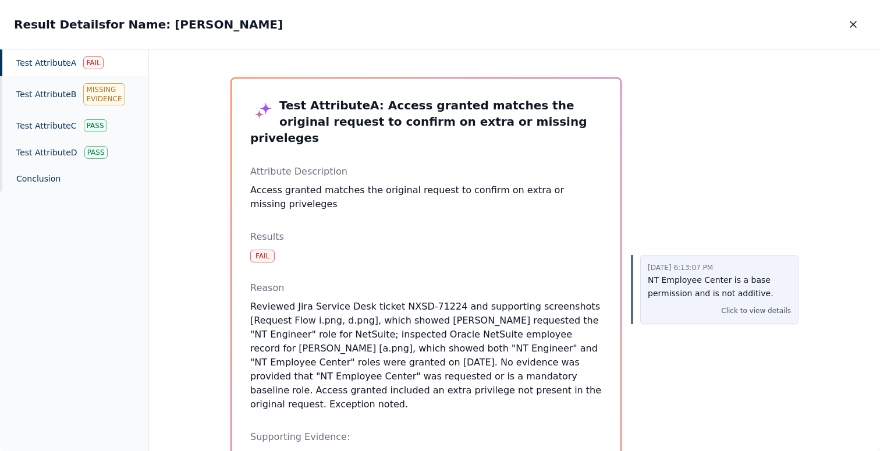
click at [691, 294] on p "NT Employee Center is a base permission and is not additive." at bounding box center [719, 286] width 143 height 27
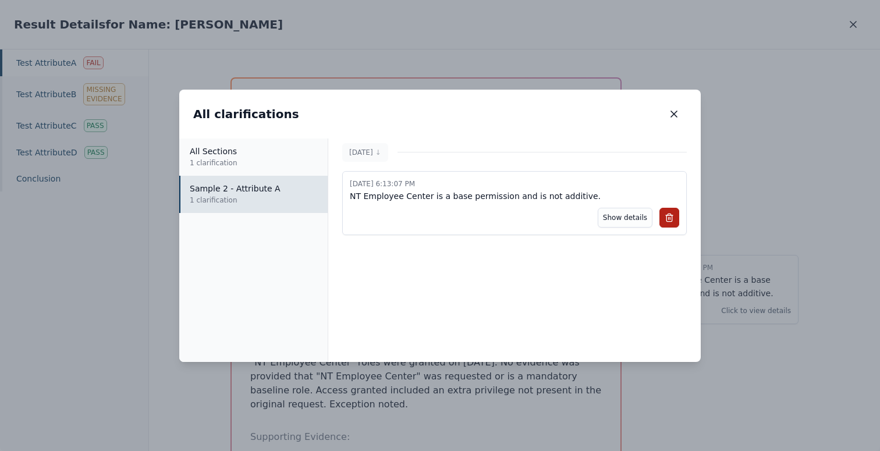
click at [489, 196] on p "NT Employee Center is a base permission and is not additive." at bounding box center [514, 196] width 329 height 13
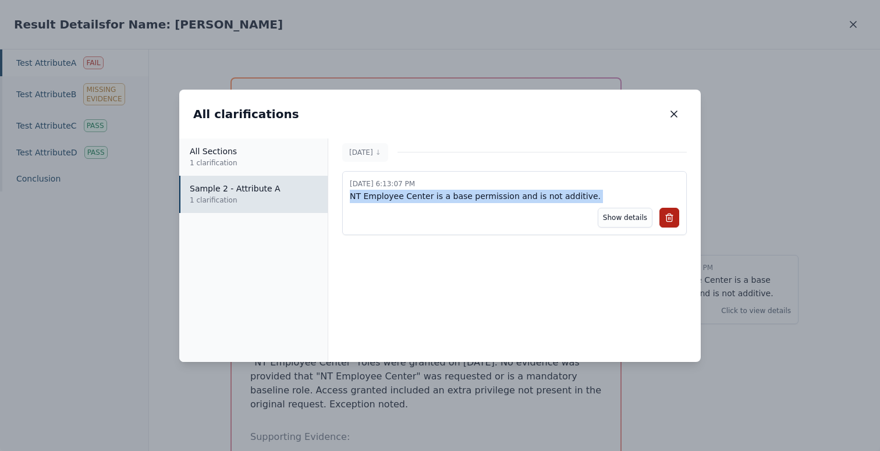
copy p "NT Employee Center is a base permission and is not additive."
click at [672, 121] on button "button" at bounding box center [674, 114] width 26 height 21
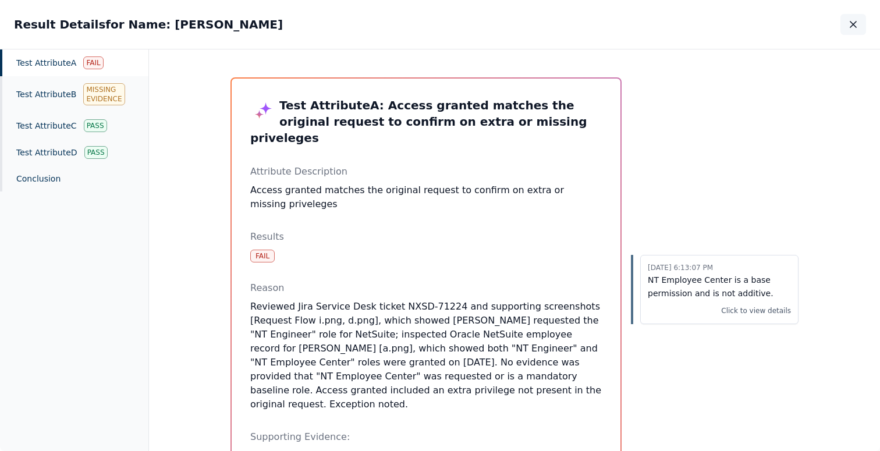
click at [859, 24] on button "button" at bounding box center [853, 24] width 26 height 21
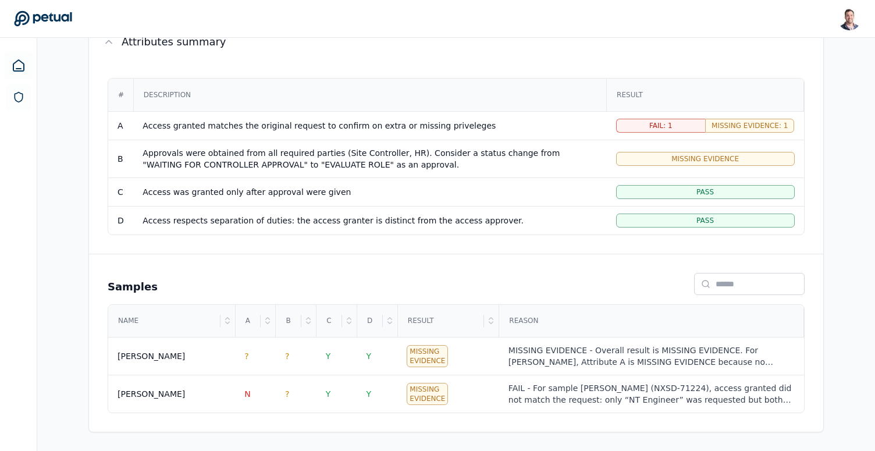
click at [542, 60] on div "# Description Result A Access granted matches the original request to confirm o…" at bounding box center [456, 156] width 734 height 194
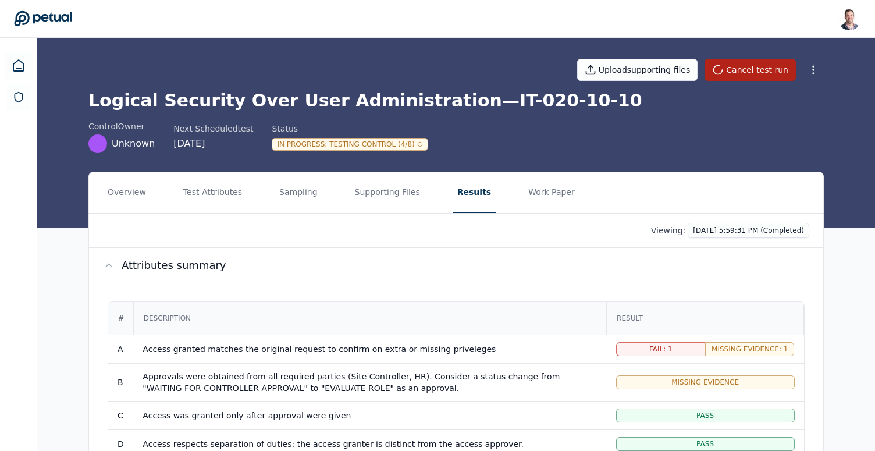
click at [739, 222] on div "Viewing: [DATE] 5:59:31 PM (Completed)" at bounding box center [456, 231] width 734 height 34
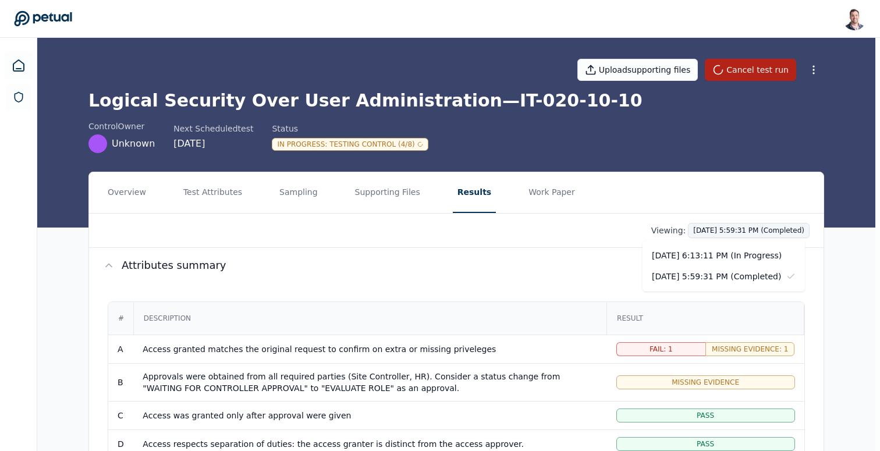
click at [739, 233] on html "[PERSON_NAME] [EMAIL_ADDRESS] Sign out Upload supporting files Cancel test run …" at bounding box center [440, 337] width 880 height 674
click at [731, 252] on div "[DATE] 6:13:11 PM (In Progress)" at bounding box center [723, 255] width 162 height 21
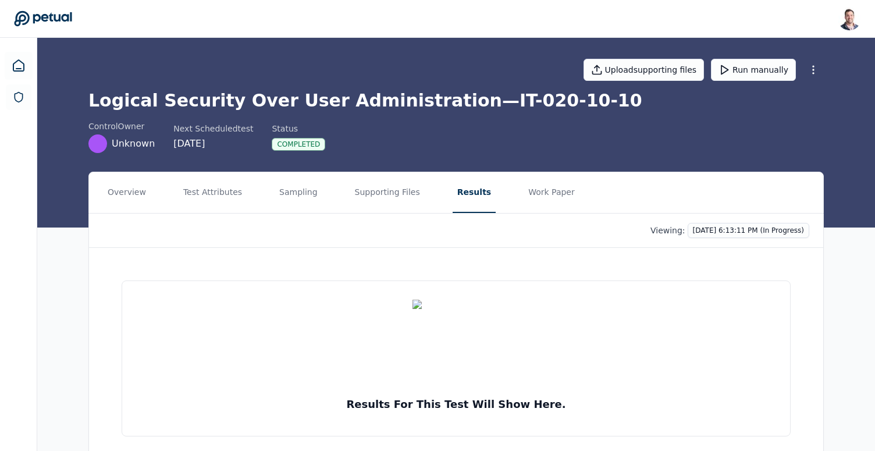
click at [460, 193] on button "Results" at bounding box center [474, 192] width 43 height 41
click at [373, 186] on button "Supporting Files" at bounding box center [387, 192] width 74 height 41
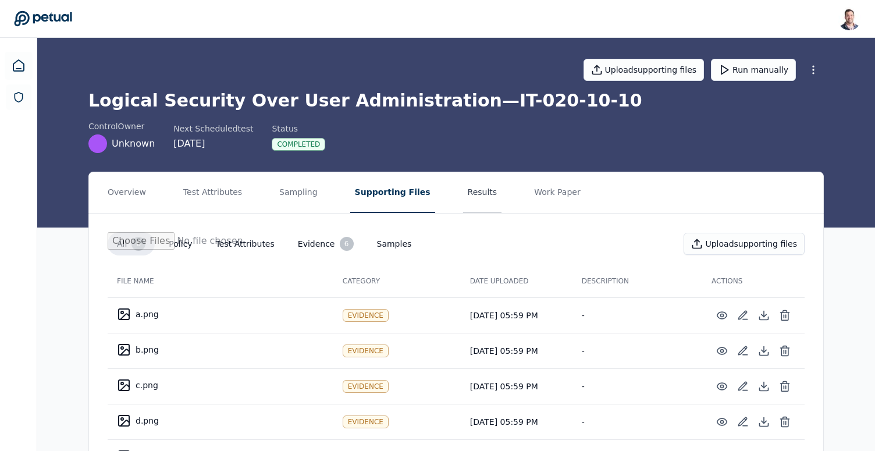
click at [463, 195] on button "Results" at bounding box center [482, 192] width 39 height 41
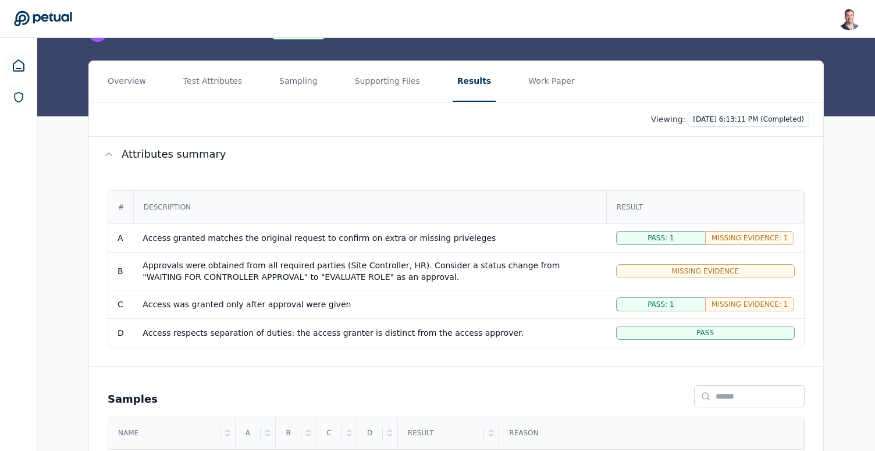
scroll to position [70, 0]
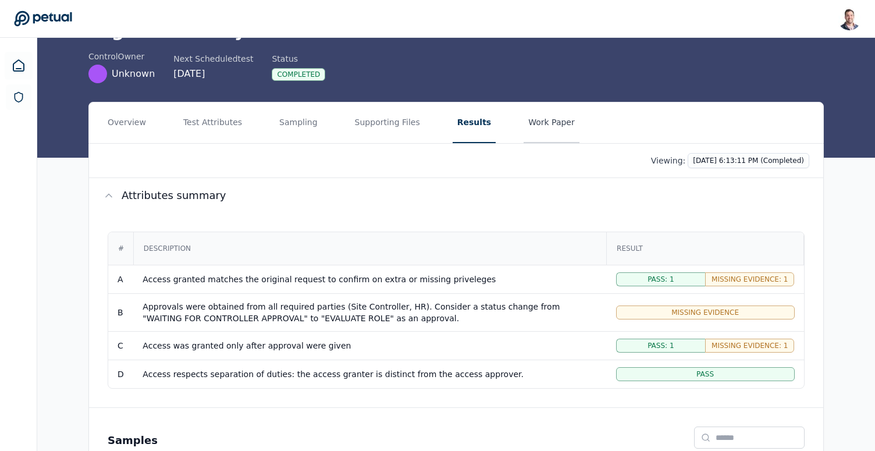
click at [538, 124] on button "Work Paper" at bounding box center [552, 122] width 56 height 41
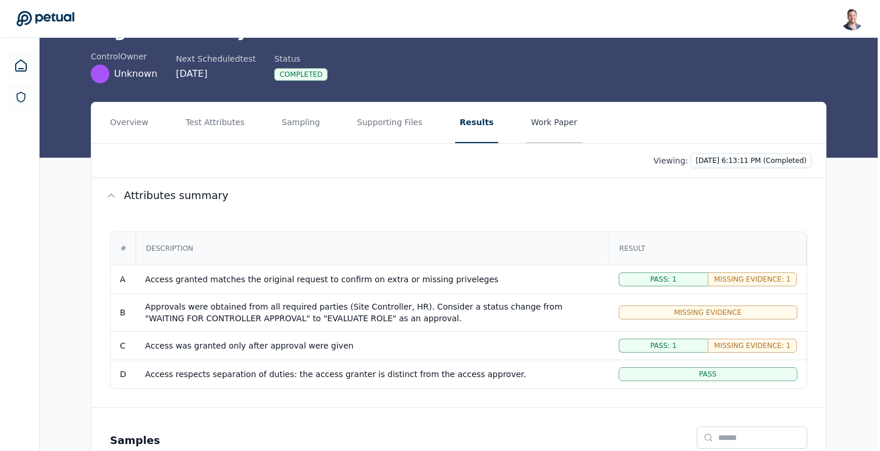
scroll to position [0, 0]
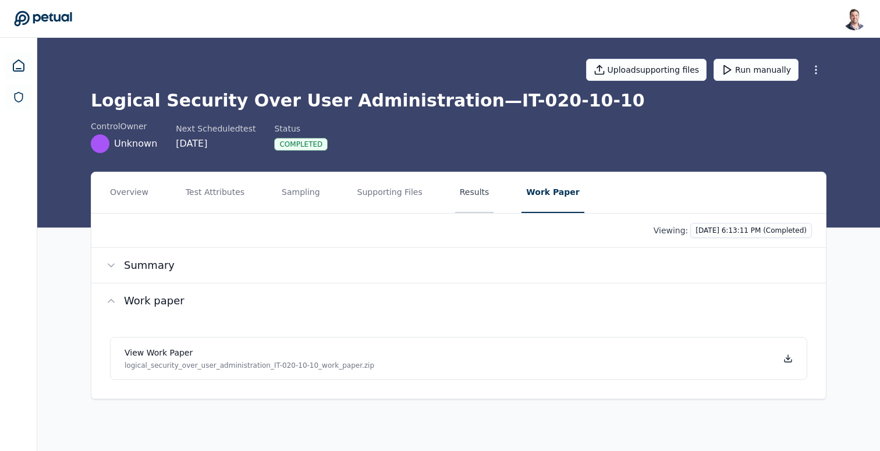
click at [473, 196] on button "Results" at bounding box center [474, 192] width 39 height 41
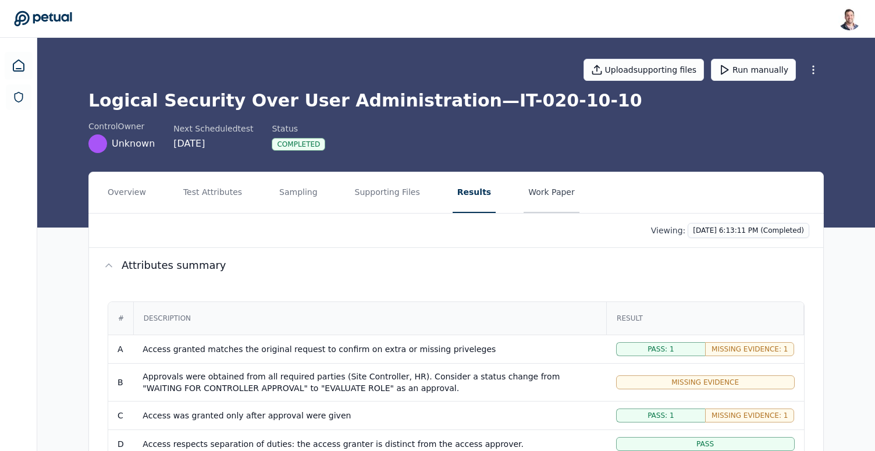
click at [532, 193] on button "Work Paper" at bounding box center [552, 192] width 56 height 41
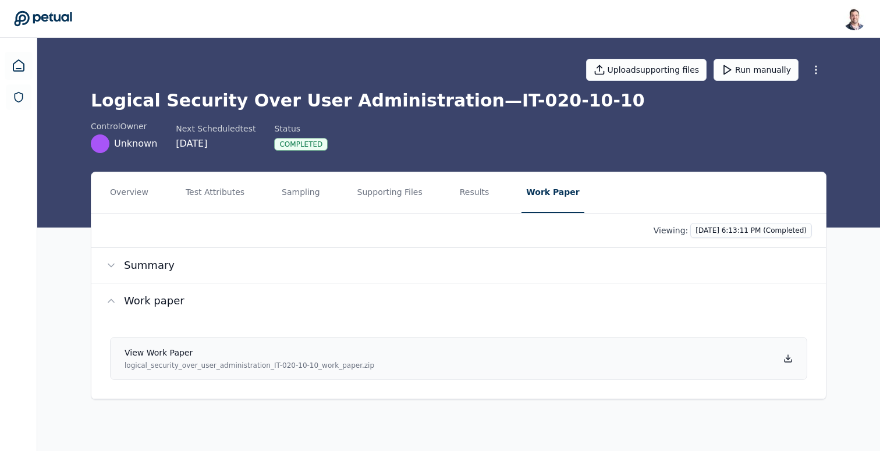
click at [789, 357] on icon at bounding box center [787, 358] width 9 height 9
click at [803, 113] on div "Logical Security Over User Administration — IT-020-10-10 control Owner Unknown …" at bounding box center [458, 121] width 735 height 63
click at [812, 69] on html "[PERSON_NAME] [EMAIL_ADDRESS] Sign out Upload supporting files Run manually Log…" at bounding box center [440, 225] width 880 height 451
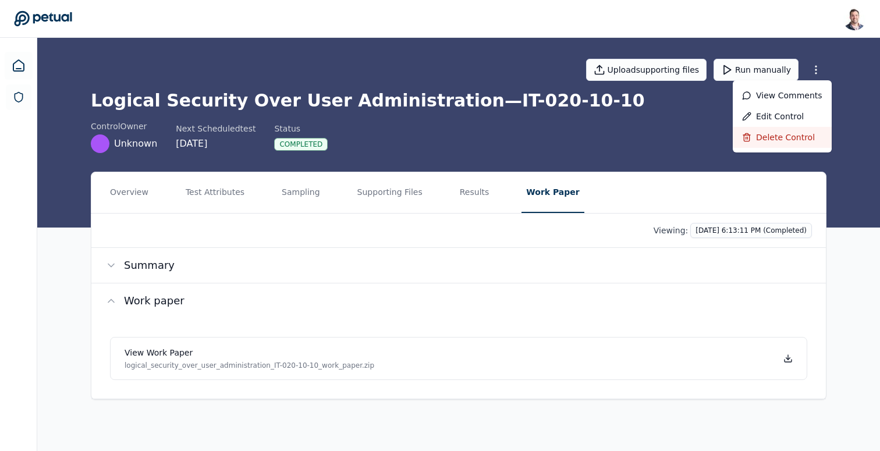
click at [778, 134] on div "Delete control" at bounding box center [781, 137] width 99 height 21
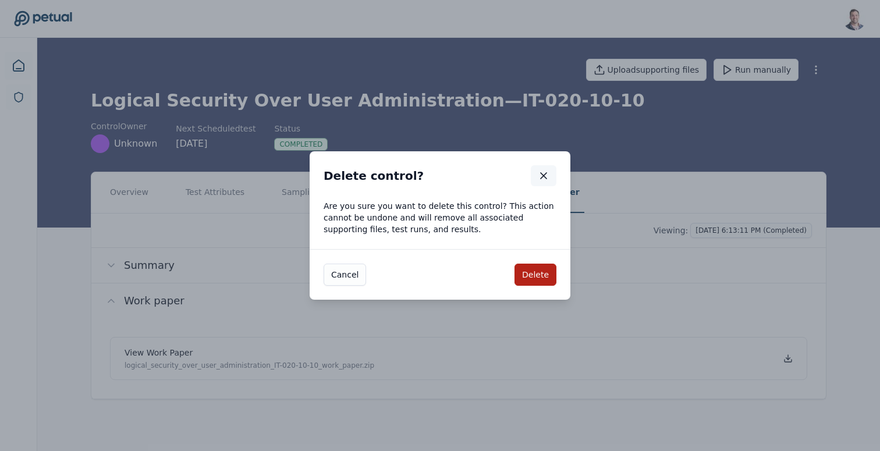
click at [547, 176] on icon "button" at bounding box center [544, 176] width 12 height 12
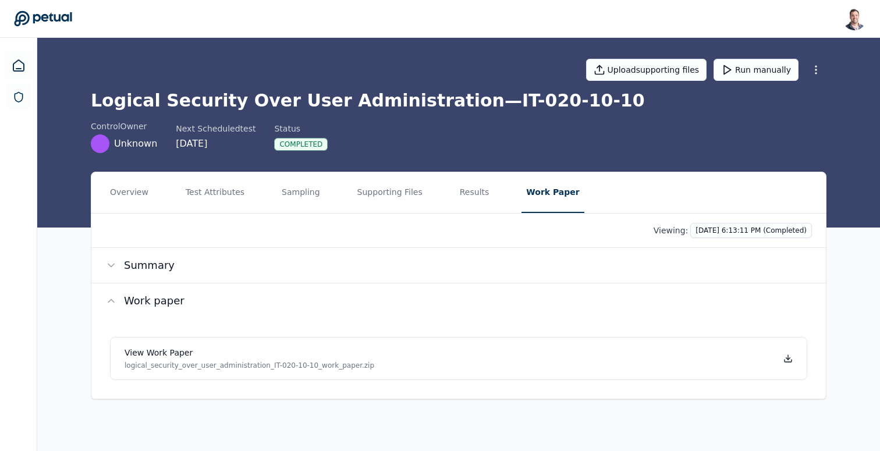
click at [817, 74] on html "[PERSON_NAME] [EMAIL_ADDRESS] Sign out Upload supporting files Run manually Log…" at bounding box center [440, 225] width 880 height 451
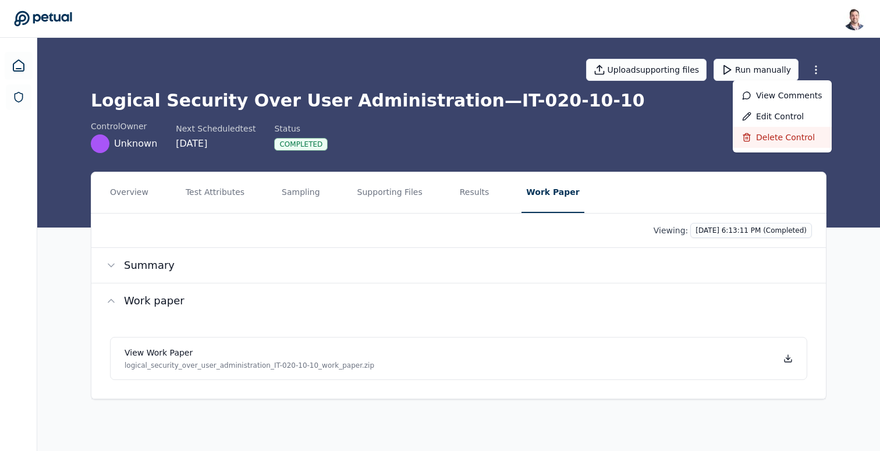
click at [785, 130] on div "Delete control" at bounding box center [781, 137] width 99 height 21
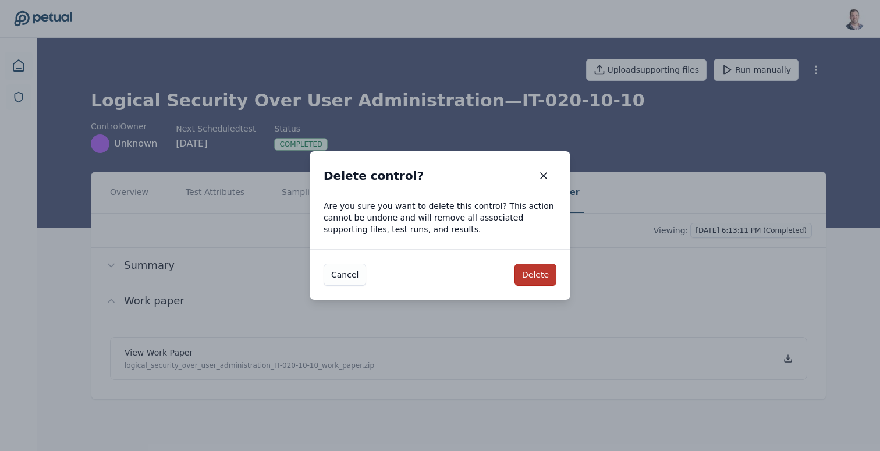
click at [540, 272] on button "Delete" at bounding box center [535, 275] width 42 height 22
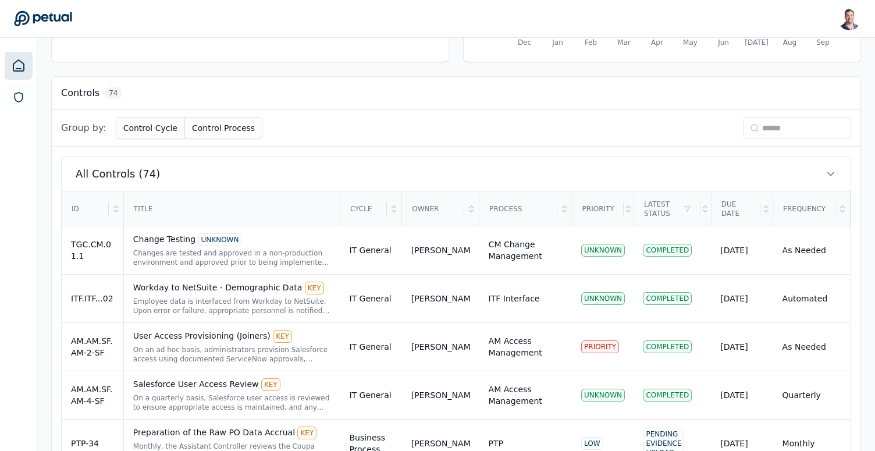
scroll to position [376, 0]
